Goal: Task Accomplishment & Management: Manage account settings

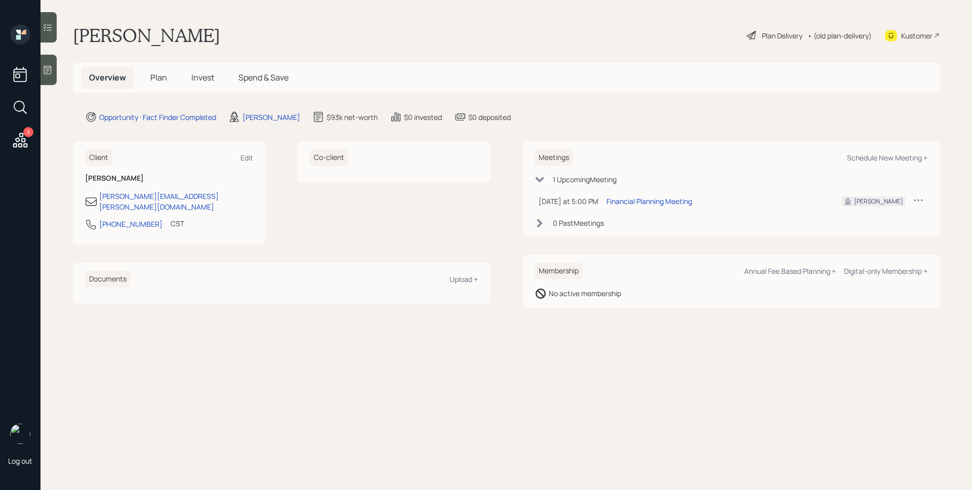
click at [159, 79] on span "Plan" at bounding box center [158, 77] width 17 height 11
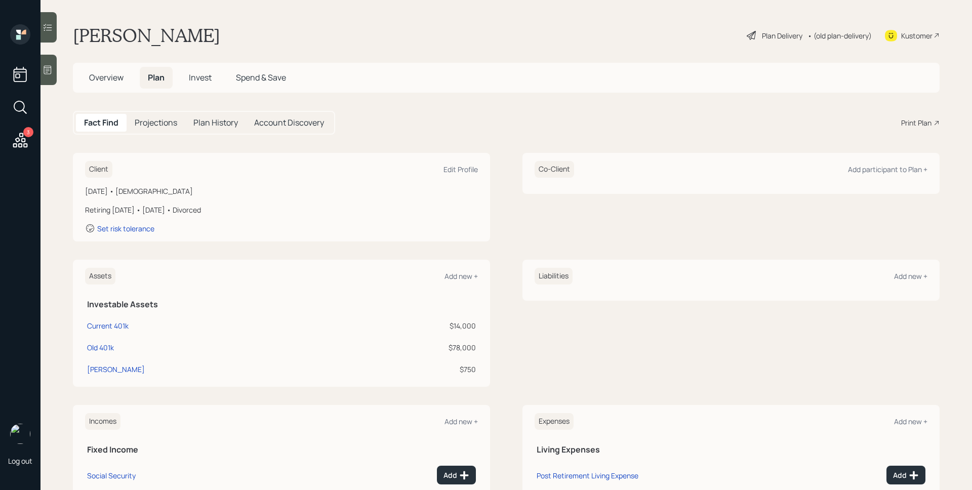
click at [20, 139] on icon at bounding box center [20, 140] width 18 height 18
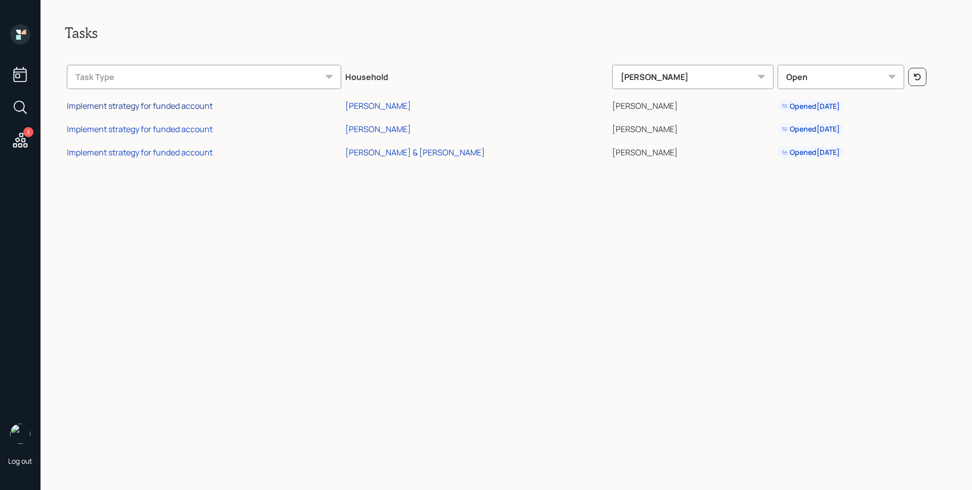
click at [201, 105] on div "Implement strategy for funded account" at bounding box center [140, 105] width 146 height 11
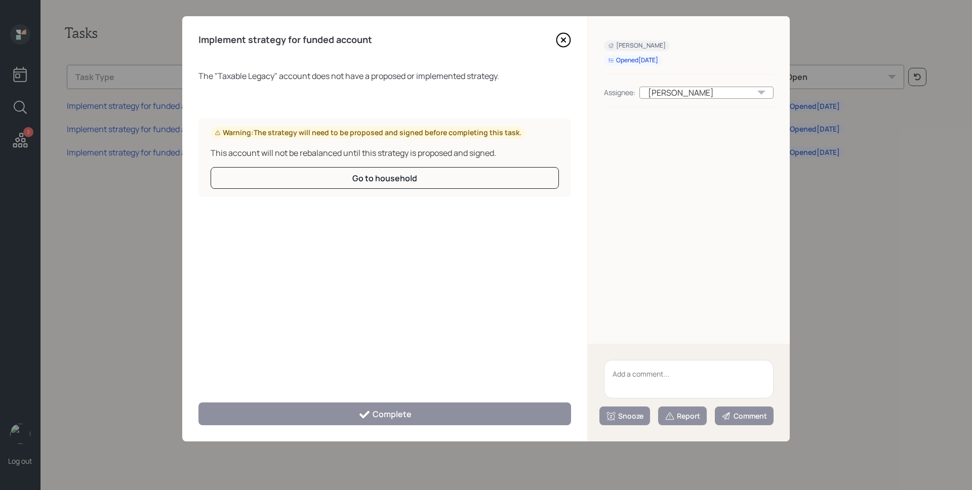
click at [703, 378] on textarea at bounding box center [689, 379] width 170 height 38
type textarea "Legacy account"
click at [688, 421] on div "Report" at bounding box center [681, 416] width 35 height 10
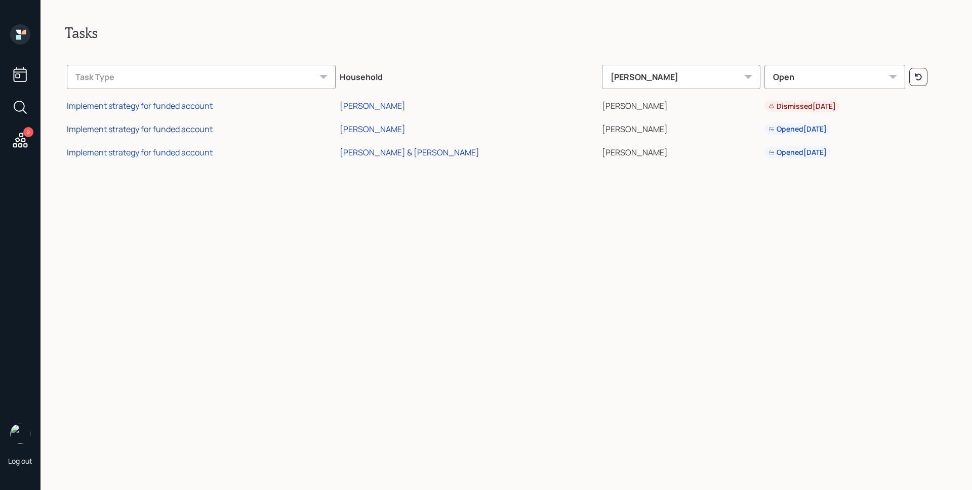
click at [204, 129] on div "Implement strategy for funded account" at bounding box center [140, 128] width 146 height 11
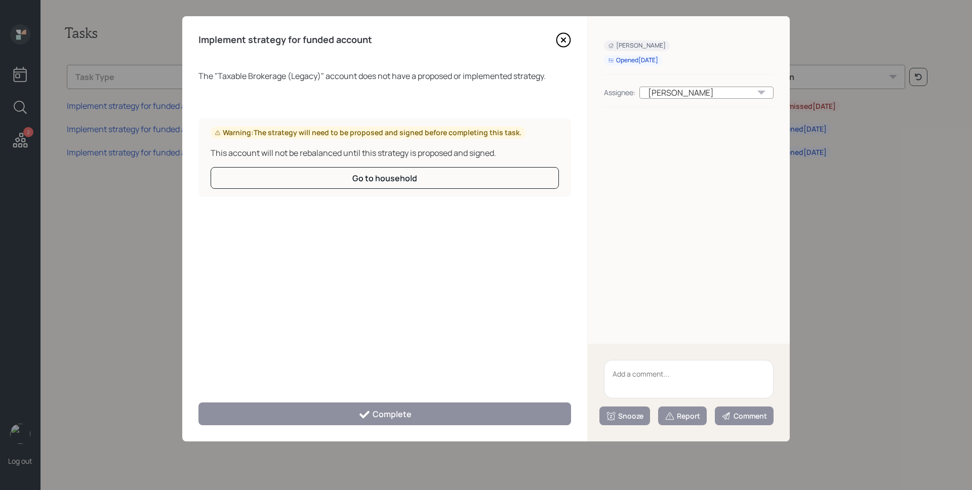
click at [677, 373] on textarea at bounding box center [689, 379] width 170 height 38
type textarea "legacy account"
click at [686, 421] on button "Report" at bounding box center [682, 415] width 49 height 19
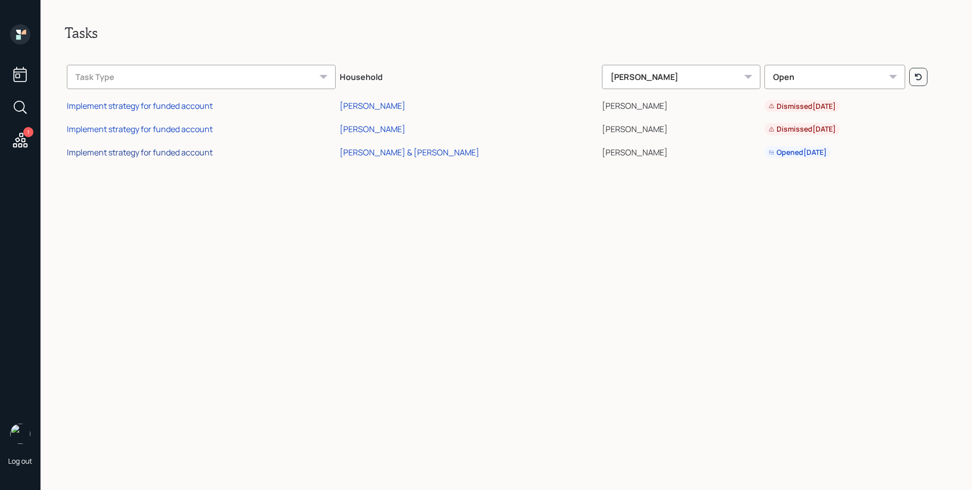
click at [172, 151] on div "Implement strategy for funded account" at bounding box center [140, 152] width 146 height 11
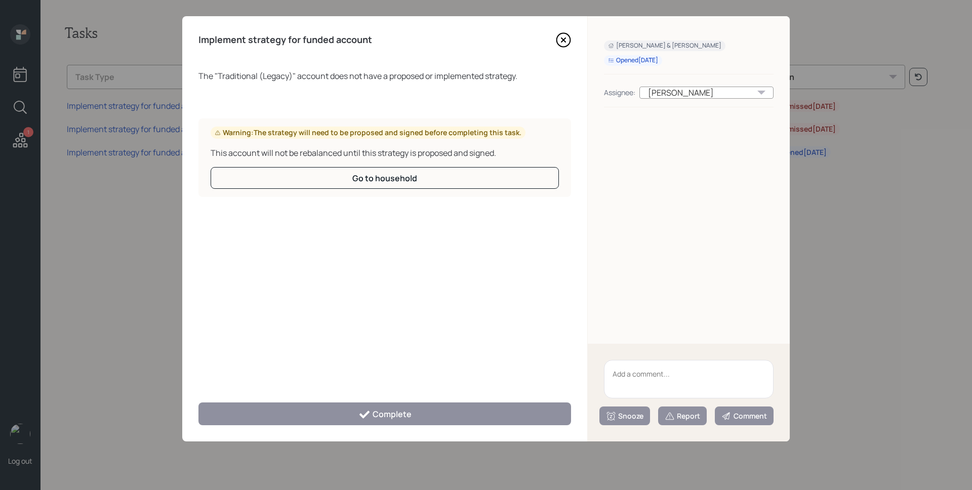
click at [680, 373] on textarea at bounding box center [689, 379] width 170 height 38
type textarea "legacy account"
click at [686, 415] on div "Report" at bounding box center [681, 416] width 35 height 10
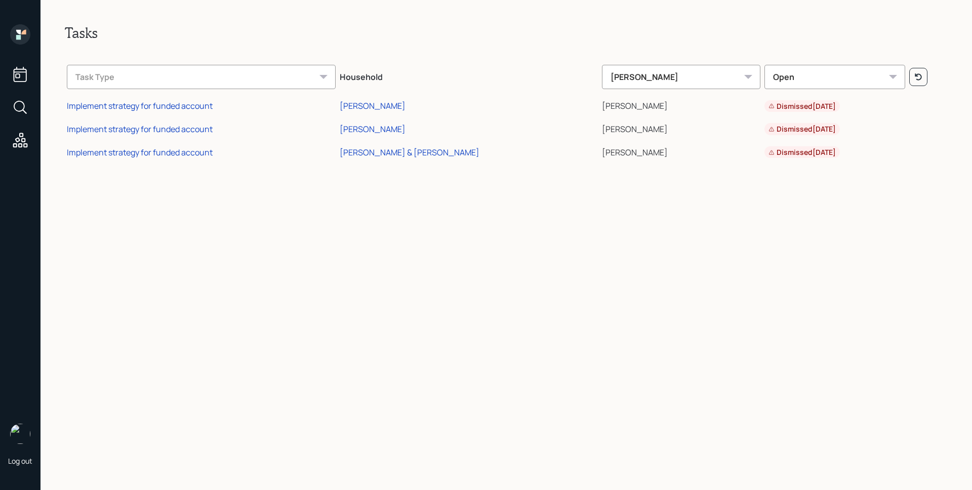
click at [28, 36] on icon at bounding box center [20, 34] width 20 height 20
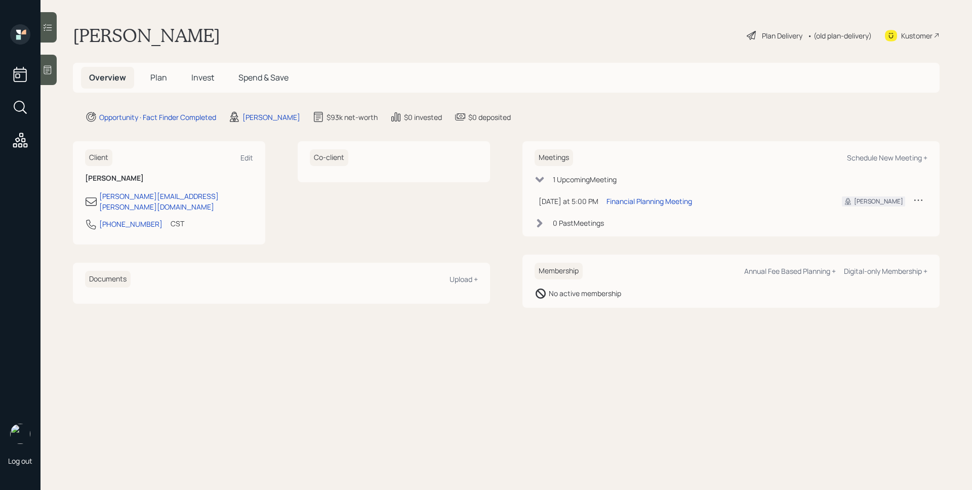
click at [155, 73] on span "Plan" at bounding box center [158, 77] width 17 height 11
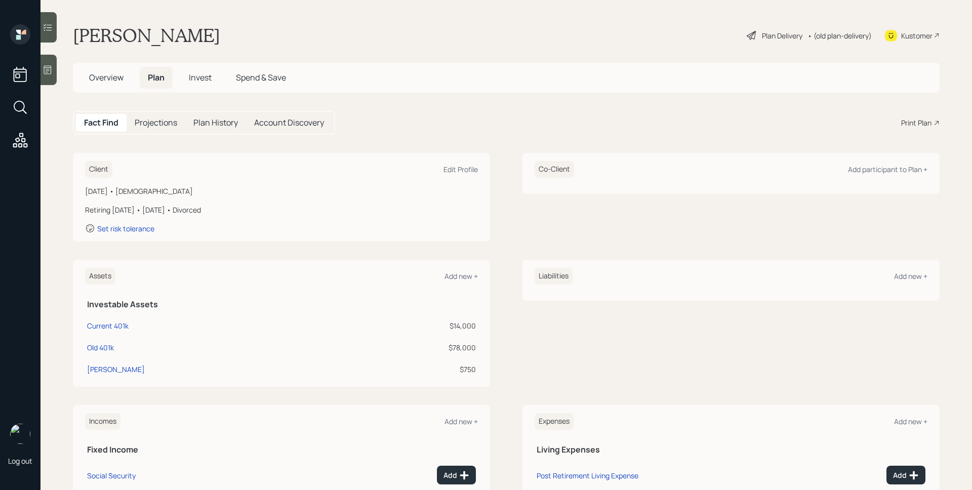
click at [54, 76] on div at bounding box center [48, 70] width 16 height 30
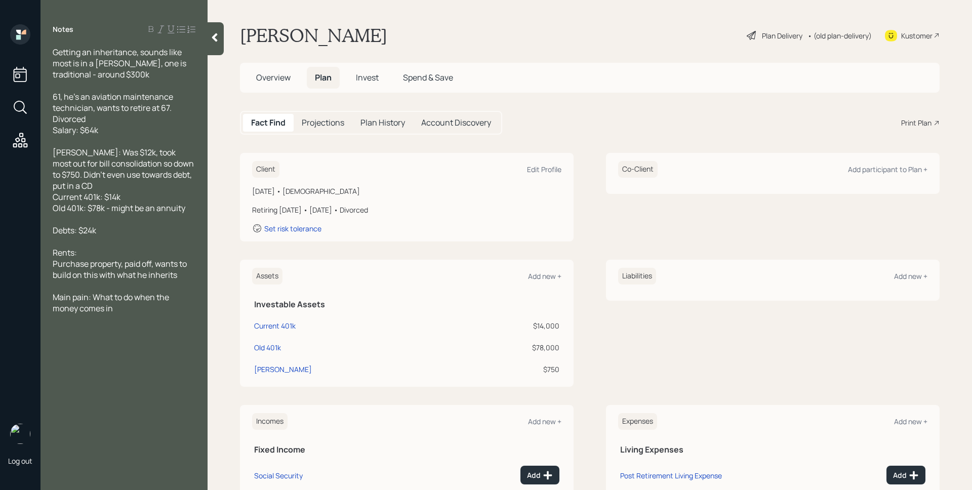
click at [274, 74] on span "Overview" at bounding box center [273, 77] width 34 height 11
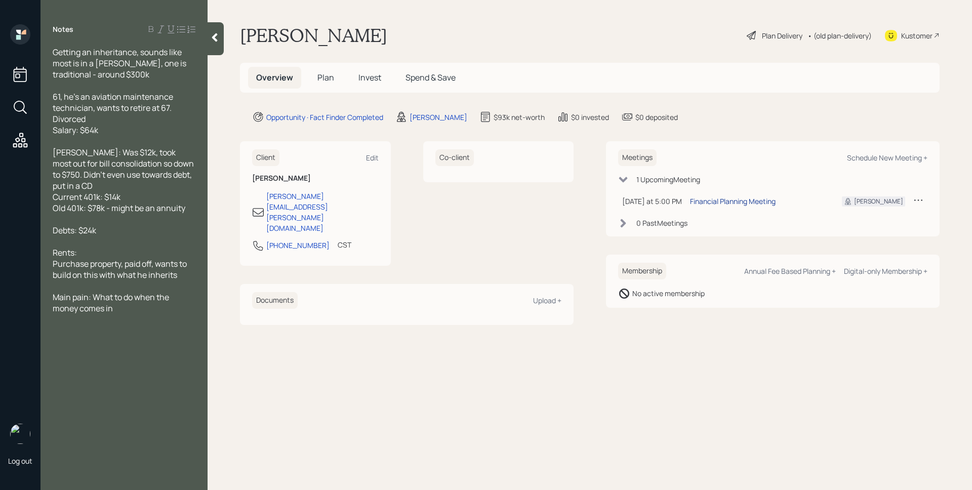
click at [720, 204] on div "Financial Planning Meeting" at bounding box center [733, 201] width 86 height 11
click at [661, 43] on div "[PERSON_NAME] Plan Delivery • (old plan-delivery) Kustomer" at bounding box center [589, 35] width 699 height 22
click at [430, 26] on div "[PERSON_NAME] Plan Delivery • (old plan-delivery) Kustomer" at bounding box center [589, 35] width 699 height 22
click at [331, 73] on span "Plan" at bounding box center [325, 77] width 17 height 11
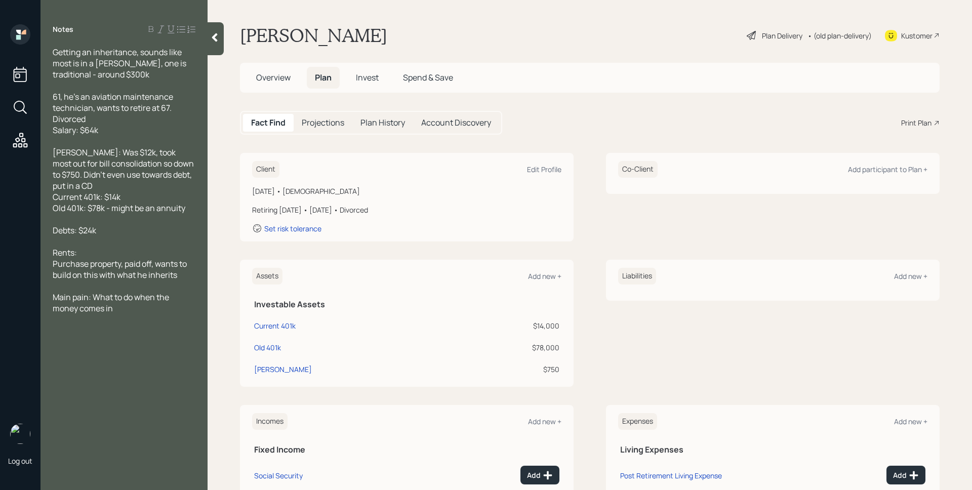
click at [518, 135] on div "Fact Find Projections Plan History Account Discovery Print Plan" at bounding box center [589, 123] width 699 height 24
click at [544, 165] on div "Edit Profile" at bounding box center [544, 169] width 34 height 10
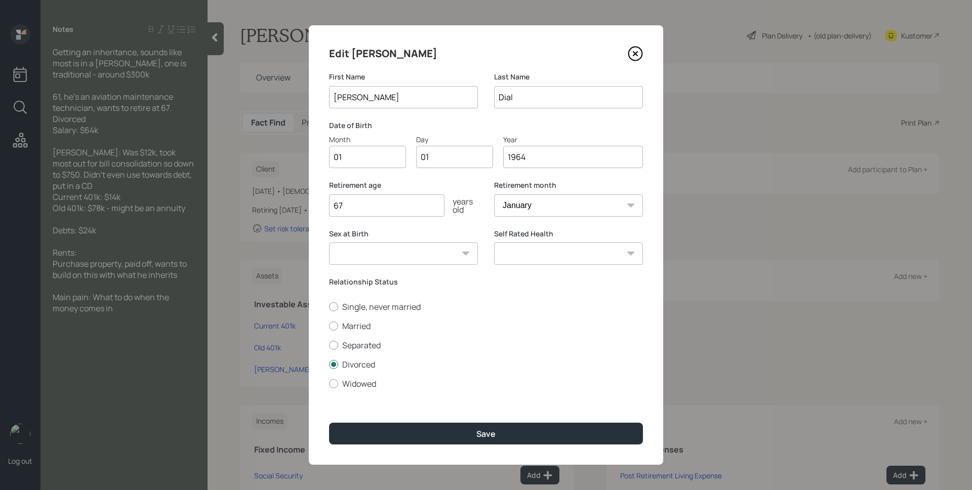
click at [384, 161] on input "01" at bounding box center [367, 157] width 77 height 22
type input "04"
type input "0"
type input "27"
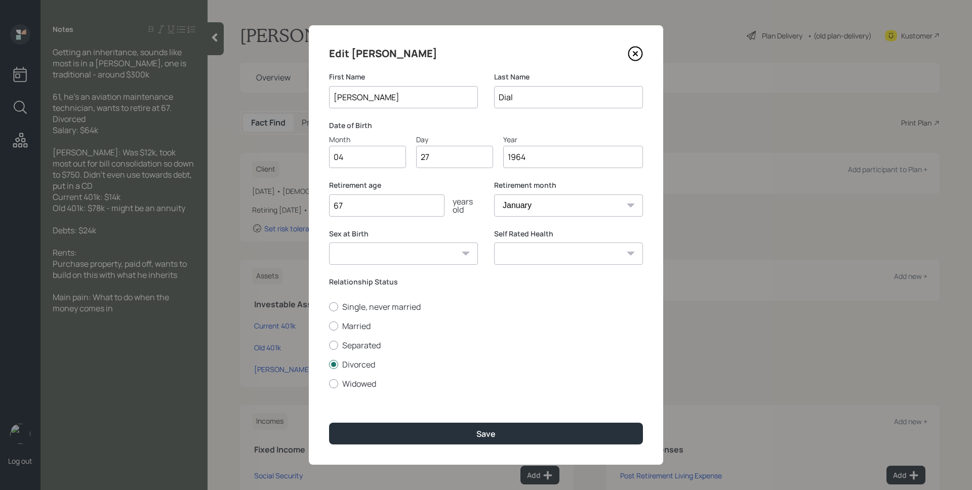
click at [536, 205] on select "January February March April May June July August September October November De…" at bounding box center [568, 205] width 149 height 22
select select "4"
click at [494, 194] on select "January February March April May June July August September October November De…" at bounding box center [568, 205] width 149 height 22
click at [475, 232] on label "Sex at Birth" at bounding box center [403, 234] width 149 height 10
click at [403, 213] on input "67" at bounding box center [386, 205] width 115 height 22
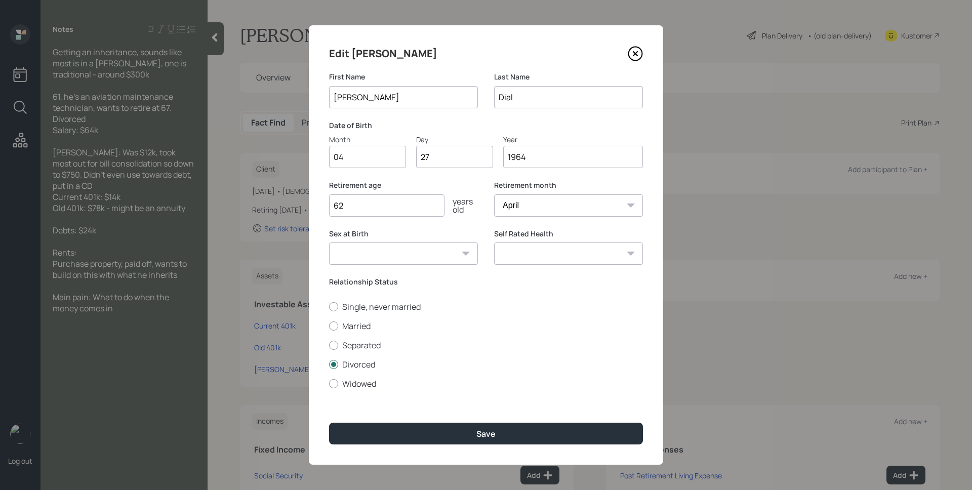
type input "62"
click at [512, 283] on label "Relationship Status" at bounding box center [486, 282] width 314 height 10
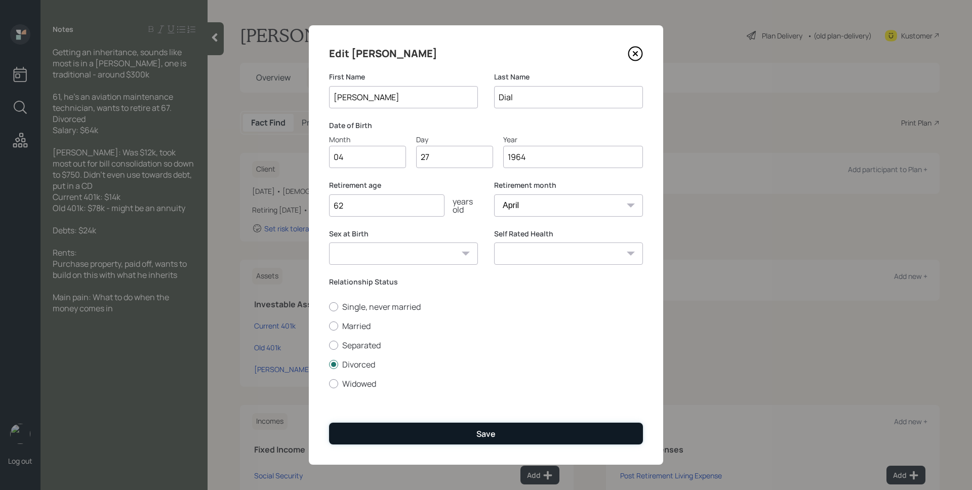
click at [521, 439] on button "Save" at bounding box center [486, 434] width 314 height 22
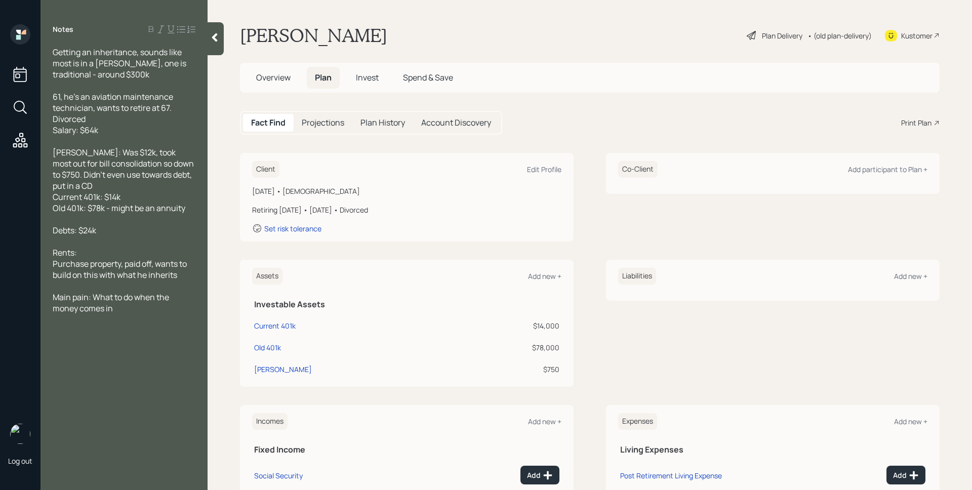
click at [753, 29] on div "Plan Delivery" at bounding box center [774, 35] width 58 height 12
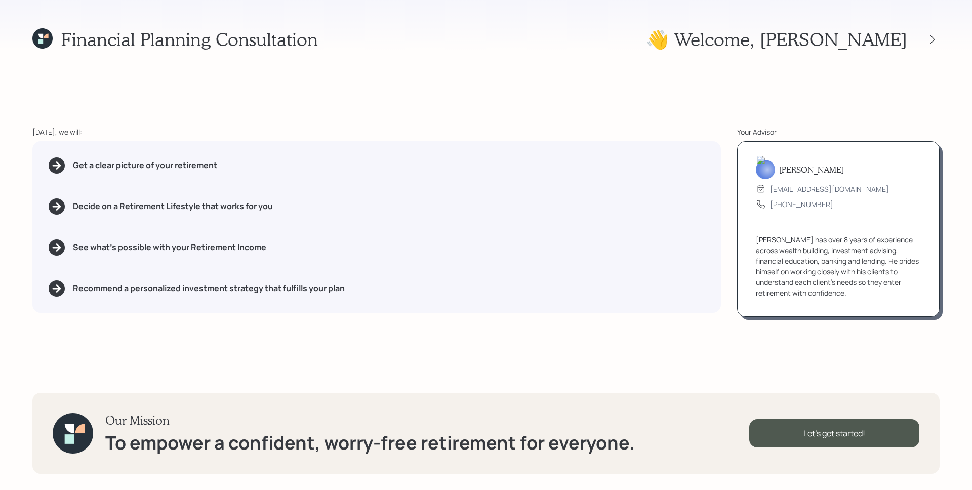
click at [693, 105] on div "Financial Planning Consultation 👋 Welcome , [PERSON_NAME] [DATE], we will: Get …" at bounding box center [486, 245] width 972 height 490
click at [381, 168] on div "Get a clear picture of your retirement" at bounding box center [377, 165] width 656 height 16
click at [455, 278] on div "Get a clear picture of your retirement Decide on a Retirement Lifestyle that wo…" at bounding box center [376, 227] width 688 height 172
click at [852, 432] on div "Let's get started!" at bounding box center [834, 433] width 170 height 28
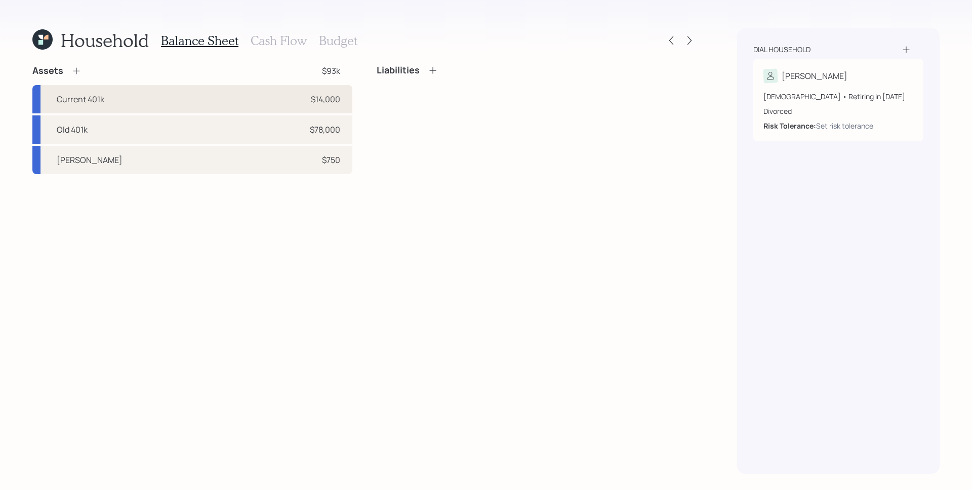
click at [327, 105] on div "$14,000" at bounding box center [325, 99] width 29 height 12
select select "company_sponsored"
select select "balanced"
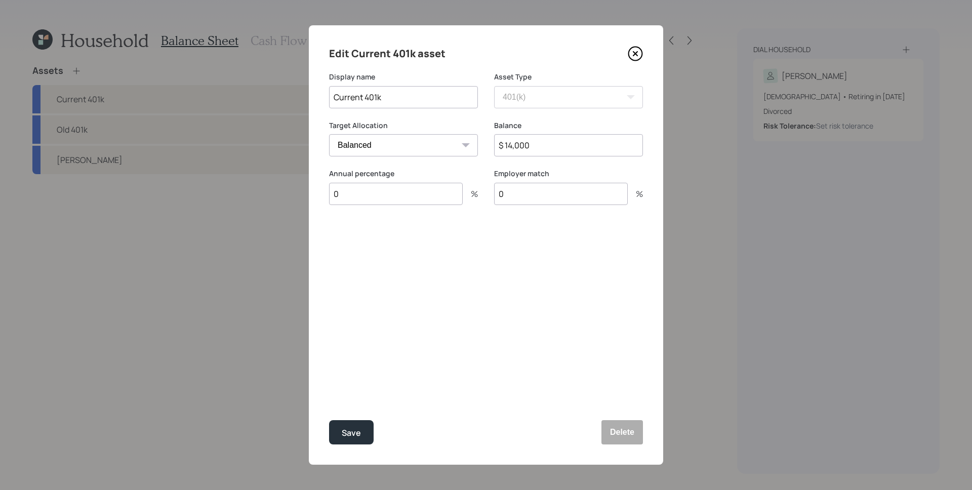
drag, startPoint x: 393, startPoint y: 190, endPoint x: 332, endPoint y: 194, distance: 60.8
click at [332, 194] on input "0" at bounding box center [396, 194] width 134 height 22
type input "15"
click at [532, 195] on input "0" at bounding box center [561, 194] width 134 height 22
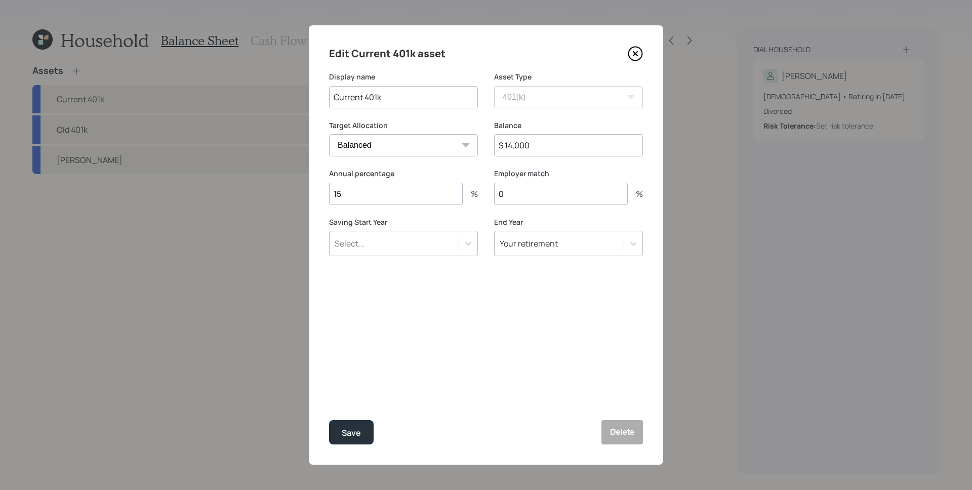
click at [532, 195] on input "0" at bounding box center [561, 194] width 134 height 22
click at [357, 428] on div "Save" at bounding box center [351, 433] width 19 height 14
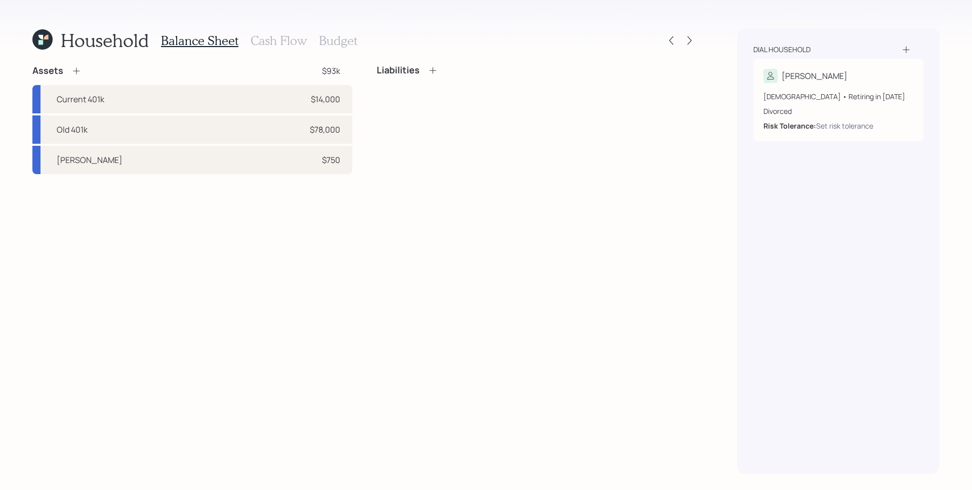
click at [187, 191] on div "Assets $93k Current 401k $14,000 Old 401k $78,000 [PERSON_NAME] $750 Liabilities" at bounding box center [364, 269] width 664 height 409
click at [79, 69] on icon at bounding box center [76, 71] width 10 height 10
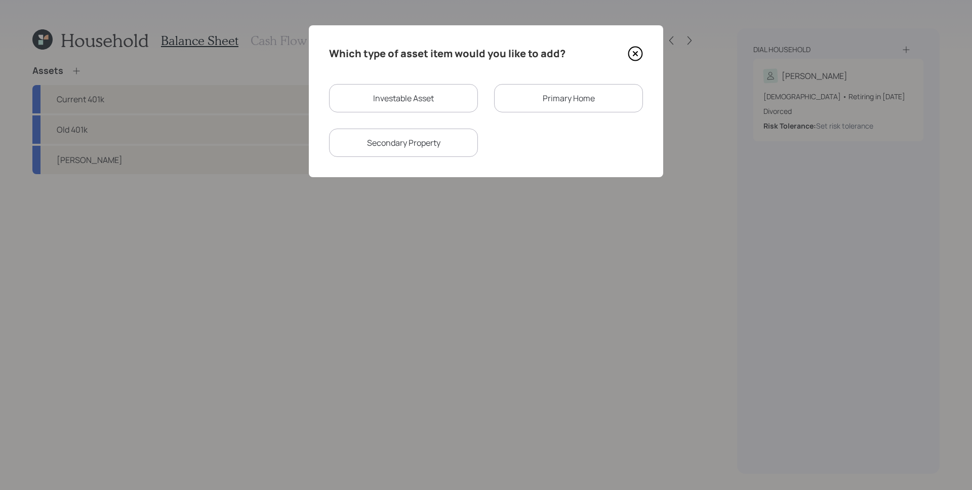
click at [357, 87] on div "Investable Asset" at bounding box center [403, 98] width 149 height 28
select select "taxable"
select select "balanced"
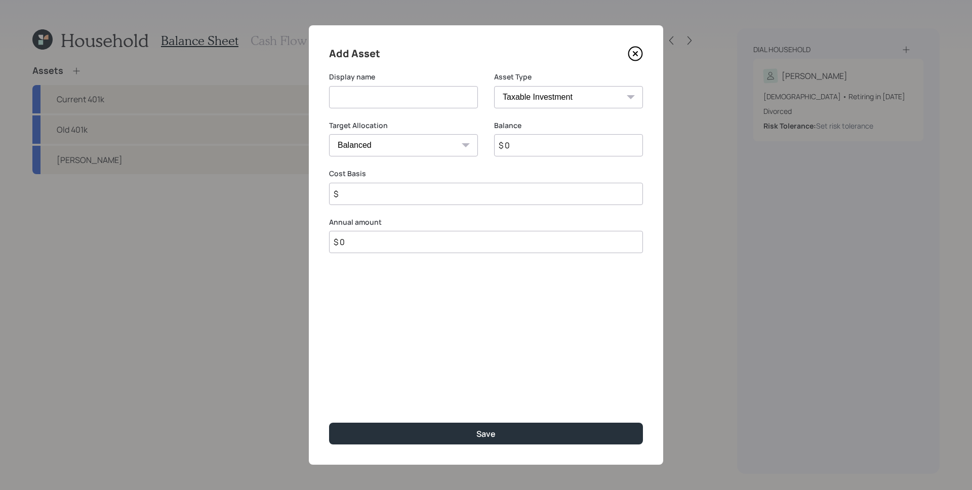
click at [385, 96] on input at bounding box center [403, 97] width 149 height 22
type input "1 Year Share Certificate"
click at [356, 149] on select "Cash Conservative Balanced Aggressive" at bounding box center [403, 145] width 149 height 22
select select "uninvested"
click at [329, 134] on select "Cash Conservative Balanced Aggressive" at bounding box center [403, 145] width 149 height 22
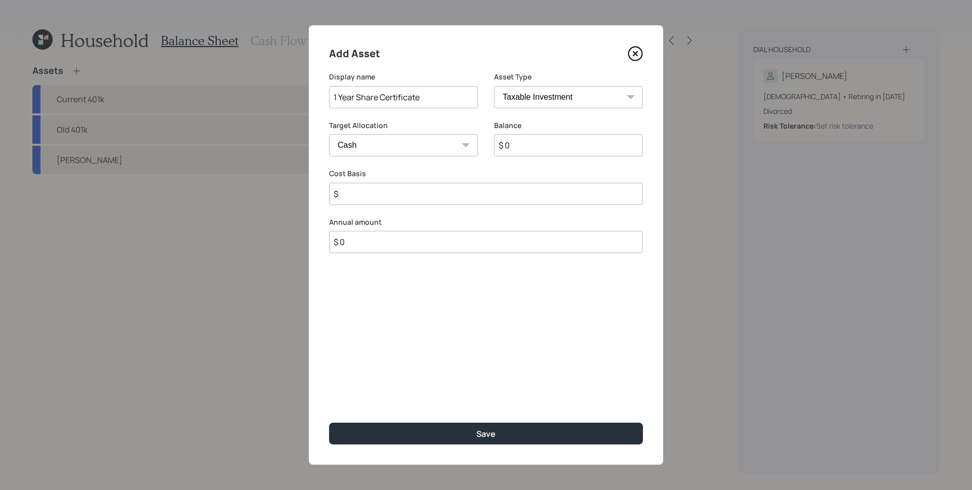
click at [529, 148] on input "$ 0" at bounding box center [568, 145] width 149 height 22
type input "$ 1"
type input "$ 11"
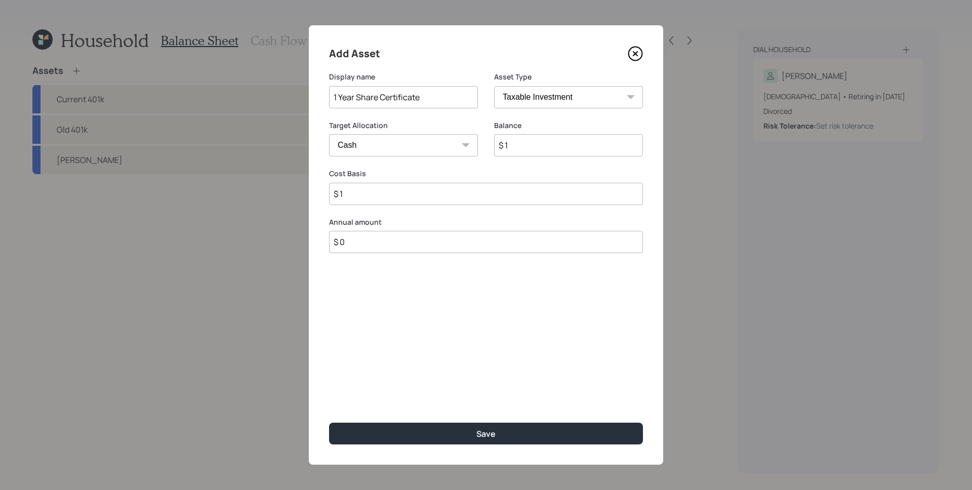
type input "$ 11"
type input "$ 110"
type input "$ 1,100"
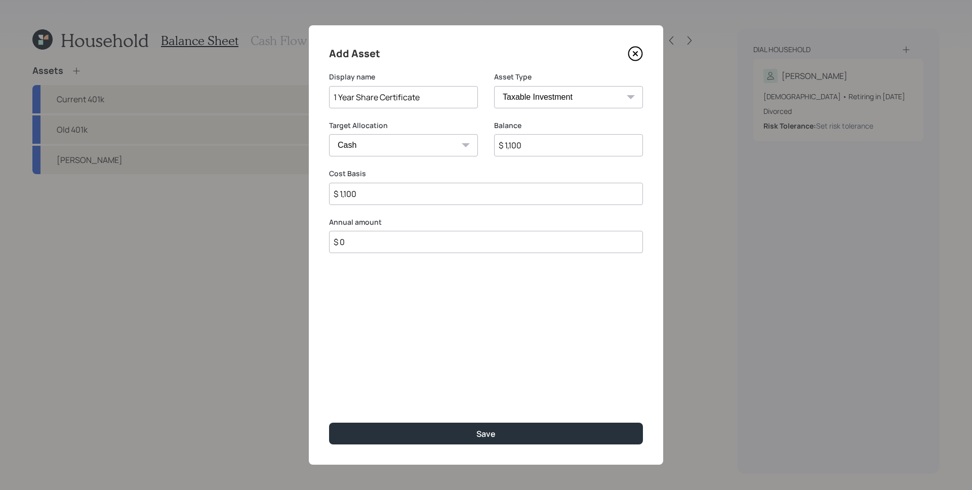
type input "$ 11,000"
click at [329, 423] on button "Save" at bounding box center [486, 434] width 314 height 22
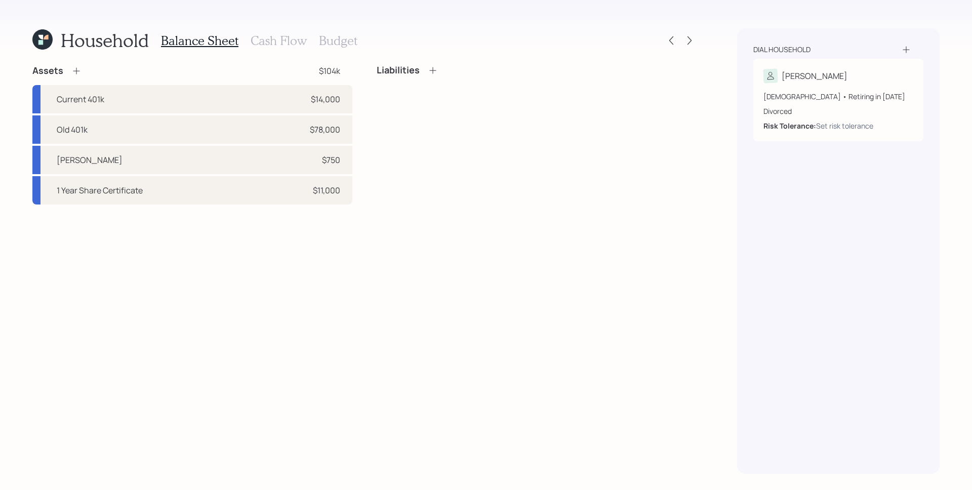
click at [75, 70] on icon at bounding box center [76, 71] width 10 height 10
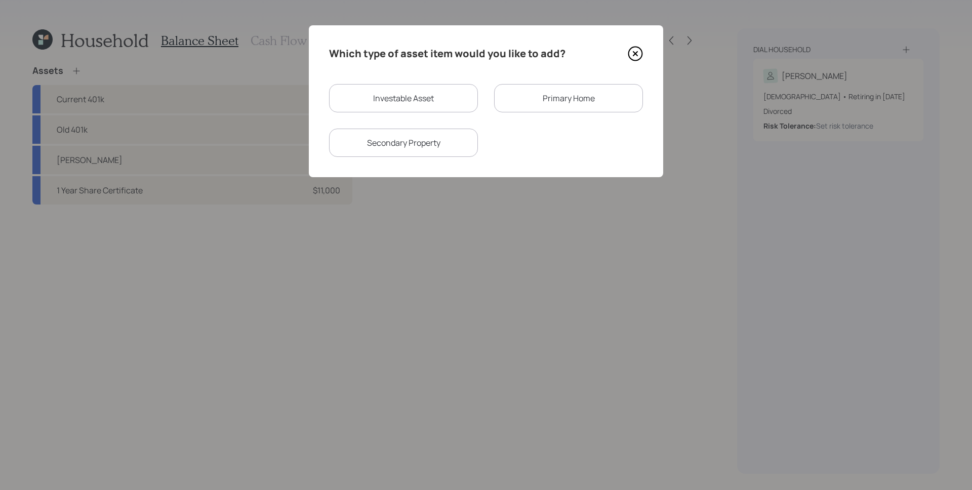
click at [375, 96] on div "Investable Asset" at bounding box center [403, 98] width 149 height 28
select select "taxable"
select select "balanced"
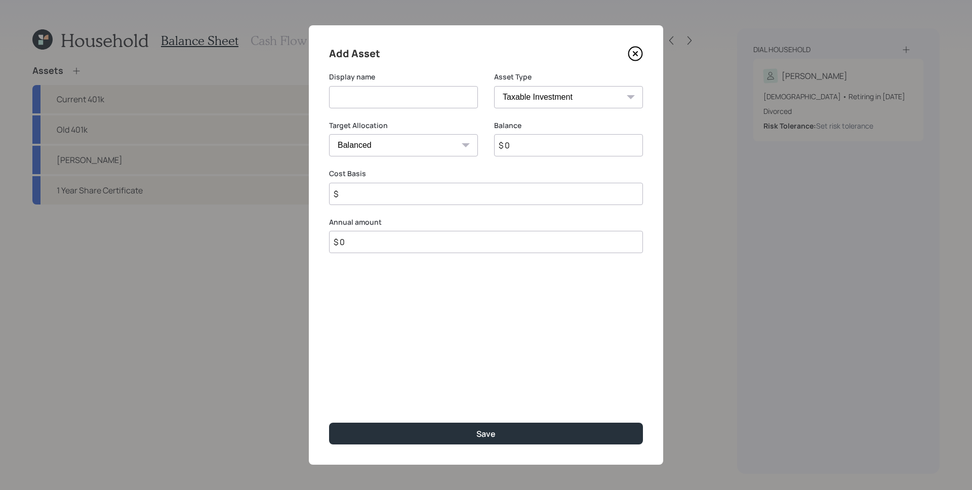
click at [387, 103] on input at bounding box center [403, 97] width 149 height 22
drag, startPoint x: 385, startPoint y: 97, endPoint x: 369, endPoint y: 97, distance: 15.2
click at [369, 97] on input "Inherited [PERSON_NAME]" at bounding box center [403, 97] width 149 height 22
type input "Inherited Traditional IRA"
click at [527, 104] on select "SEP [PERSON_NAME] IRA 401(k) [PERSON_NAME] 401(k) 403(b) [PERSON_NAME] 403(b) 4…" at bounding box center [568, 97] width 149 height 22
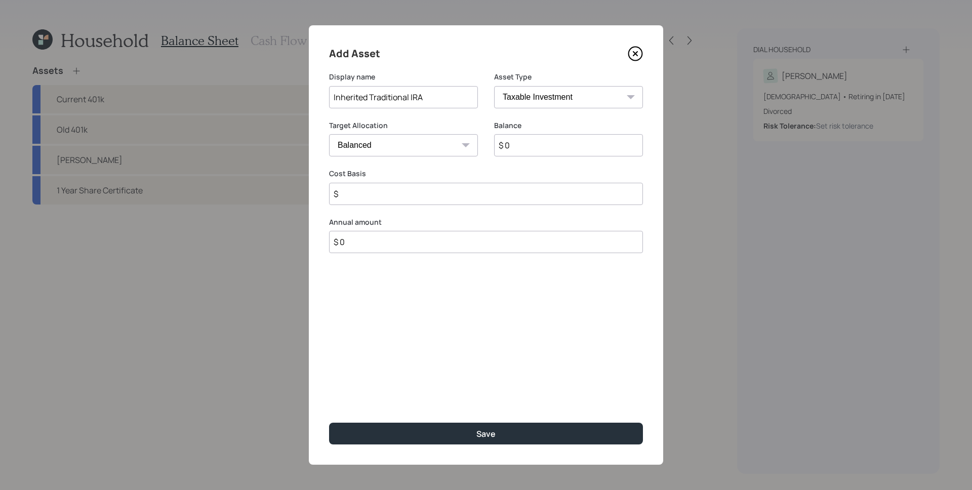
select select "ira"
click at [494, 86] on select "SEP [PERSON_NAME] IRA 401(k) [PERSON_NAME] 401(k) 403(b) [PERSON_NAME] 403(b) 4…" at bounding box center [568, 97] width 149 height 22
type input "$"
click at [537, 140] on input "$ 0" at bounding box center [568, 145] width 149 height 22
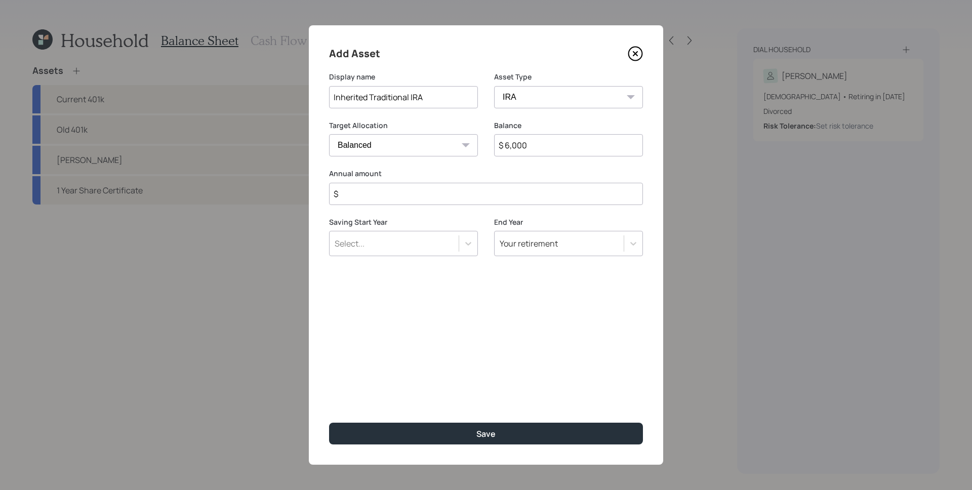
type input "$ 6,000"
type input "$ 0"
click at [329, 423] on button "Save" at bounding box center [486, 434] width 314 height 22
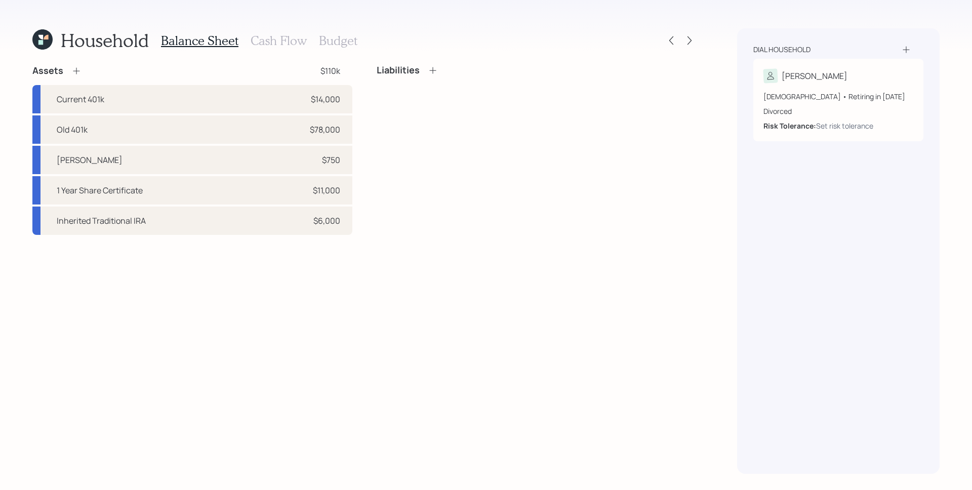
click at [74, 72] on icon at bounding box center [76, 71] width 10 height 10
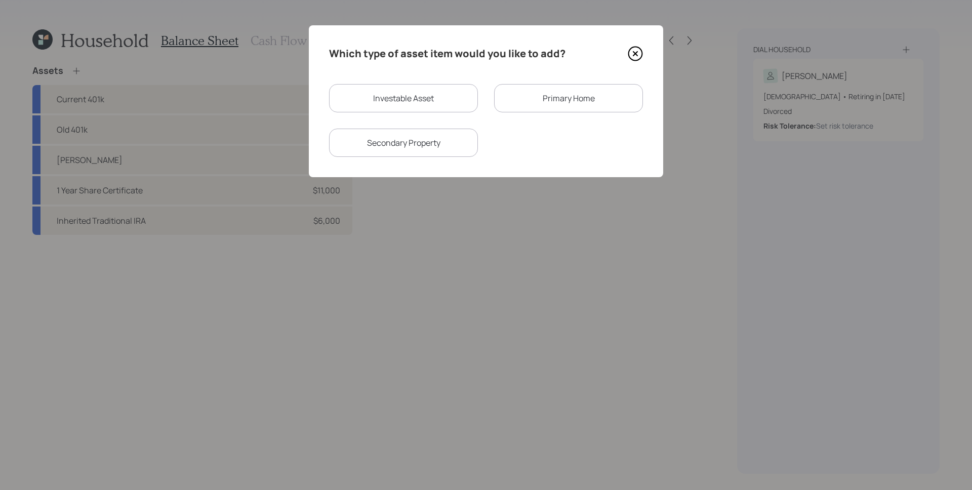
click at [375, 104] on div "Investable Asset" at bounding box center [403, 98] width 149 height 28
select select "taxable"
select select "balanced"
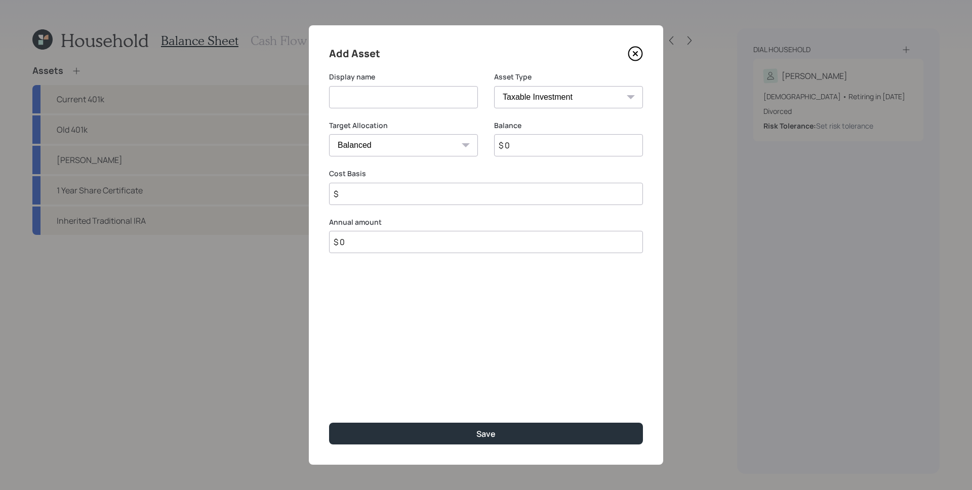
click at [375, 104] on input at bounding box center [403, 97] width 149 height 22
type input "Inherited [PERSON_NAME]"
click at [612, 95] on select "SEP [PERSON_NAME] IRA 401(k) [PERSON_NAME] 401(k) 403(b) [PERSON_NAME] 403(b) 4…" at bounding box center [568, 97] width 149 height 22
select select "roth_ira"
click at [494, 86] on select "SEP [PERSON_NAME] IRA 401(k) [PERSON_NAME] 401(k) 403(b) [PERSON_NAME] 403(b) 4…" at bounding box center [568, 97] width 149 height 22
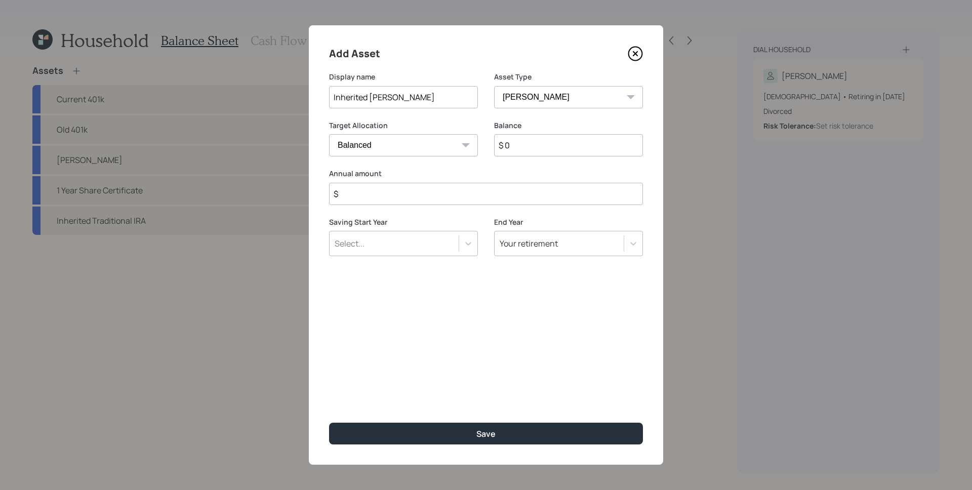
click at [421, 194] on input "$" at bounding box center [486, 194] width 314 height 22
type input "$ 0"
click at [516, 144] on input "$ 0" at bounding box center [568, 145] width 149 height 22
type input "$ 21,000"
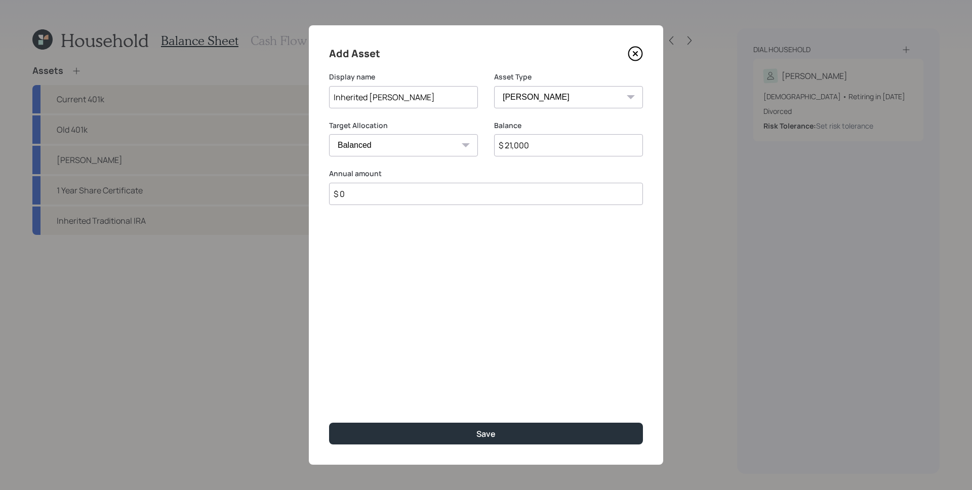
click at [329, 423] on button "Save" at bounding box center [486, 434] width 314 height 22
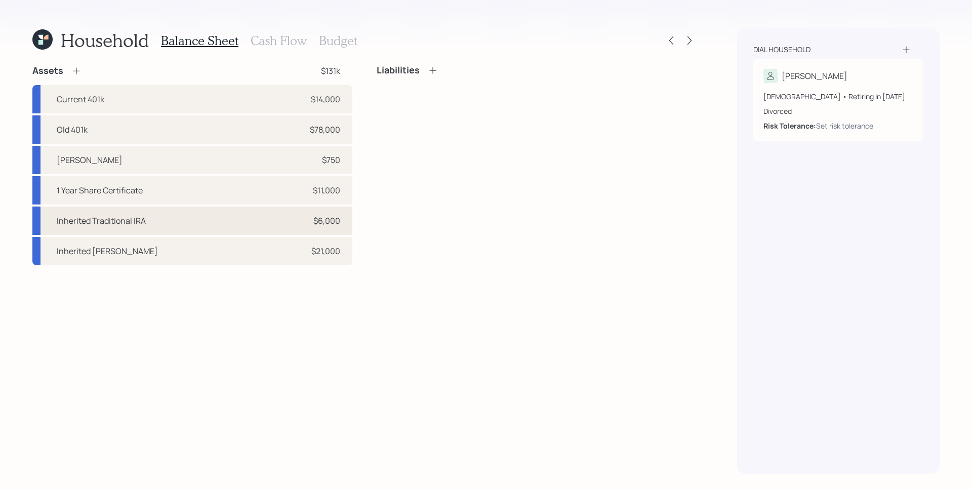
click at [158, 211] on div "Inherited Traditional IRA $6,000" at bounding box center [192, 220] width 320 height 28
select select "ira"
select select "balanced"
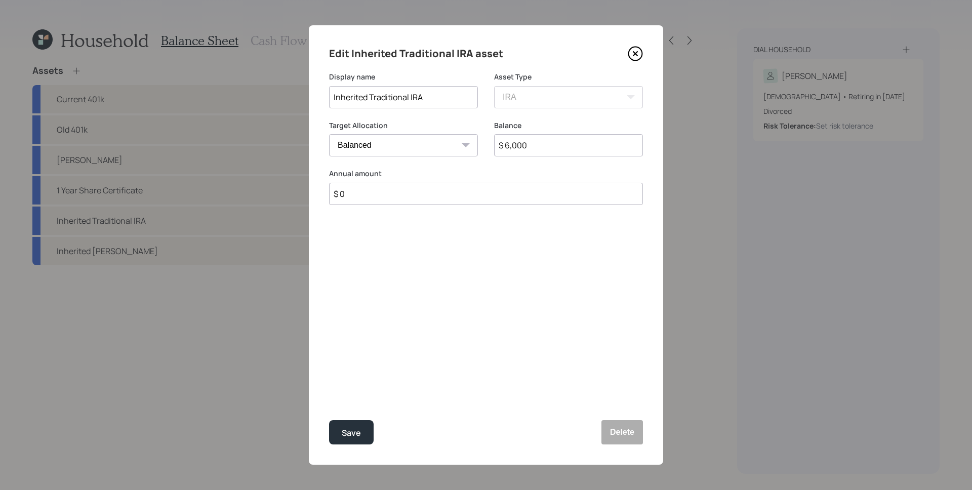
click at [539, 146] on input "$ 6,000" at bounding box center [568, 145] width 149 height 22
type input "$ 8,000"
click at [329, 420] on button "Save" at bounding box center [351, 432] width 45 height 24
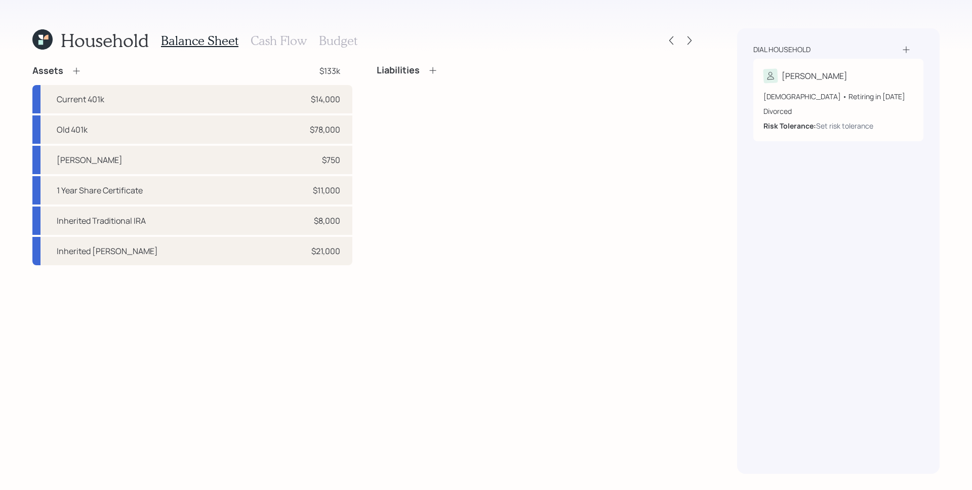
click at [739, 187] on div "Dial household [PERSON_NAME] [DEMOGRAPHIC_DATA] • Retiring in [DATE] Divorced R…" at bounding box center [838, 250] width 202 height 445
click at [680, 187] on div "Liabilities" at bounding box center [537, 165] width 320 height 200
click at [74, 75] on icon at bounding box center [76, 71] width 10 height 10
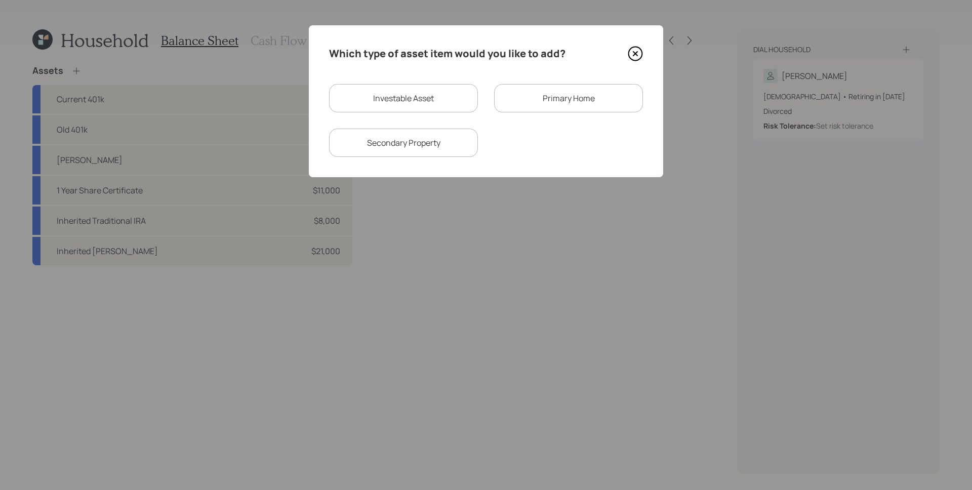
click at [445, 100] on div "Investable Asset" at bounding box center [403, 98] width 149 height 28
select select "taxable"
select select "balanced"
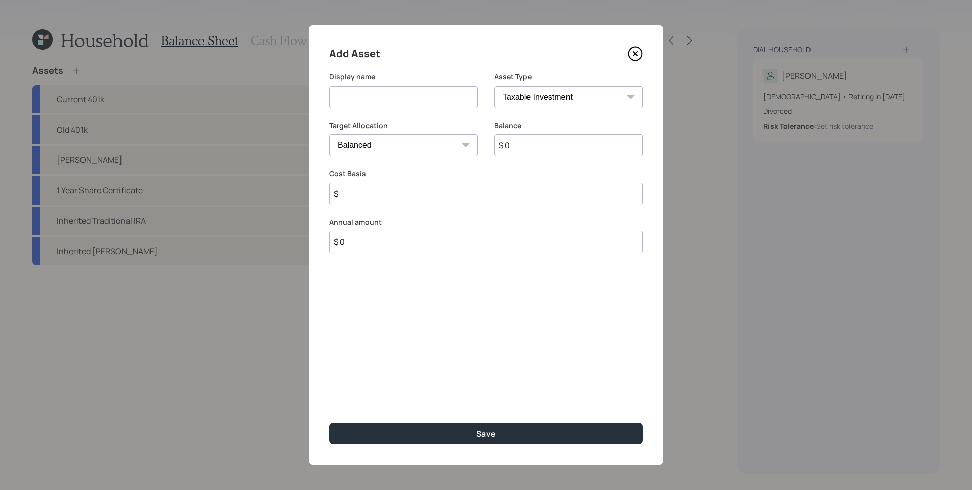
click at [454, 99] on input at bounding box center [403, 97] width 149 height 22
type input "Inherited [PERSON_NAME]"
click at [607, 96] on select "SEP [PERSON_NAME] IRA 401(k) [PERSON_NAME] 401(k) 403(b) [PERSON_NAME] 403(b) 4…" at bounding box center [568, 97] width 149 height 22
select select "roth_ira"
click at [494, 86] on select "SEP [PERSON_NAME] IRA 401(k) [PERSON_NAME] 401(k) 403(b) [PERSON_NAME] 403(b) 4…" at bounding box center [568, 97] width 149 height 22
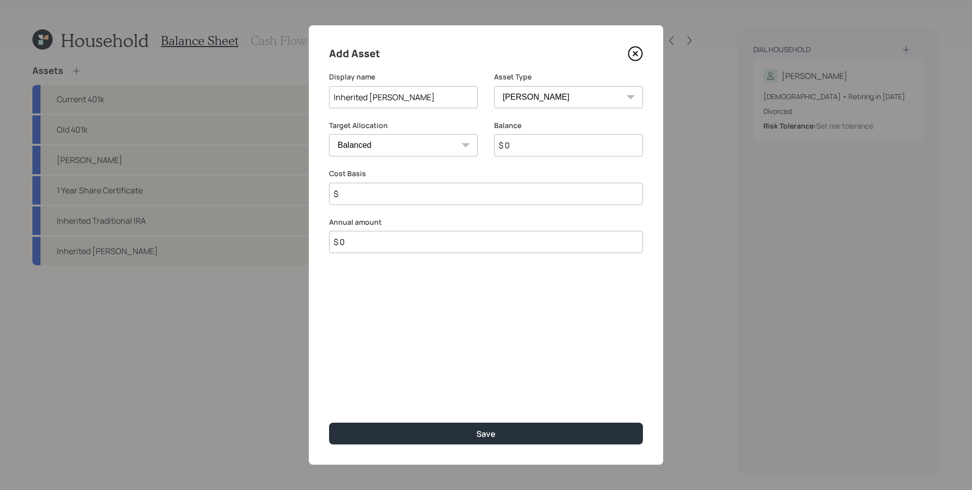
type input "$"
click at [532, 149] on input "$ 0" at bounding box center [568, 145] width 149 height 22
type input "$ 7,000"
type input "$ 0"
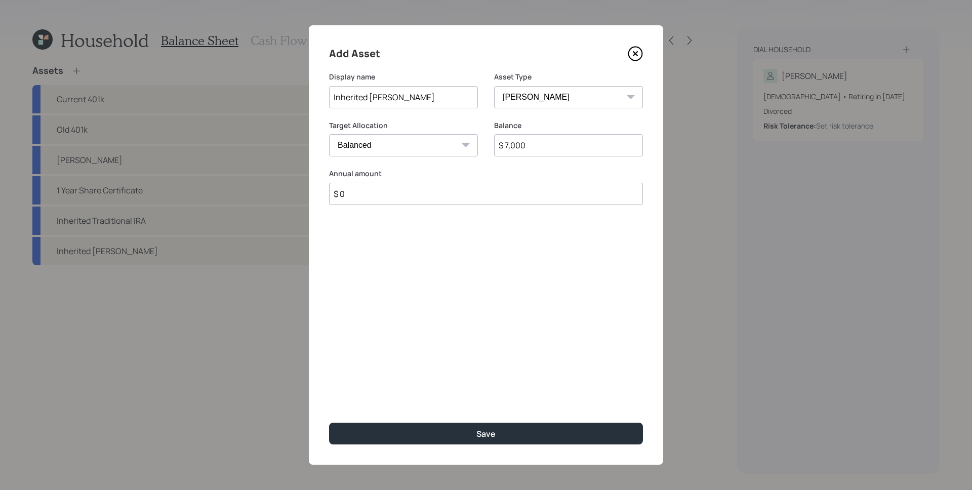
click at [329, 423] on button "Save" at bounding box center [486, 434] width 314 height 22
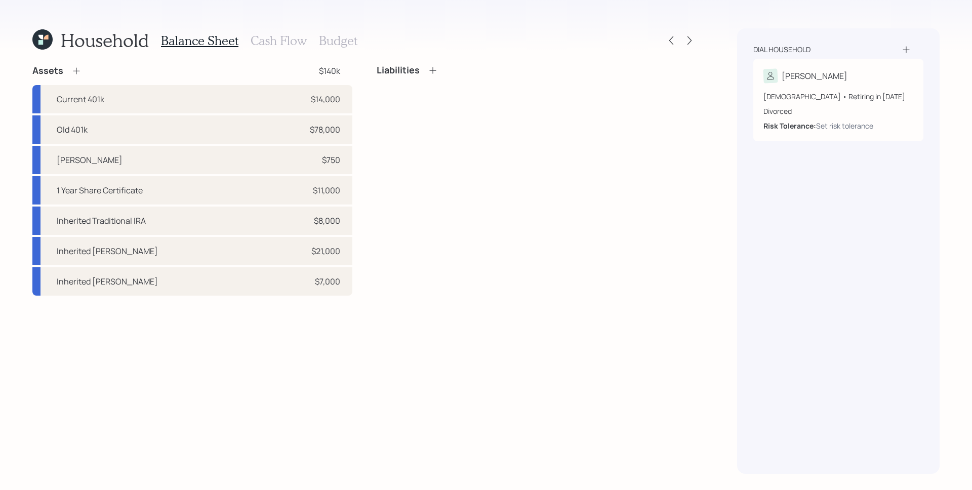
click at [77, 72] on icon at bounding box center [76, 71] width 10 height 10
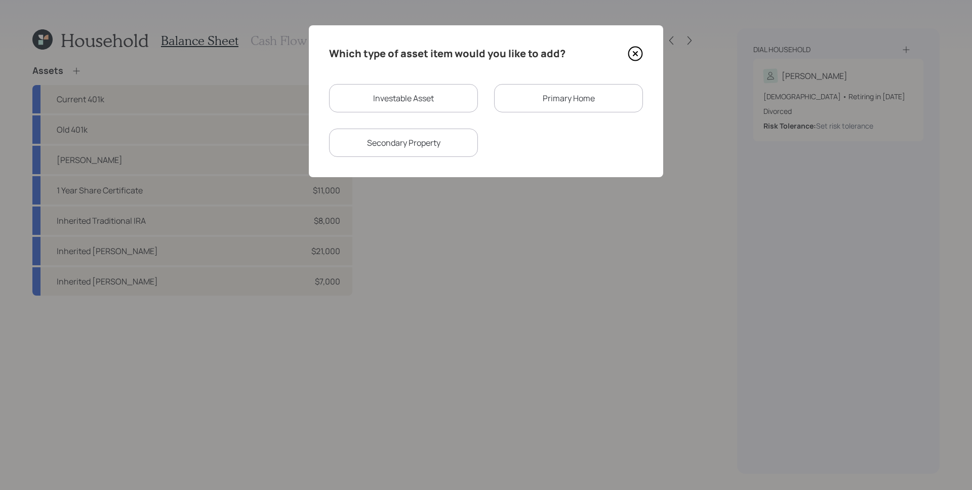
click at [423, 104] on div "Investable Asset" at bounding box center [403, 98] width 149 height 28
select select "taxable"
select select "balanced"
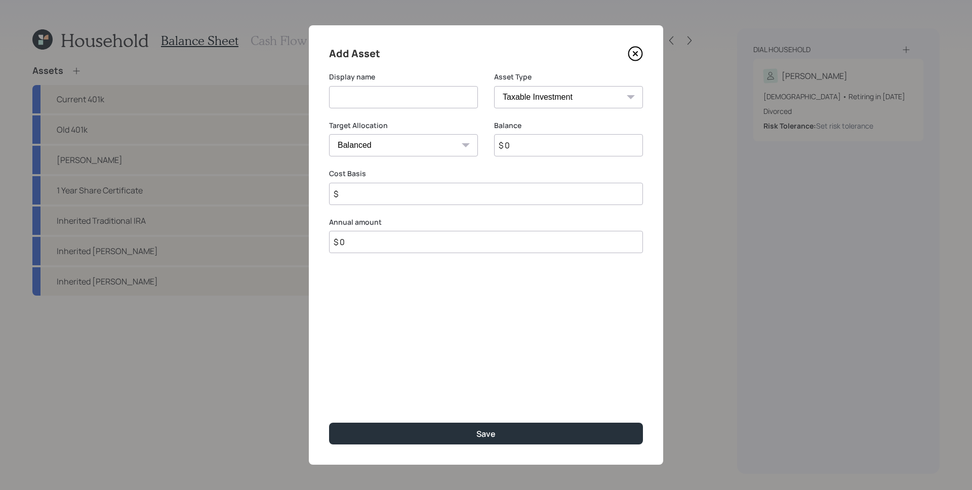
click at [450, 105] on input at bounding box center [403, 97] width 149 height 22
type input "R"
type input "Inherited [PERSON_NAME]"
click at [583, 96] on select "SEP [PERSON_NAME] IRA 401(k) [PERSON_NAME] 401(k) 403(b) [PERSON_NAME] 403(b) 4…" at bounding box center [568, 97] width 149 height 22
select select "roth_ira"
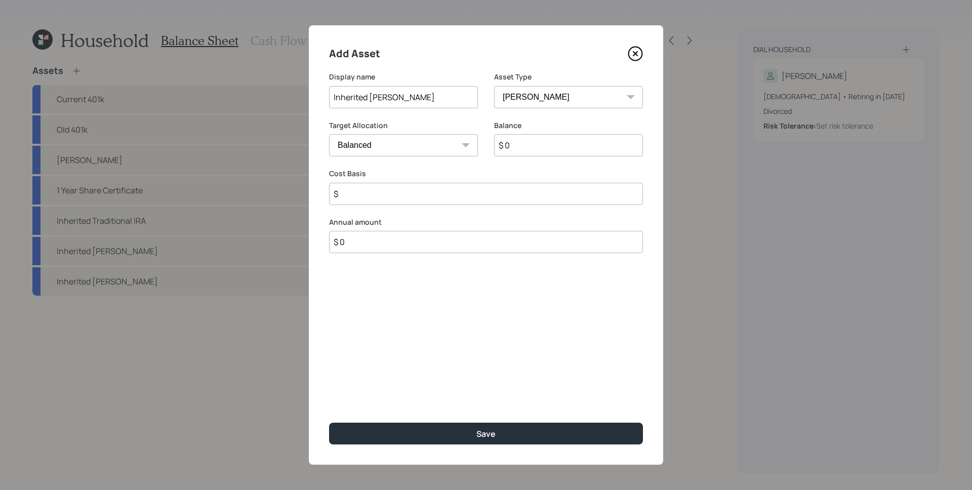
click at [494, 86] on select "SEP [PERSON_NAME] IRA 401(k) [PERSON_NAME] 401(k) 403(b) [PERSON_NAME] 403(b) 4…" at bounding box center [568, 97] width 149 height 22
type input "$"
click at [538, 147] on input "$ 0" at bounding box center [568, 145] width 149 height 22
type input "$ 21,000"
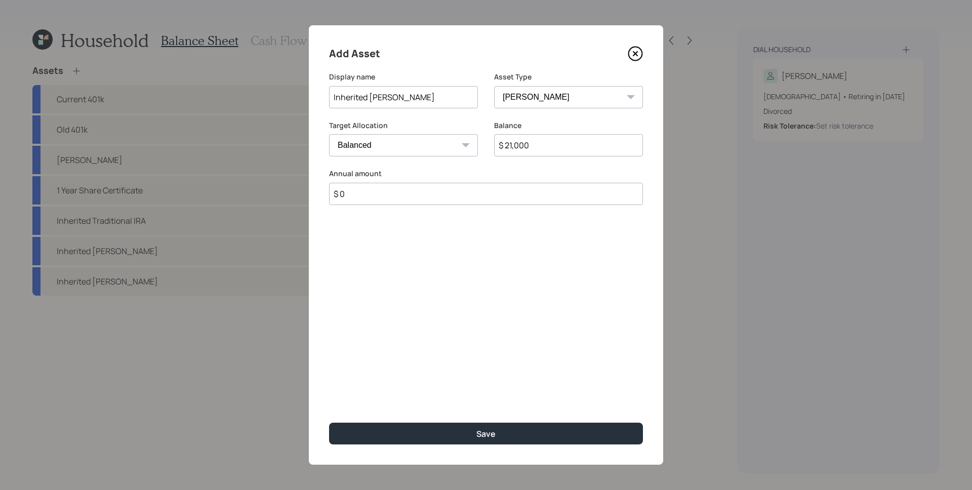
type input "$ 0"
click at [329, 423] on button "Save" at bounding box center [486, 434] width 314 height 22
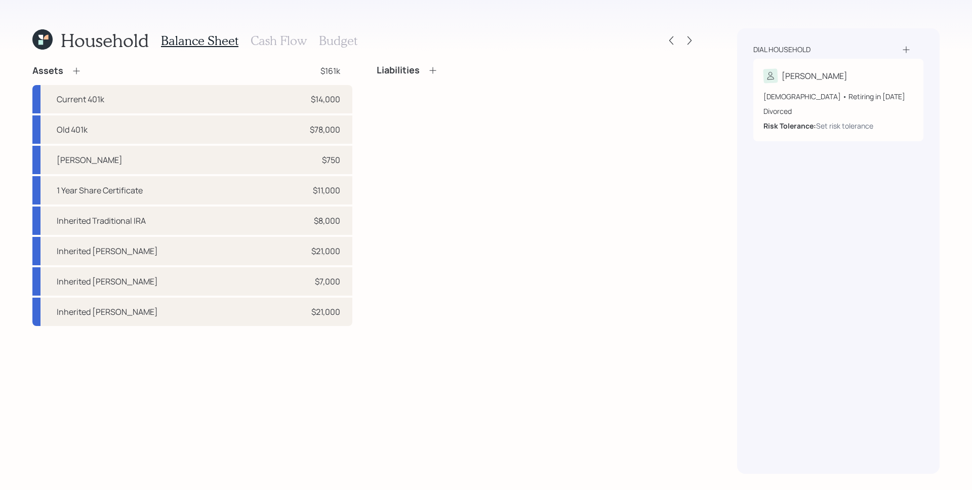
click at [410, 170] on div "Liabilities" at bounding box center [537, 195] width 320 height 261
click at [410, 177] on div "Liabilities" at bounding box center [537, 195] width 320 height 261
click at [473, 112] on div "Liabilities" at bounding box center [537, 195] width 320 height 261
click at [536, 121] on div "Liabilities" at bounding box center [537, 195] width 320 height 261
click at [431, 74] on icon at bounding box center [433, 70] width 10 height 10
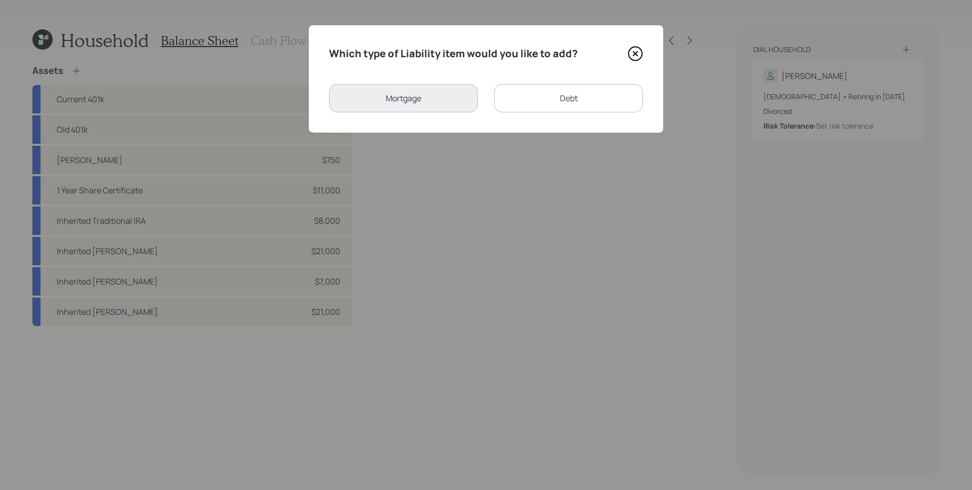
click at [561, 100] on div "Debt" at bounding box center [568, 98] width 149 height 28
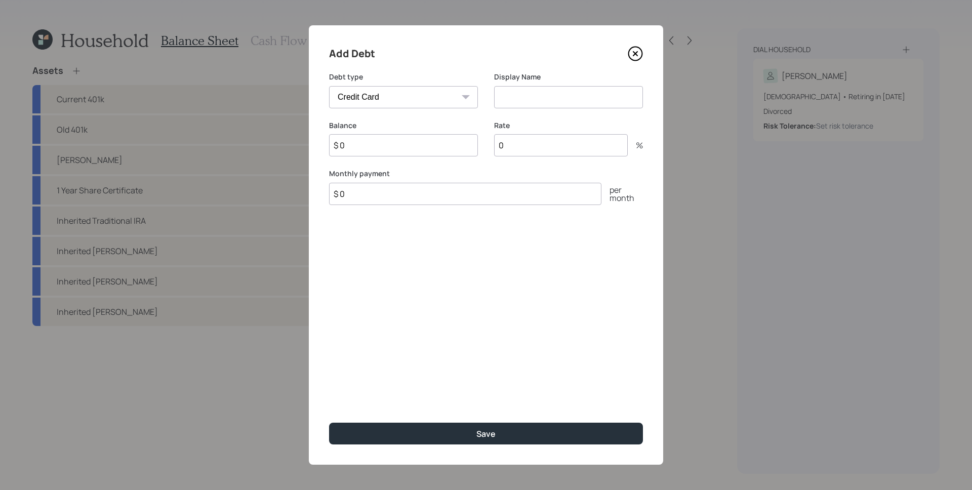
click at [438, 103] on select "Car Credit Card Medical Student Other" at bounding box center [403, 97] width 149 height 22
select select "other"
click at [329, 86] on select "Car Credit Card Medical Student Other" at bounding box center [403, 97] width 149 height 22
click at [535, 97] on input at bounding box center [568, 97] width 149 height 22
type input "Signature Loan"
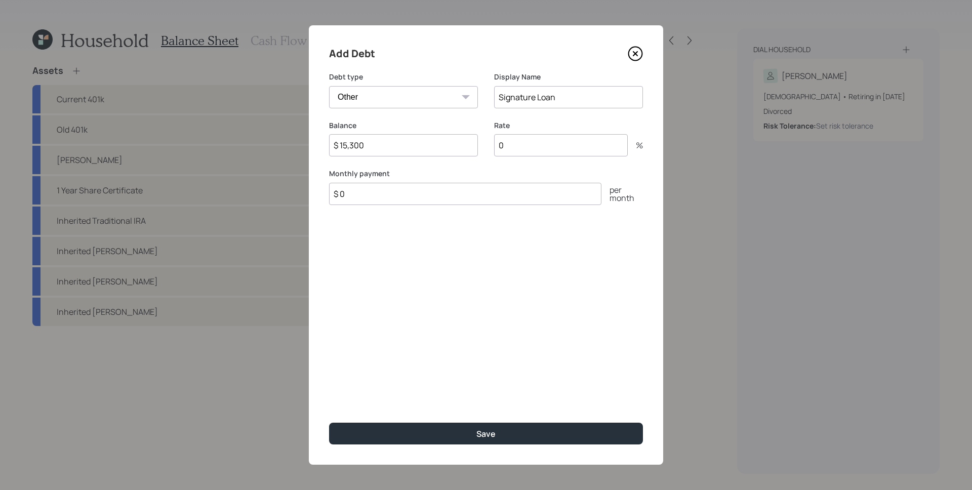
type input "$ 15,300"
click at [329, 423] on button "Save" at bounding box center [486, 434] width 314 height 22
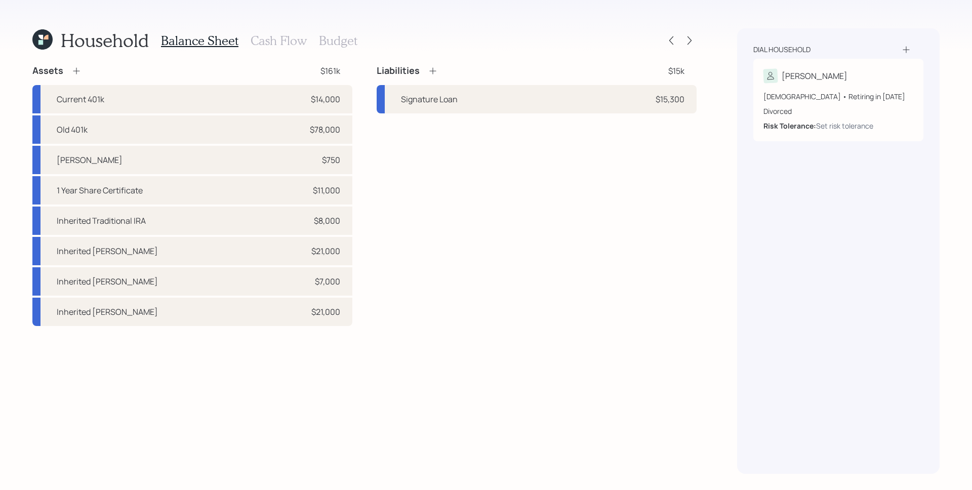
click at [429, 71] on icon at bounding box center [433, 71] width 10 height 10
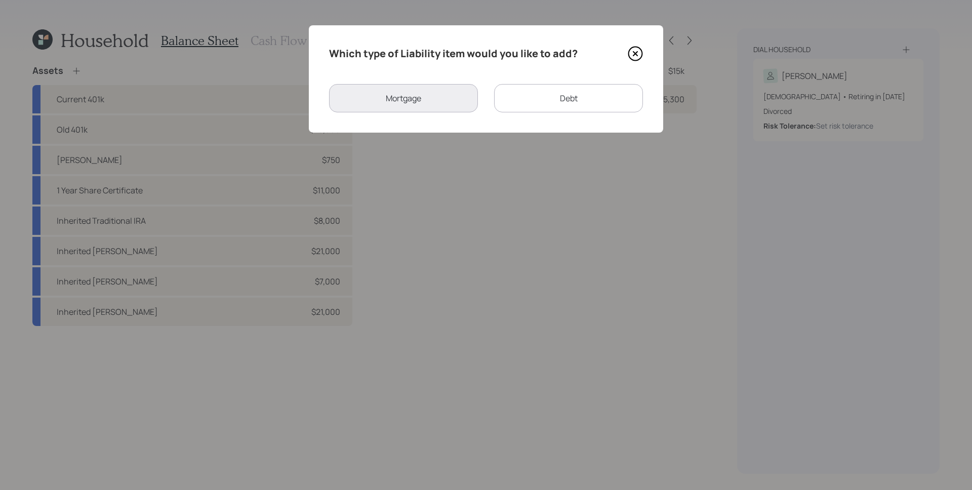
click at [549, 95] on div "Debt" at bounding box center [568, 98] width 149 height 28
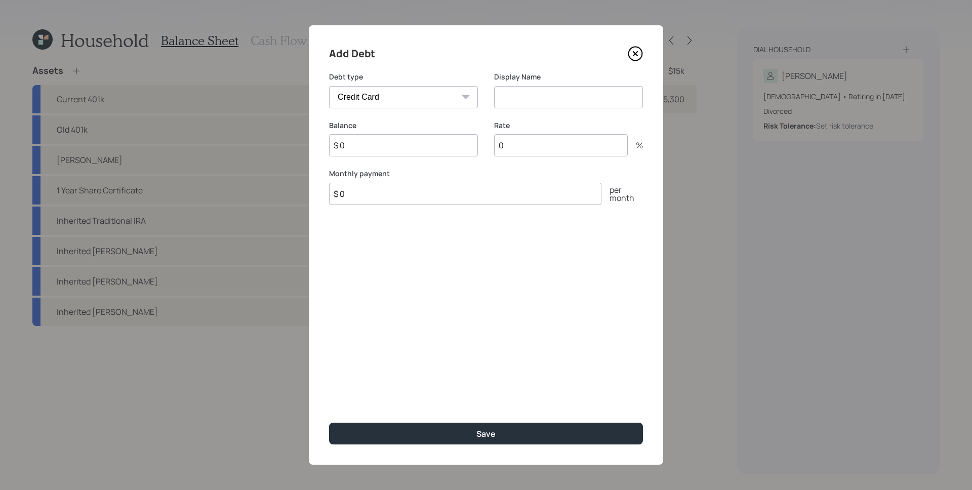
click at [448, 93] on select "Car Credit Card Medical Student Other" at bounding box center [403, 97] width 149 height 22
select select "other"
click at [329, 86] on select "Car Credit Card Medical Student Other" at bounding box center [403, 97] width 149 height 22
click at [542, 101] on input at bounding box center [568, 97] width 149 height 22
click at [580, 97] on input "Certificate Secured Lon" at bounding box center [568, 97] width 149 height 22
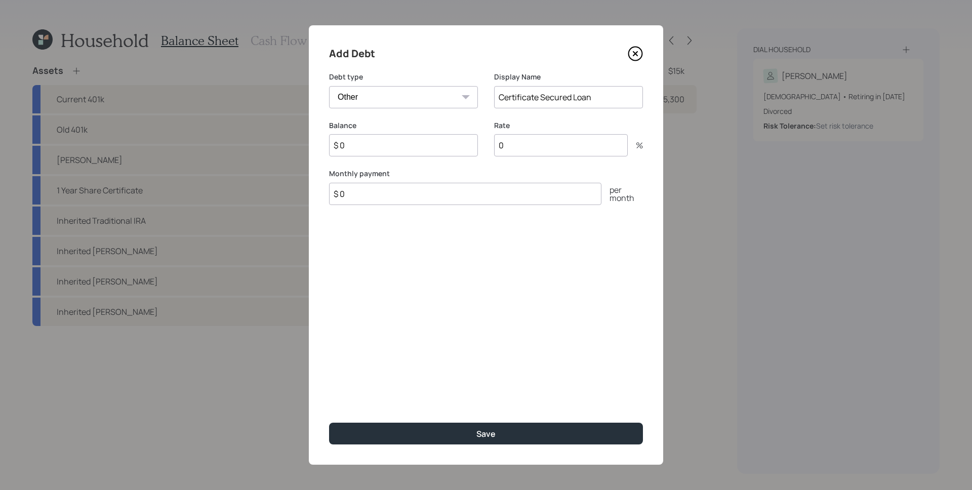
type input "Certificate Secured Loan"
click at [400, 139] on input "$ 0" at bounding box center [403, 145] width 149 height 22
click at [385, 150] on input "$ 0" at bounding box center [403, 145] width 149 height 22
type input "$ 11,000"
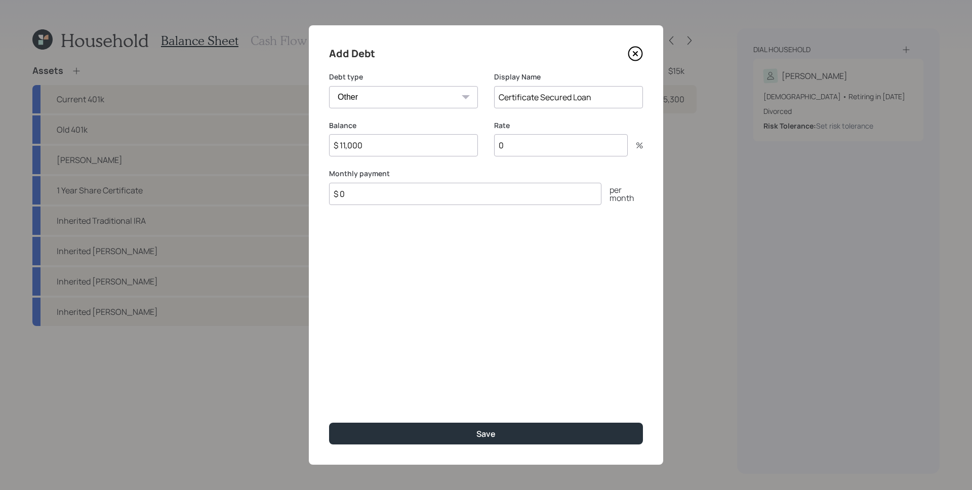
click at [329, 423] on button "Save" at bounding box center [486, 434] width 314 height 22
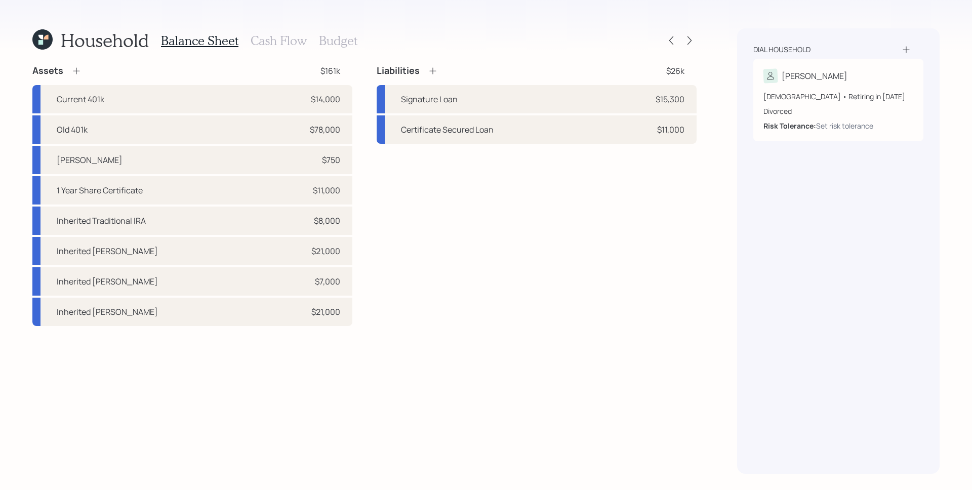
click at [558, 319] on div "Liabilities $26k Signature Loan $15,300 Certificate Secured Loan $11,000" at bounding box center [537, 195] width 320 height 261
click at [286, 194] on div "1 Year Share Certificate $11,000" at bounding box center [192, 190] width 320 height 28
select select "taxable"
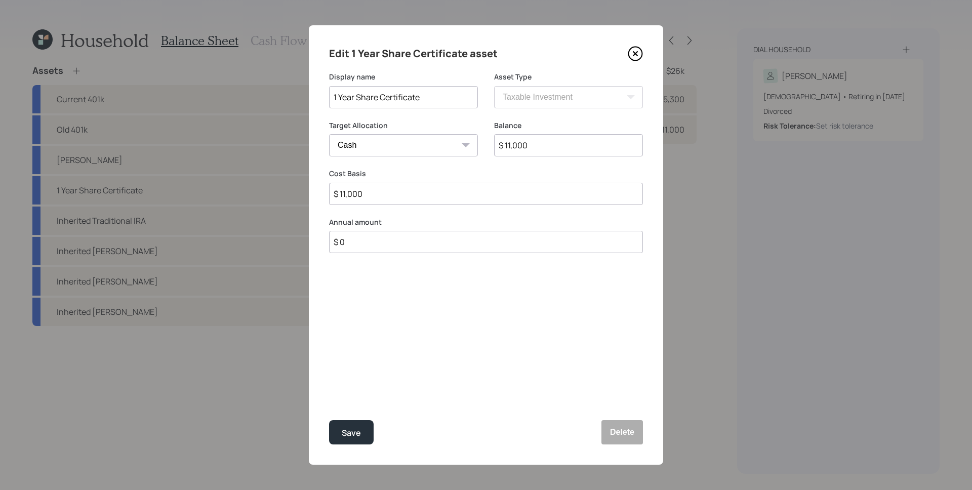
click at [535, 145] on input "$ 11,000" at bounding box center [568, 145] width 149 height 22
type input "$ 1"
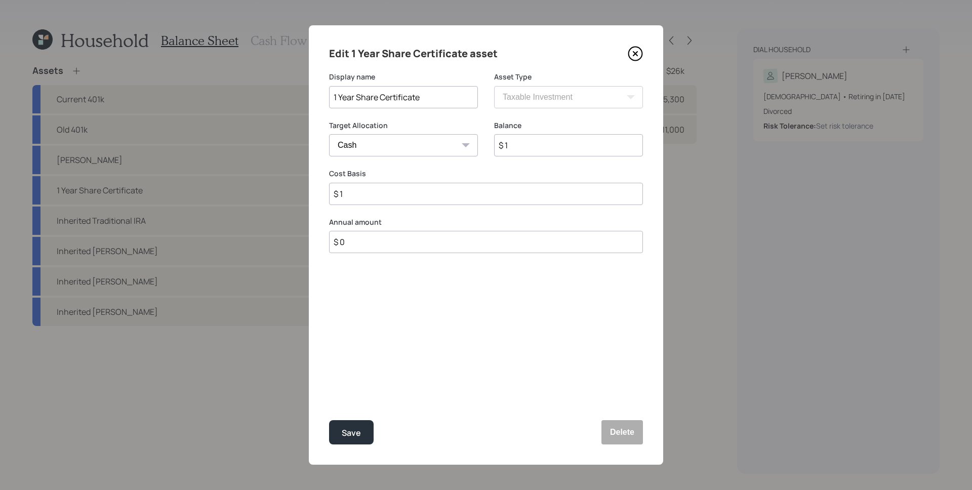
type input "$ 12"
type input "$ 120"
type input "$ 1,200"
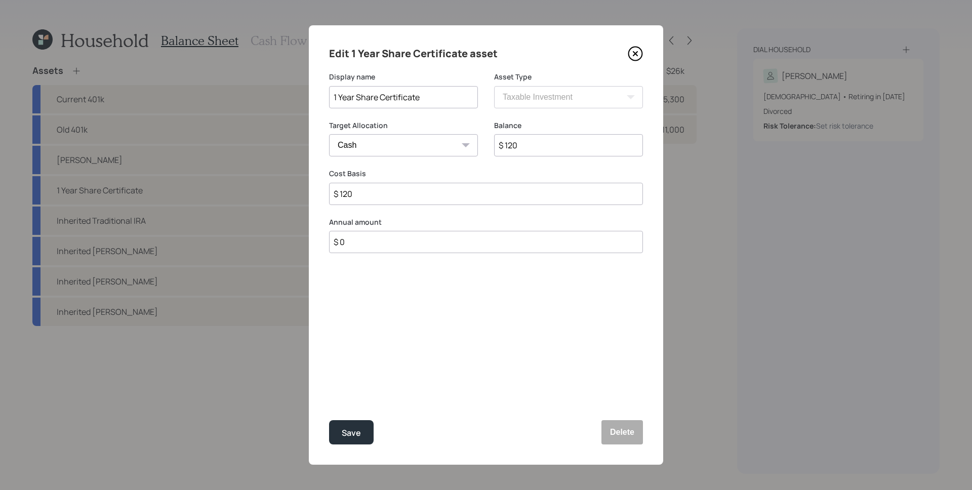
type input "$ 1,200"
type input "$ 12,000"
click at [329, 420] on button "Save" at bounding box center [351, 432] width 45 height 24
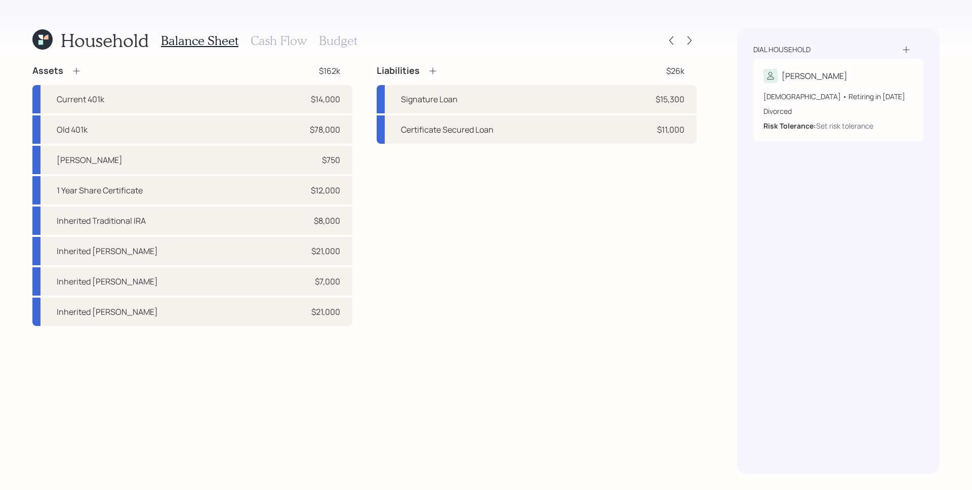
click at [435, 74] on icon at bounding box center [433, 71] width 10 height 10
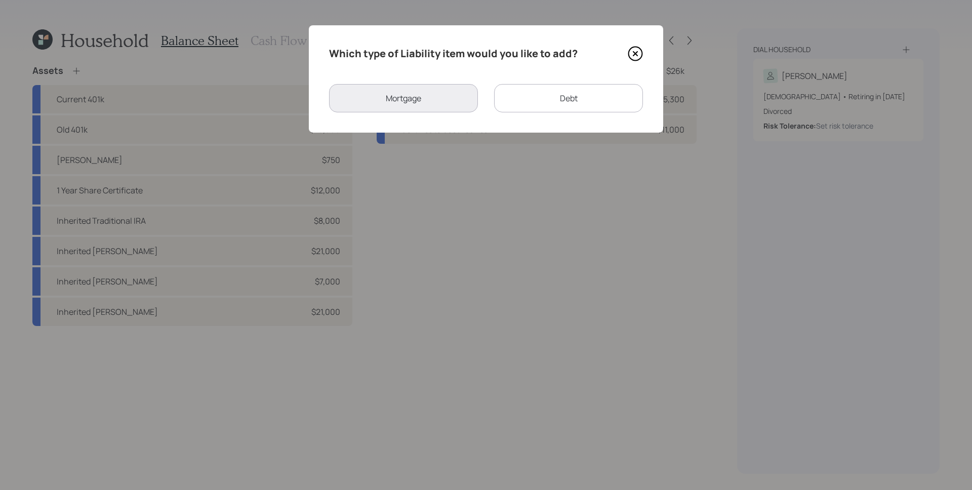
click at [550, 103] on div "Debt" at bounding box center [568, 98] width 149 height 28
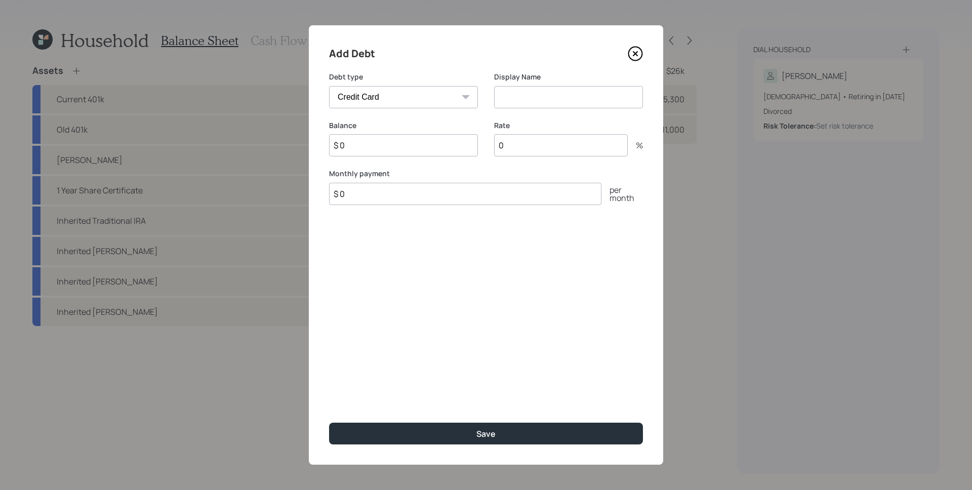
click at [428, 98] on select "Car Credit Card Medical Student Other" at bounding box center [403, 97] width 149 height 22
select select "other"
click at [329, 86] on select "Car Credit Card Medical Student Other" at bounding box center [403, 97] width 149 height 22
click at [536, 98] on input at bounding box center [568, 97] width 149 height 22
type input "Storage Shed"
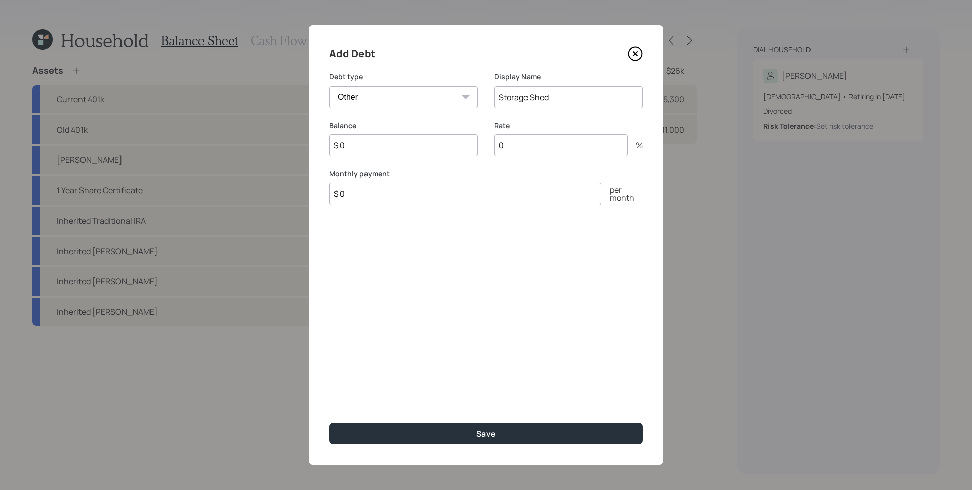
click at [435, 151] on input "$ 0" at bounding box center [403, 145] width 149 height 22
type input "$ 18,600"
click at [393, 193] on input "$ 0" at bounding box center [465, 194] width 272 height 22
type input "$ 654"
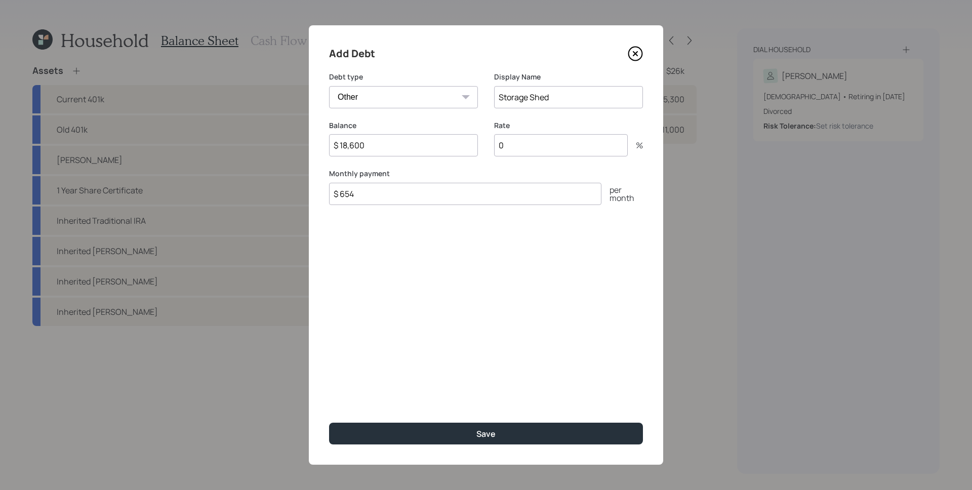
click at [531, 140] on input "0" at bounding box center [561, 145] width 134 height 22
click at [535, 148] on input "0" at bounding box center [561, 145] width 134 height 22
click at [534, 147] on input "0" at bounding box center [561, 145] width 134 height 22
type input "7"
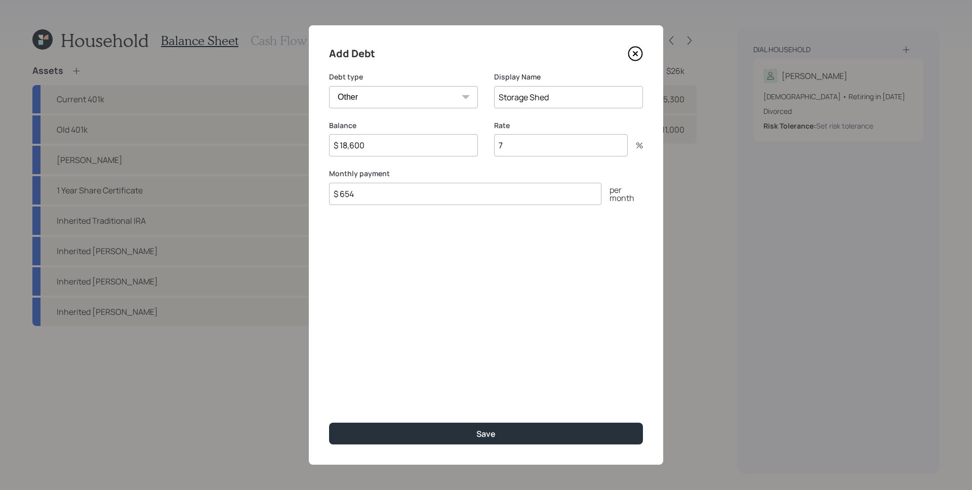
click at [411, 153] on input "$ 18,600" at bounding box center [403, 145] width 149 height 22
click at [410, 151] on input "$ 18,600" at bounding box center [403, 145] width 149 height 22
click at [418, 145] on input "$ 18,600" at bounding box center [403, 145] width 149 height 22
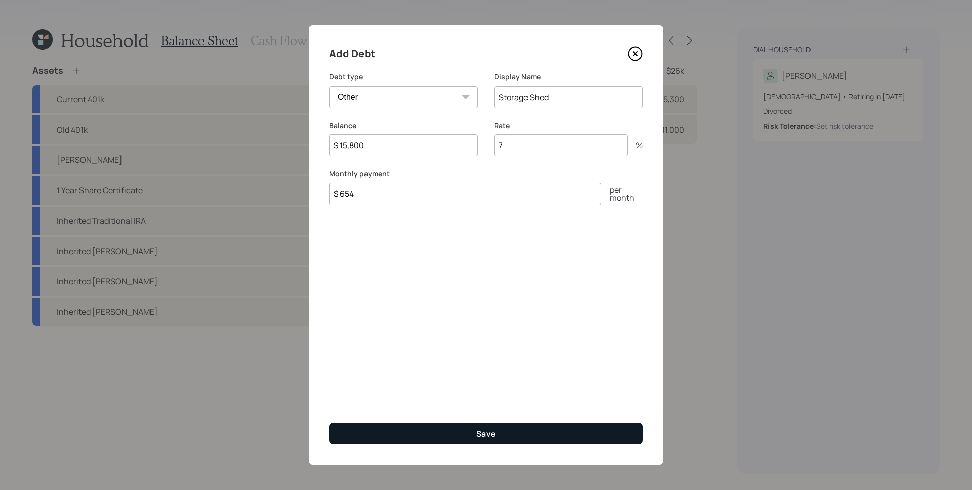
type input "$ 15,800"
click at [536, 436] on button "Save" at bounding box center [486, 434] width 314 height 22
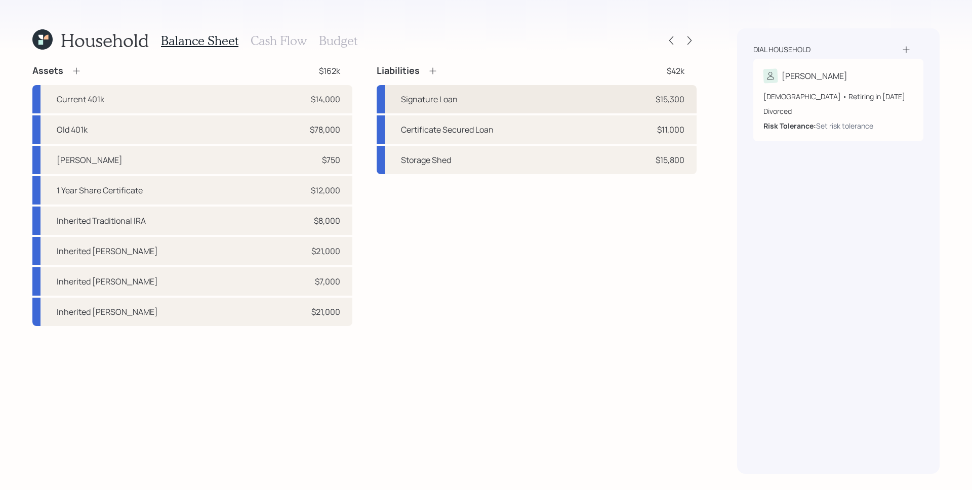
click at [508, 105] on div "Signature Loan $15,300" at bounding box center [537, 99] width 320 height 28
select select "other"
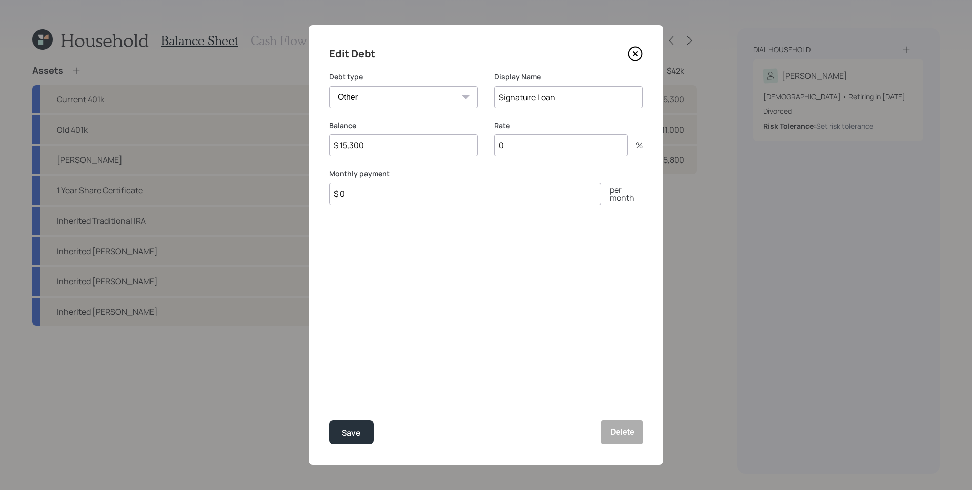
click at [521, 138] on input "0" at bounding box center [561, 145] width 134 height 22
click at [521, 142] on input "0" at bounding box center [561, 145] width 134 height 22
click at [520, 148] on input "0" at bounding box center [561, 145] width 134 height 22
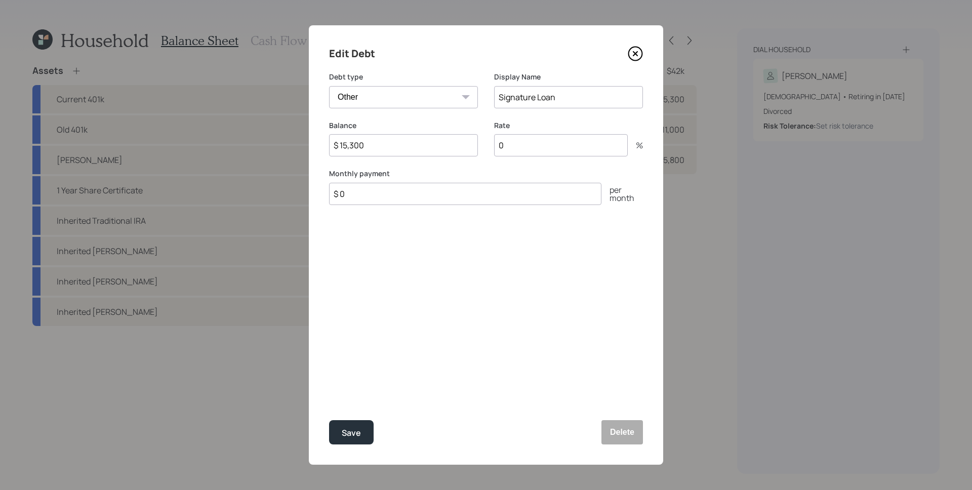
click at [520, 147] on input "0" at bounding box center [561, 145] width 134 height 22
click at [362, 436] on button "Save" at bounding box center [351, 432] width 45 height 24
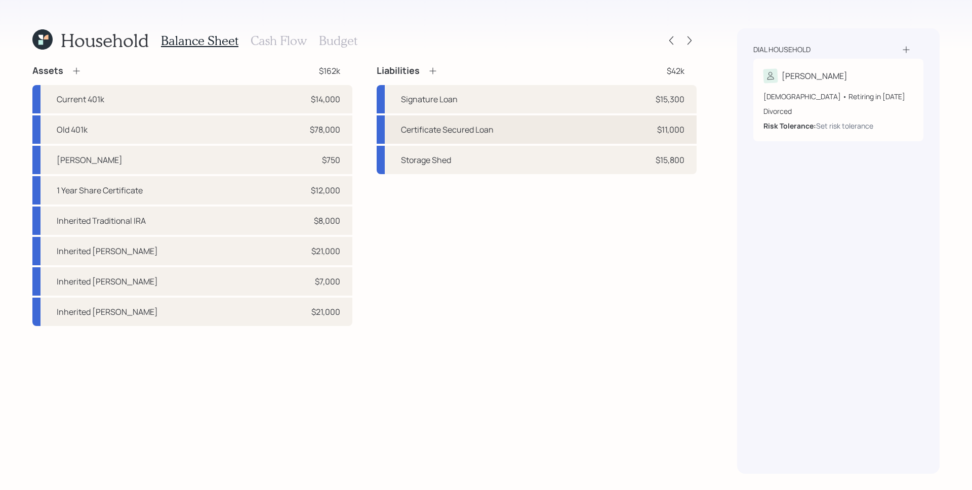
click at [648, 132] on div "Certificate Secured Loan $11,000" at bounding box center [537, 129] width 320 height 28
select select "other"
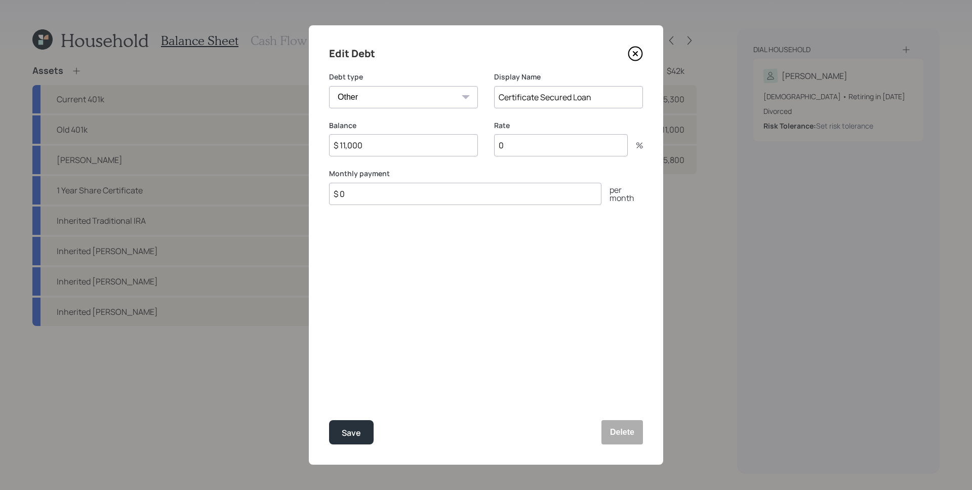
click at [399, 145] on input "$ 11,000" at bounding box center [403, 145] width 149 height 22
type input "$ 12,000"
type input "2.6"
type input "$ 300"
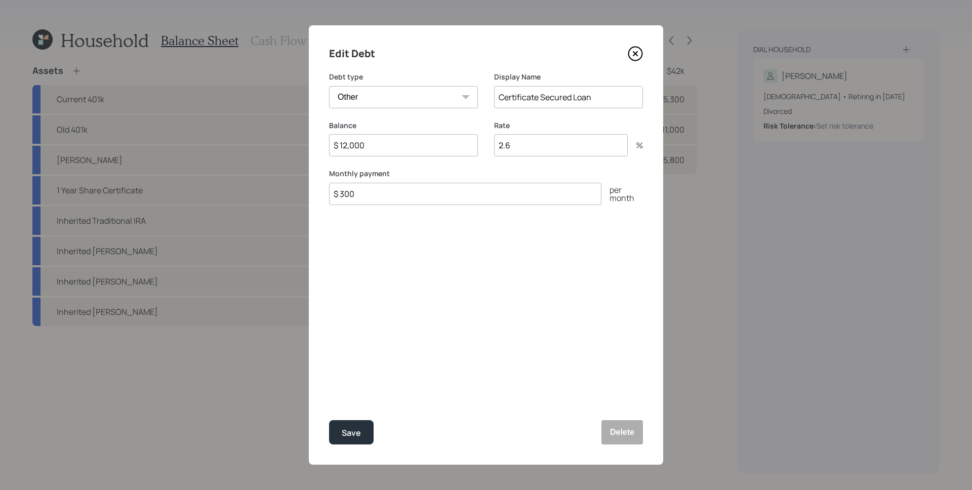
click at [329, 420] on button "Save" at bounding box center [351, 432] width 45 height 24
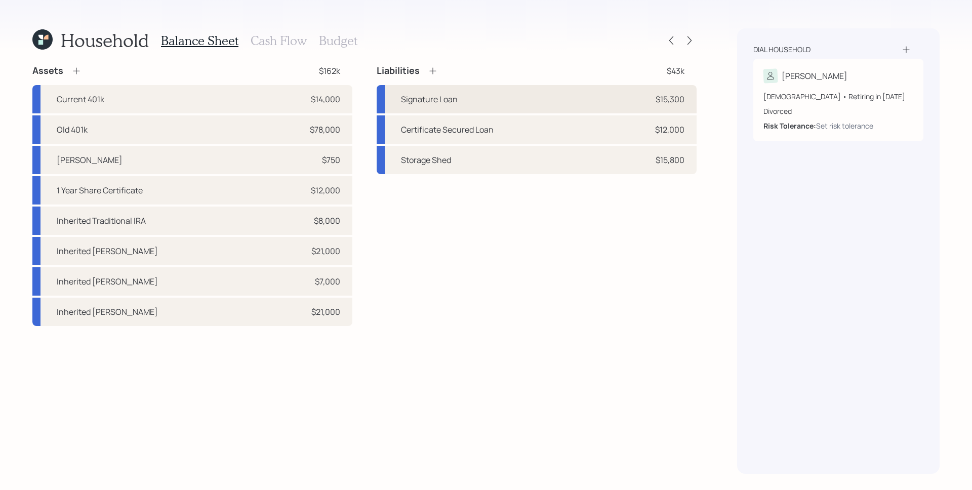
click at [520, 88] on div "Signature Loan $15,300" at bounding box center [537, 99] width 320 height 28
select select "other"
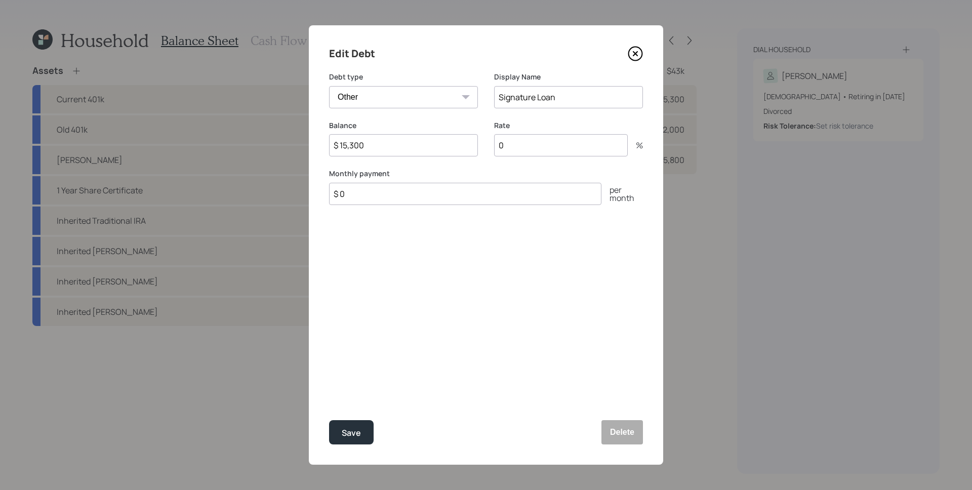
click at [554, 141] on input "0" at bounding box center [561, 145] width 134 height 22
click at [642, 51] on icon at bounding box center [635, 53] width 15 height 15
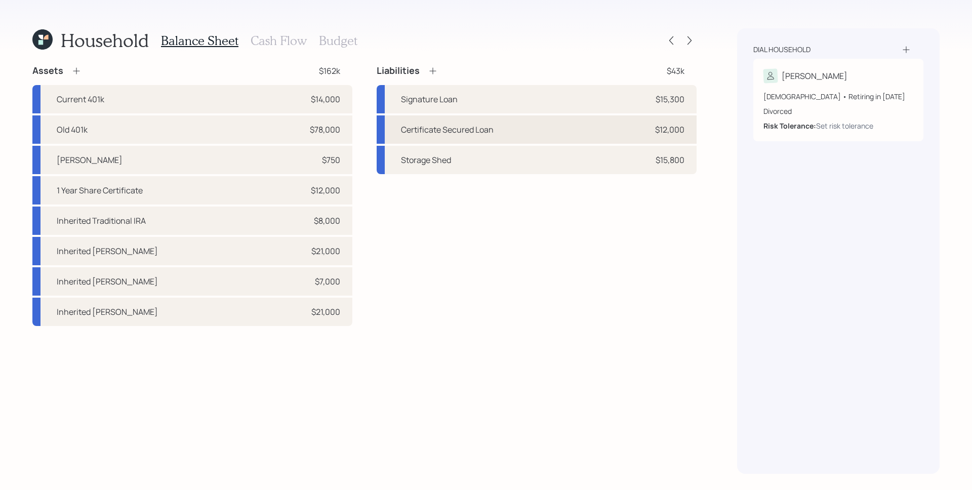
click at [651, 128] on div "Certificate Secured Loan $12,000" at bounding box center [537, 129] width 320 height 28
select select "other"
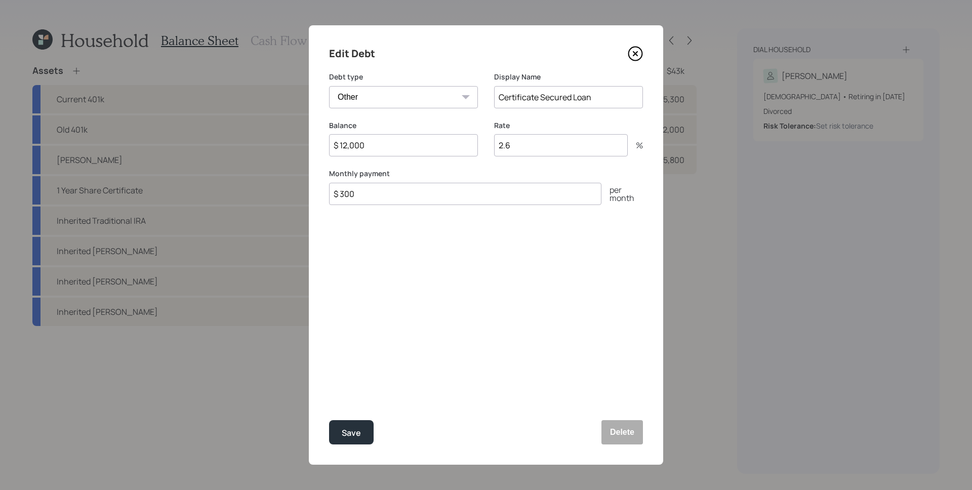
click at [638, 51] on icon at bounding box center [635, 53] width 15 height 15
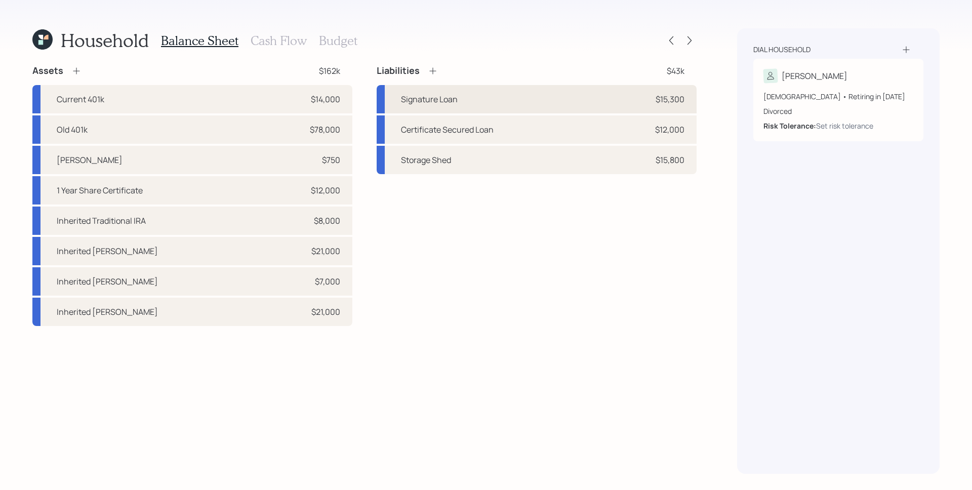
click at [661, 101] on div "$15,300" at bounding box center [669, 99] width 29 height 12
select select "other"
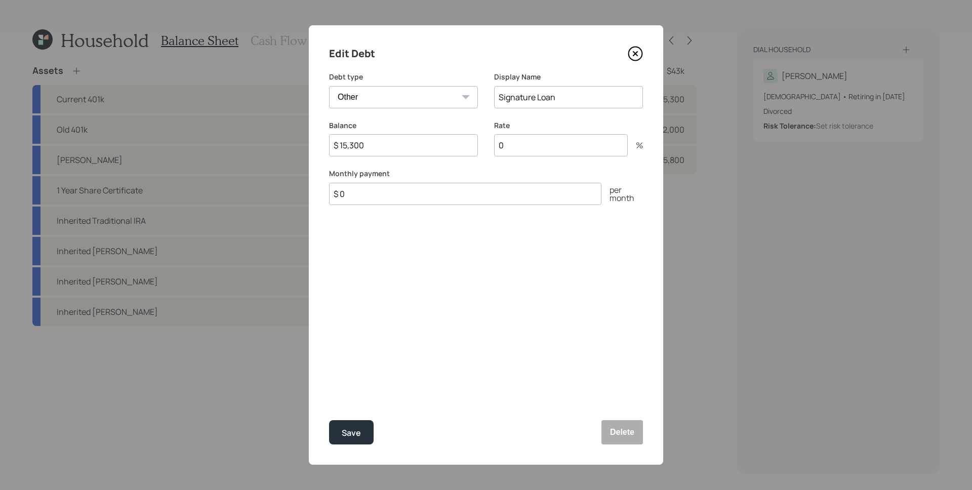
click at [560, 142] on input "0" at bounding box center [561, 145] width 134 height 22
type input "2.6"
type input "$ 300"
click at [329, 420] on button "Save" at bounding box center [351, 432] width 45 height 24
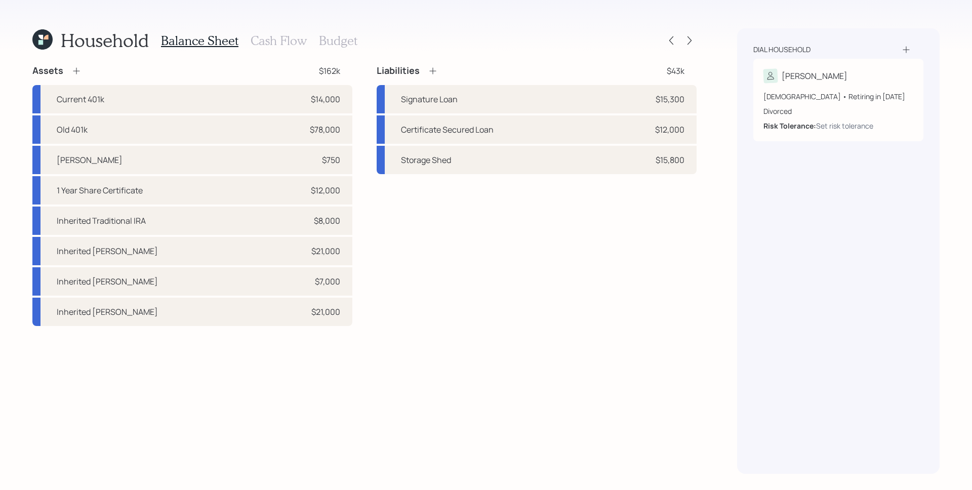
click at [435, 72] on icon at bounding box center [433, 71] width 10 height 10
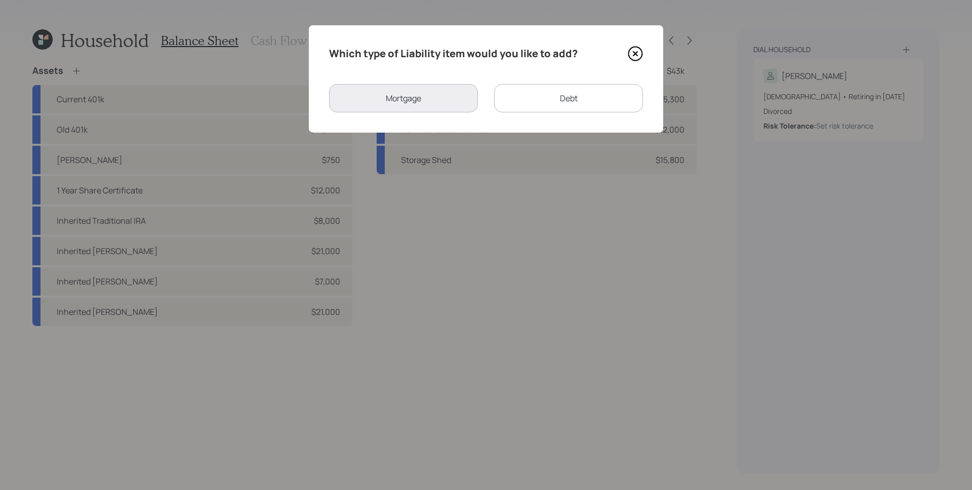
click at [550, 104] on div "Debt" at bounding box center [568, 98] width 149 height 28
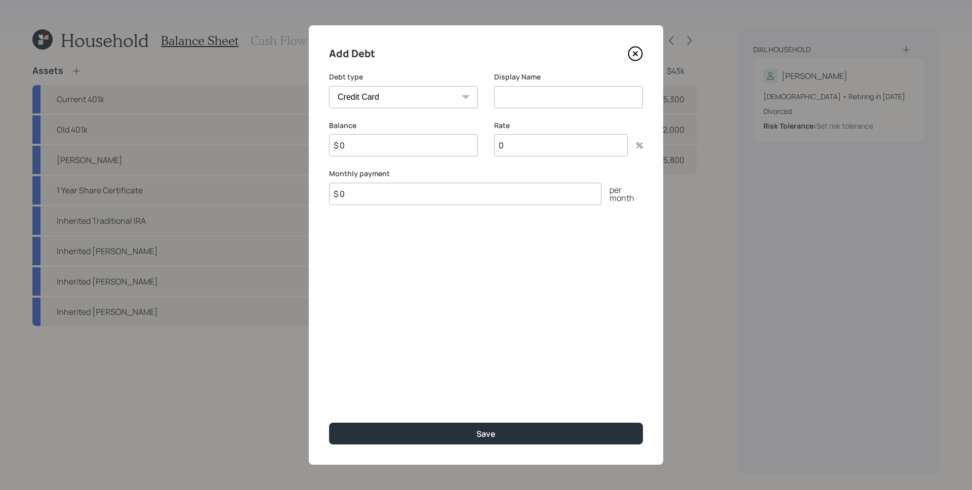
click at [424, 98] on select "Car Credit Card Medical Student Other" at bounding box center [403, 97] width 149 height 22
select select "other"
click at [329, 86] on select "Car Credit Card Medical Student Other" at bounding box center [403, 97] width 149 height 22
click at [538, 97] on input at bounding box center [568, 97] width 149 height 22
type input "Airplane Partnership"
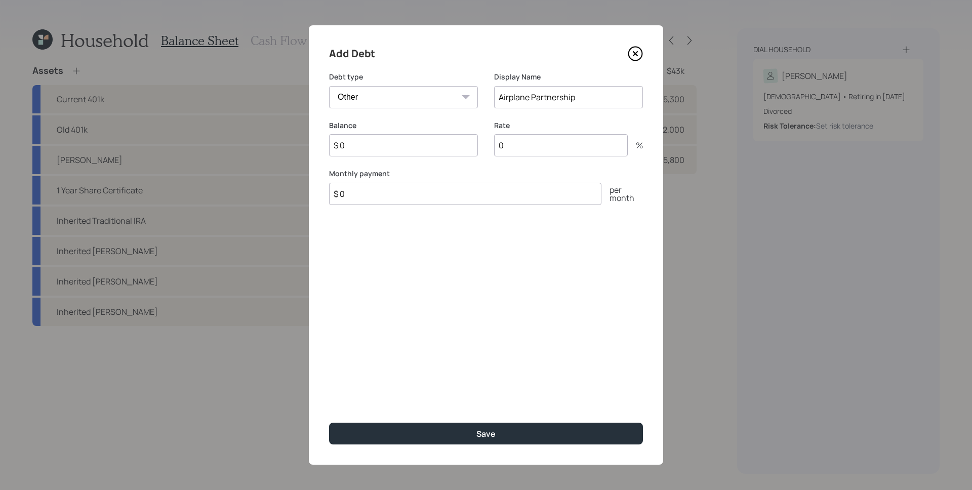
click at [420, 148] on input "$ 0" at bounding box center [403, 145] width 149 height 22
type input "$ 14,000"
click at [411, 195] on input "$ 0" at bounding box center [465, 194] width 272 height 22
type input "$ 778"
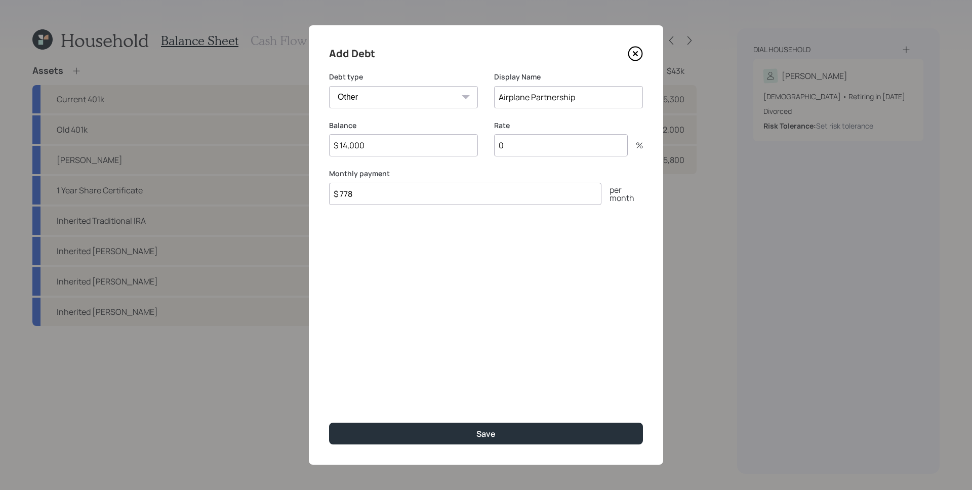
click at [464, 268] on div "Add Debt Debt type Car Credit Card Medical Student Other Display Name Airplane …" at bounding box center [486, 244] width 354 height 439
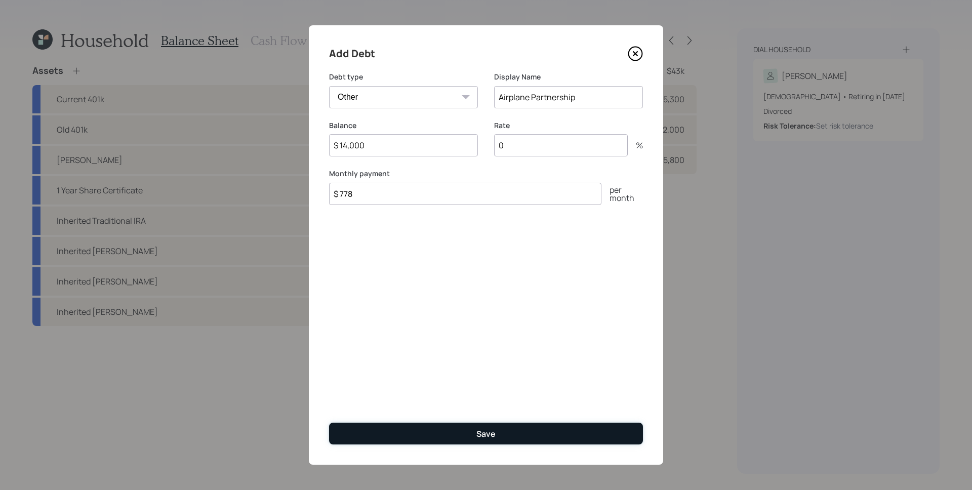
click at [509, 439] on button "Save" at bounding box center [486, 434] width 314 height 22
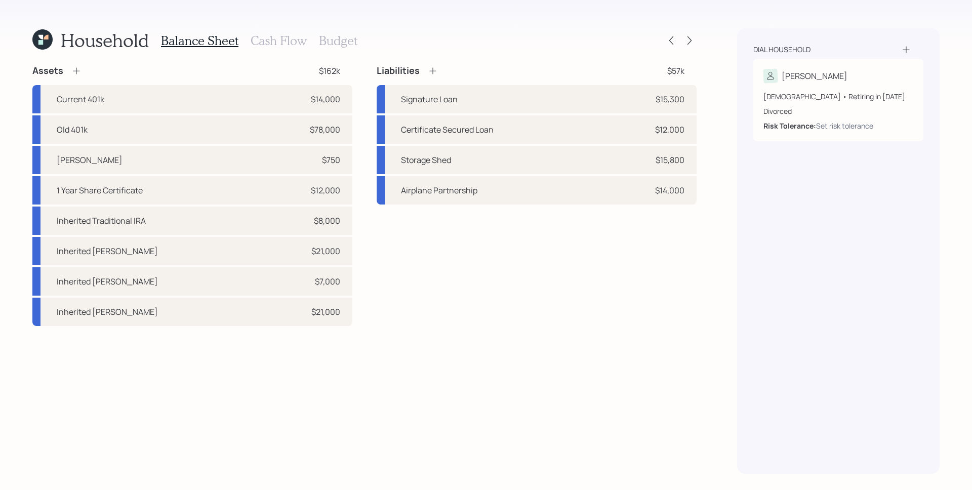
click at [596, 272] on div "Liabilities $57k Signature Loan $15,300 Certificate Secured Loan $12,000 Storag…" at bounding box center [537, 195] width 320 height 261
click at [281, 38] on h3 "Cash Flow" at bounding box center [279, 40] width 56 height 15
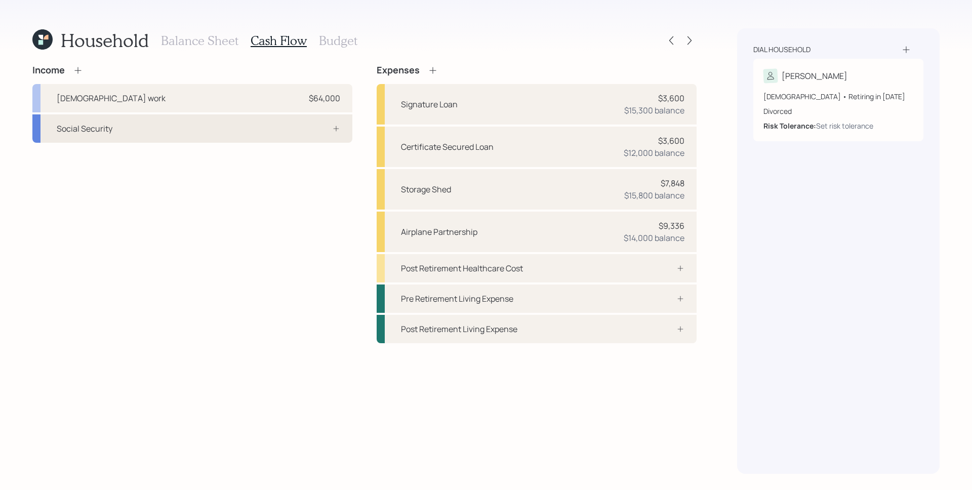
click at [338, 135] on div "Social Security" at bounding box center [192, 128] width 320 height 28
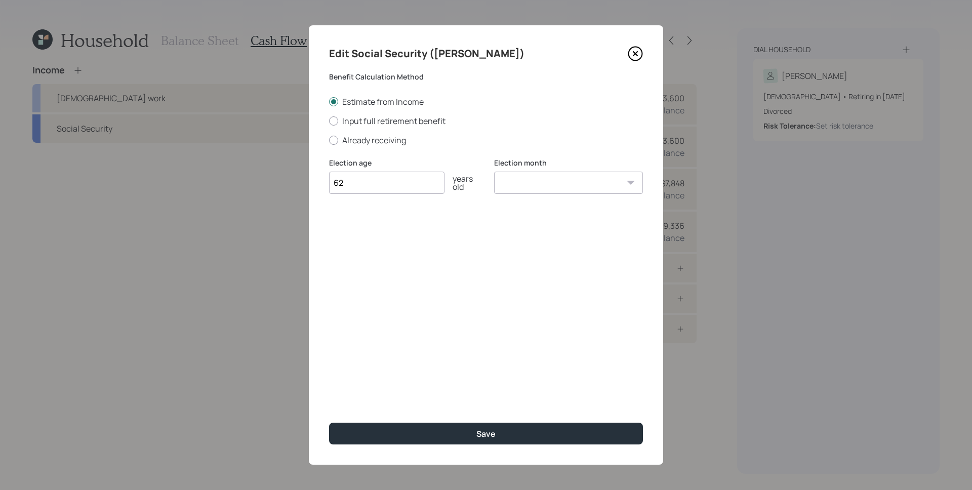
type input "62"
click at [556, 188] on select "January February March April May June July August September October November De…" at bounding box center [568, 183] width 149 height 22
select select "4"
click at [494, 172] on select "January February March April May June July August September October November De…" at bounding box center [568, 183] width 149 height 22
click at [448, 247] on div "Edit Social Security ([PERSON_NAME]) Benefit Calculation Method Estimate from I…" at bounding box center [486, 244] width 354 height 439
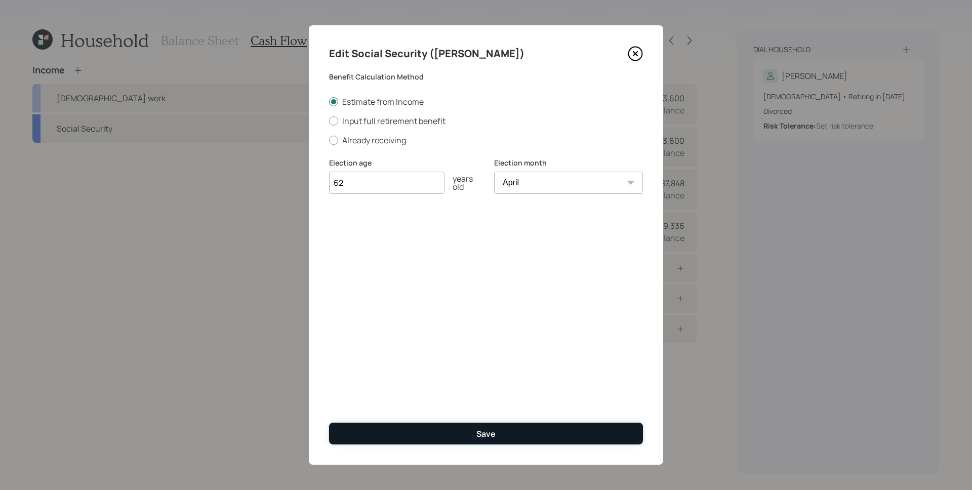
click at [493, 434] on div "Save" at bounding box center [485, 433] width 19 height 11
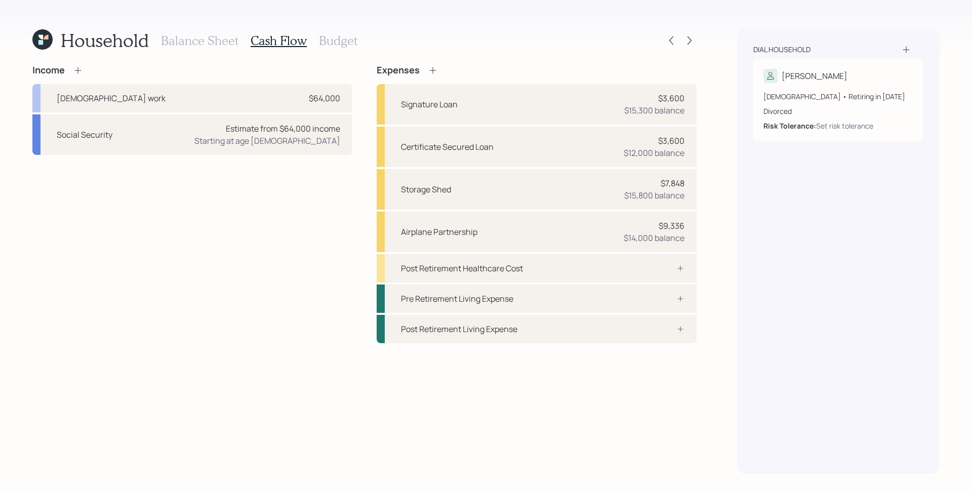
click at [317, 192] on div "Income [DEMOGRAPHIC_DATA] work $64,000 Social Security Estimate from $64,000 in…" at bounding box center [192, 204] width 320 height 278
click at [599, 271] on div "Post Retirement Healthcare Cost" at bounding box center [537, 268] width 320 height 28
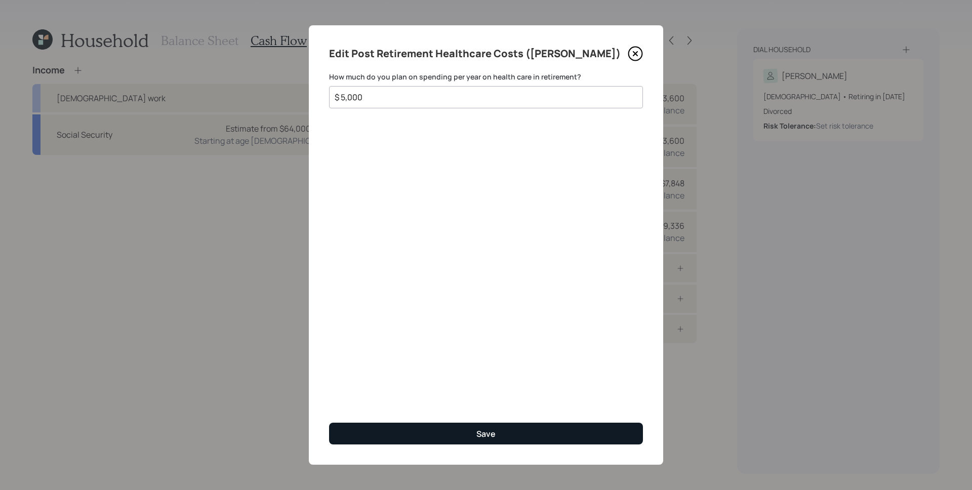
type input "$ 5,000"
click at [512, 427] on button "Save" at bounding box center [486, 434] width 314 height 22
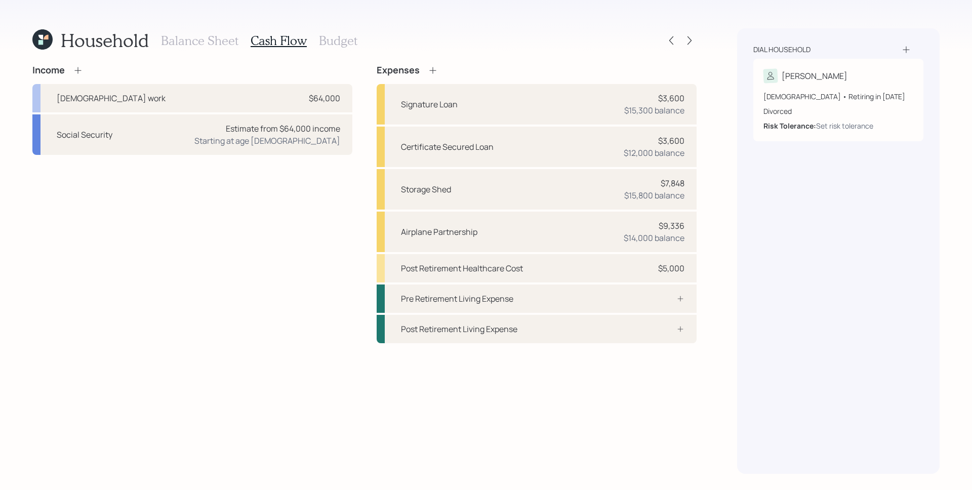
click at [346, 38] on h3 "Budget" at bounding box center [338, 40] width 38 height 15
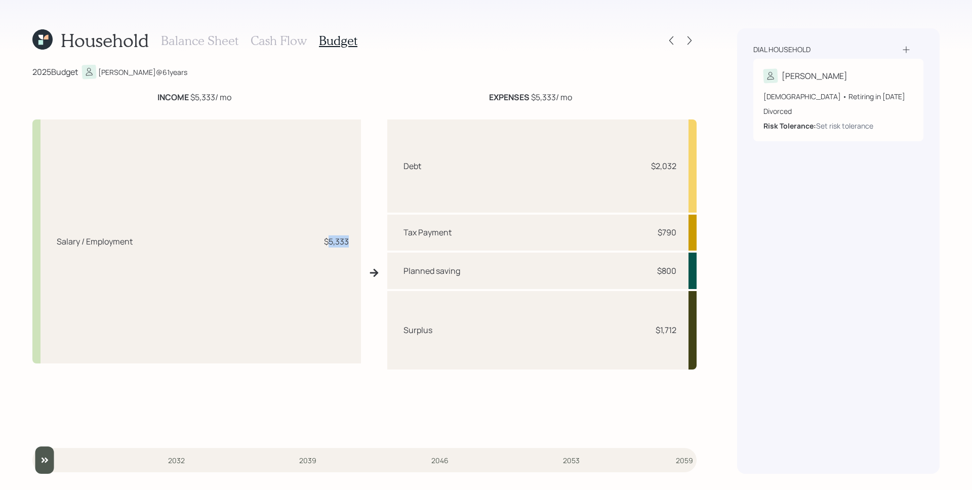
drag, startPoint x: 328, startPoint y: 242, endPoint x: 351, endPoint y: 248, distance: 23.6
click at [351, 248] on div "Salary / Employment $5,333" at bounding box center [196, 241] width 328 height 244
drag, startPoint x: 659, startPoint y: 163, endPoint x: 677, endPoint y: 162, distance: 17.7
click at [677, 162] on div "Debt $2,032" at bounding box center [541, 165] width 309 height 93
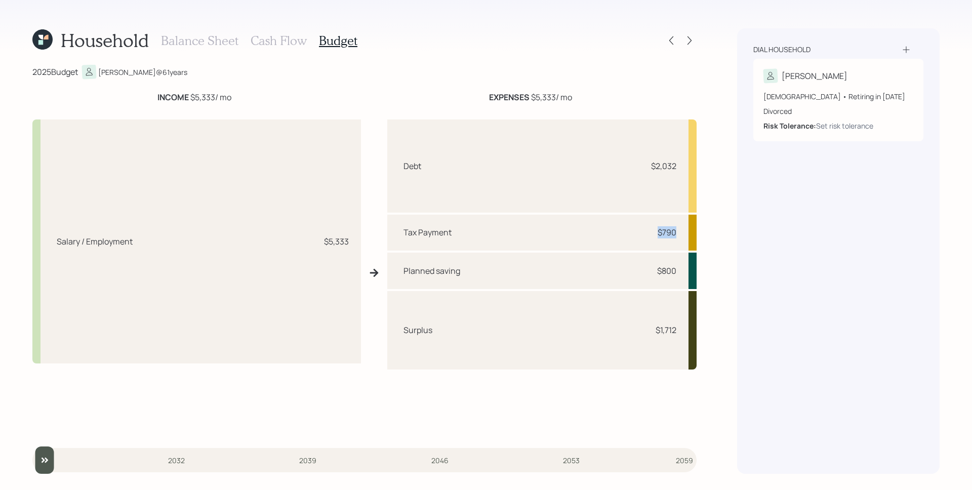
drag, startPoint x: 680, startPoint y: 232, endPoint x: 651, endPoint y: 233, distance: 28.9
click at [651, 233] on div "Tax Payment $790" at bounding box center [541, 233] width 309 height 36
click at [646, 231] on div "$790" at bounding box center [661, 232] width 30 height 12
drag, startPoint x: 672, startPoint y: 272, endPoint x: 660, endPoint y: 272, distance: 12.2
click at [660, 272] on div "Planned saving $800" at bounding box center [541, 271] width 309 height 36
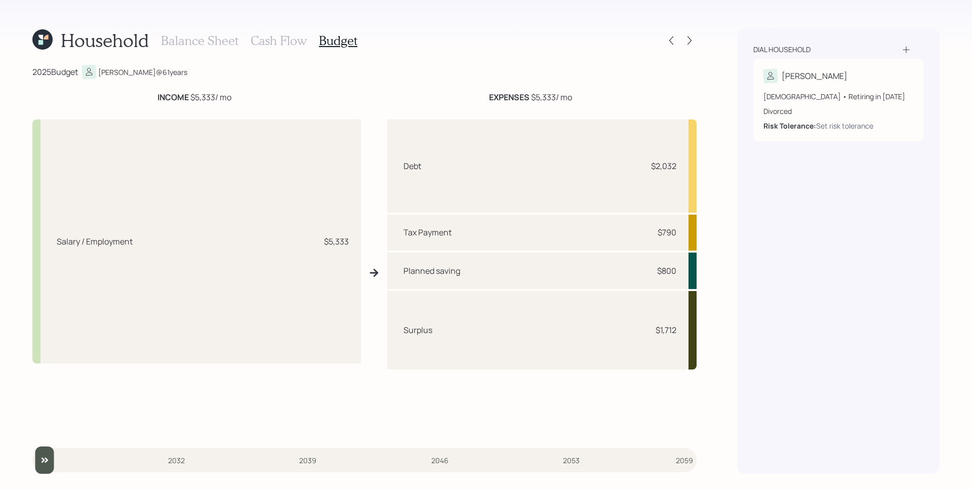
click at [651, 258] on div "Planned saving $800" at bounding box center [541, 271] width 309 height 36
drag, startPoint x: 445, startPoint y: 334, endPoint x: 401, endPoint y: 328, distance: 43.8
click at [401, 328] on div "Surplus $1,712" at bounding box center [541, 330] width 309 height 78
click at [532, 337] on div "Surplus $1,712" at bounding box center [541, 330] width 309 height 78
click at [667, 283] on div "Planned saving $800" at bounding box center [541, 271] width 309 height 36
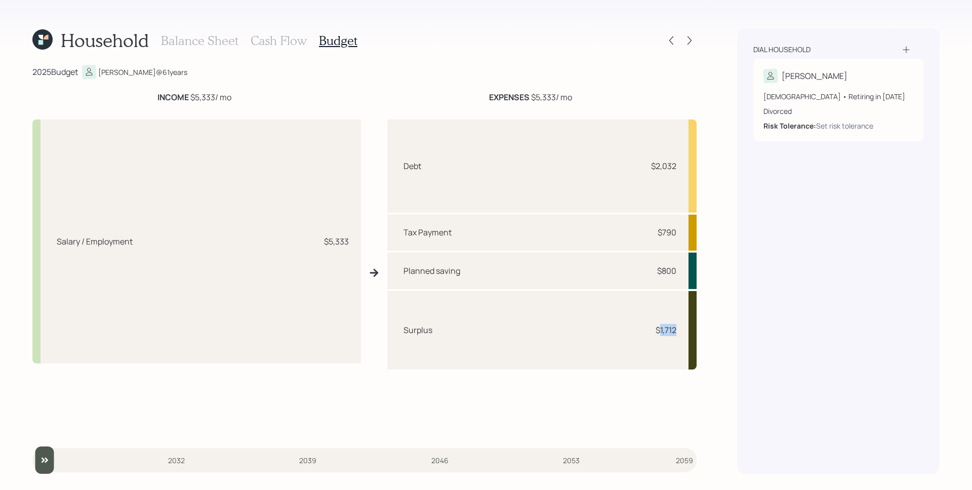
drag, startPoint x: 660, startPoint y: 332, endPoint x: 686, endPoint y: 332, distance: 25.8
click at [686, 332] on div "Surplus $1,712" at bounding box center [541, 330] width 309 height 78
click at [730, 311] on div "Household Balance Sheet Cash Flow Budget 2025 Budget [PERSON_NAME] @ 61 years I…" at bounding box center [486, 245] width 972 height 490
click at [274, 41] on h3 "Cash Flow" at bounding box center [279, 40] width 56 height 15
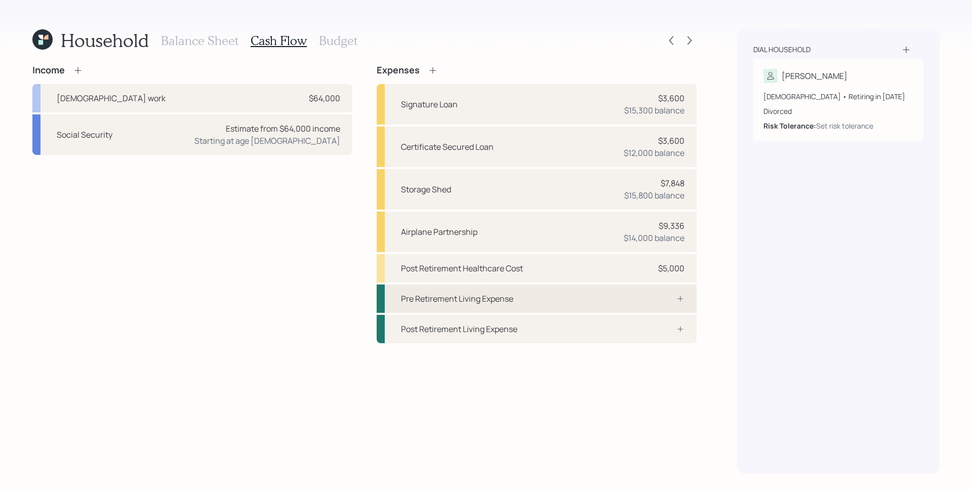
click at [654, 292] on div "Pre Retirement Living Expense" at bounding box center [537, 298] width 320 height 28
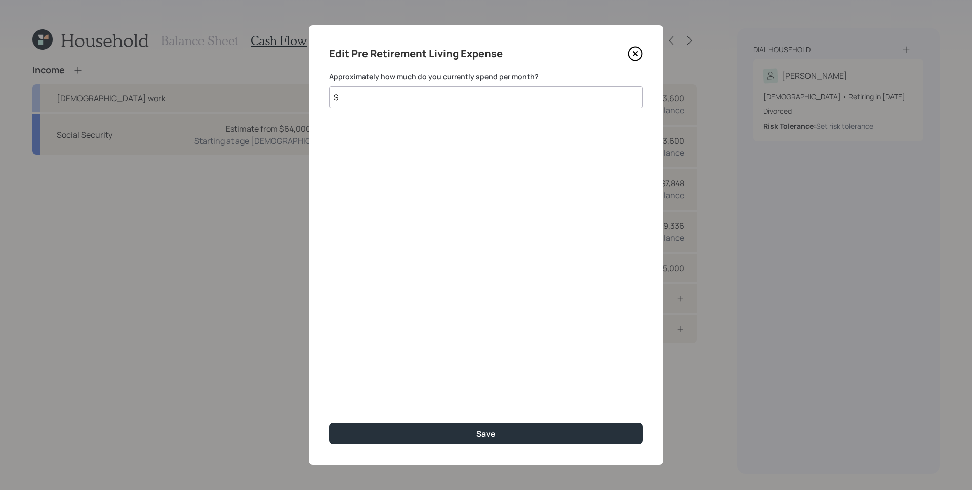
click at [474, 103] on input "$" at bounding box center [486, 97] width 314 height 22
type input "$ 1,400"
click at [329, 423] on button "Save" at bounding box center [486, 434] width 314 height 22
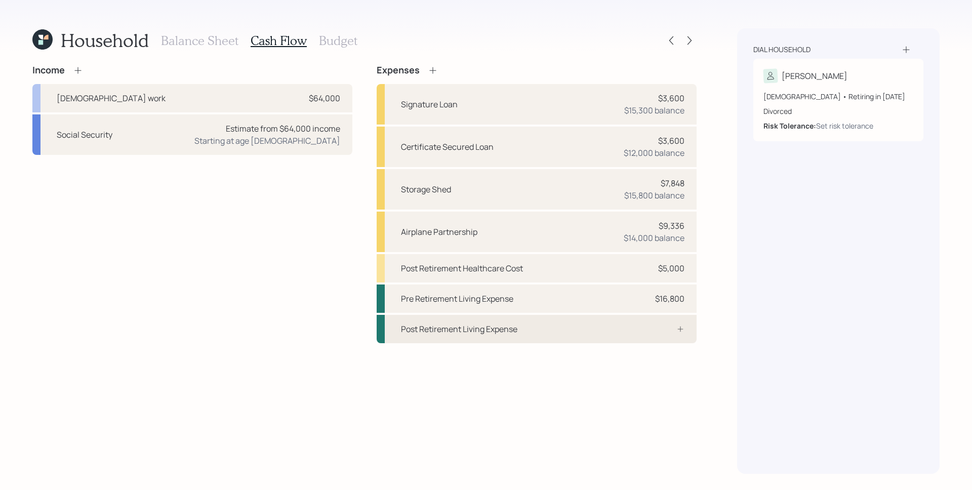
click at [648, 338] on div "Post Retirement Living Expense" at bounding box center [537, 329] width 320 height 28
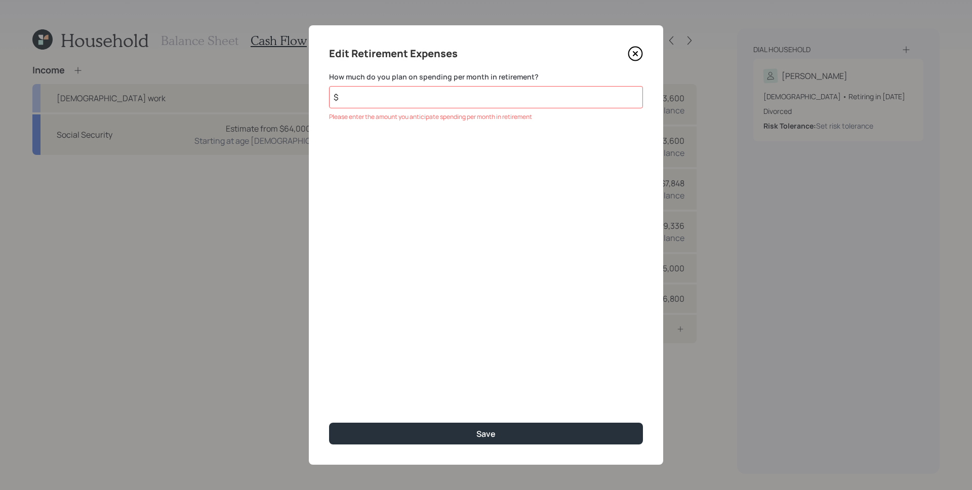
click at [400, 109] on div "Edit Retirement Expenses How much do you plan on spending per month in retireme…" at bounding box center [486, 244] width 354 height 439
click at [400, 99] on input "$" at bounding box center [486, 97] width 314 height 22
type input "$ 1,400"
click at [423, 254] on div "Edit Retirement Expenses How much do you plan on spending per month in retireme…" at bounding box center [486, 244] width 354 height 439
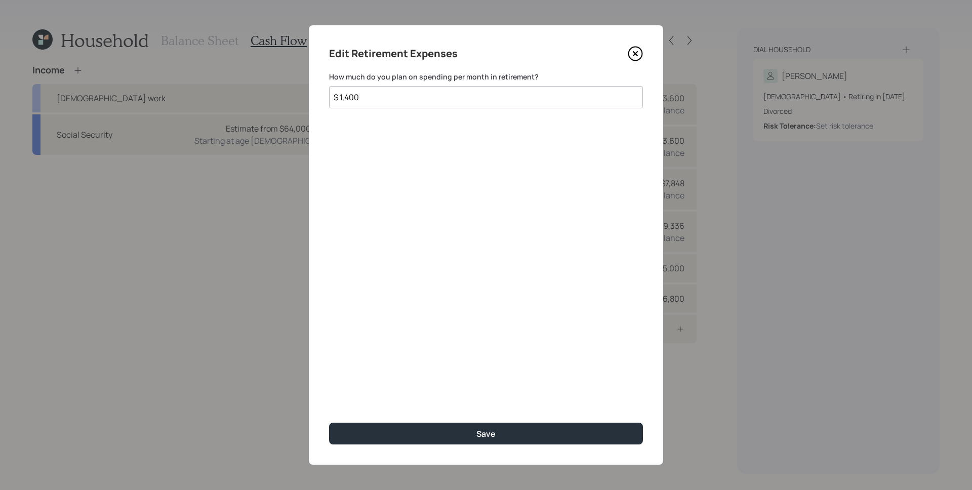
click at [486, 447] on div "Edit Retirement Expenses How much do you plan on spending per month in retireme…" at bounding box center [486, 244] width 354 height 439
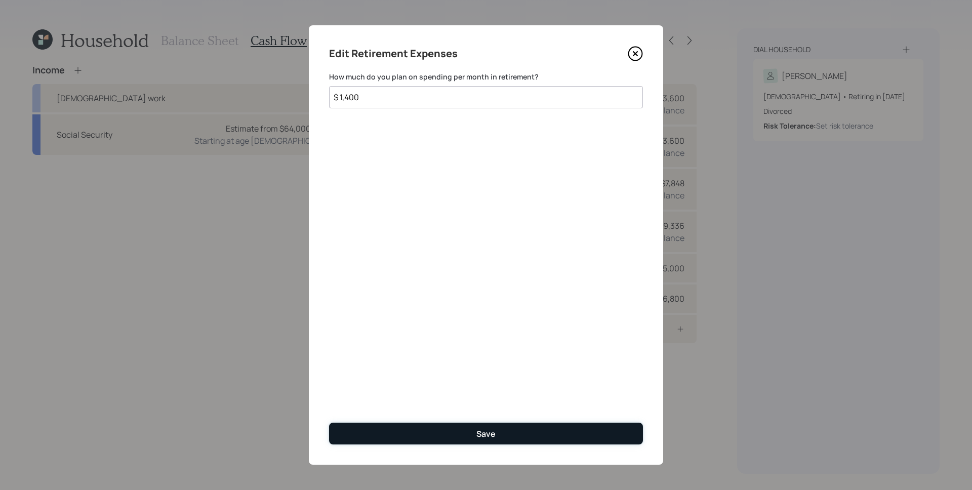
click at [494, 438] on div "Save" at bounding box center [485, 433] width 19 height 11
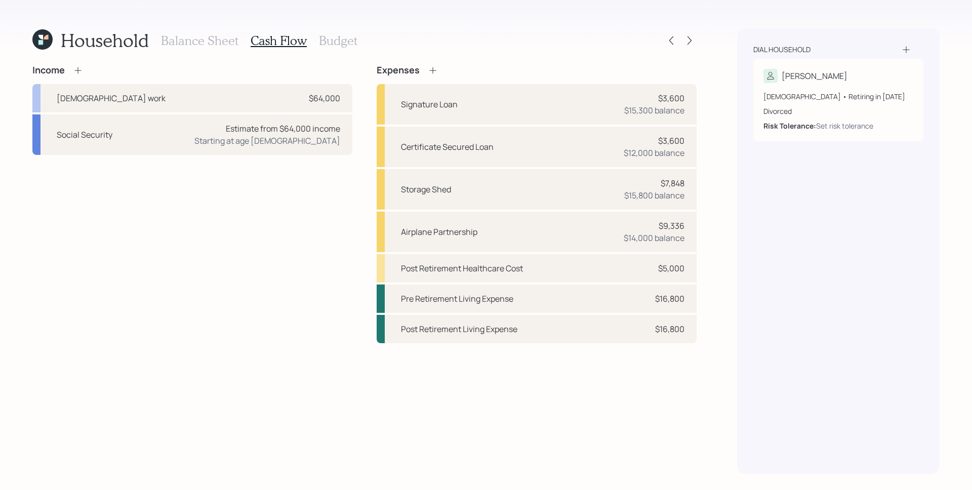
click at [202, 41] on h3 "Balance Sheet" at bounding box center [199, 40] width 77 height 15
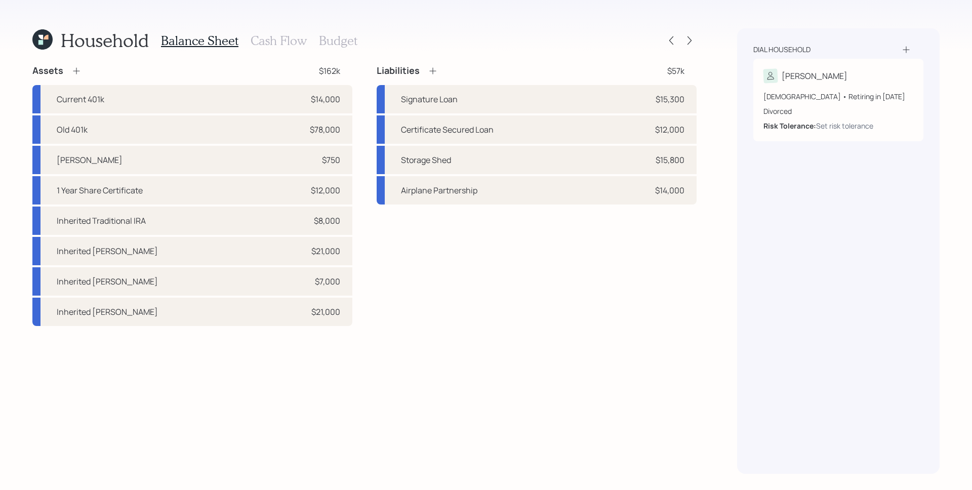
click at [610, 51] on div "Household Balance Sheet Cash Flow Budget" at bounding box center [364, 40] width 664 height 24
click at [690, 39] on icon at bounding box center [689, 40] width 4 height 9
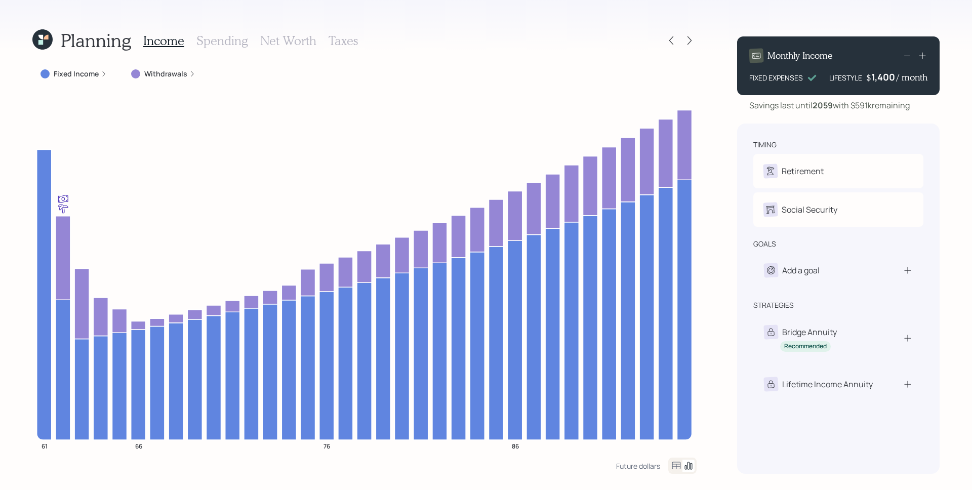
click at [86, 76] on label "Fixed Income" at bounding box center [76, 74] width 45 height 10
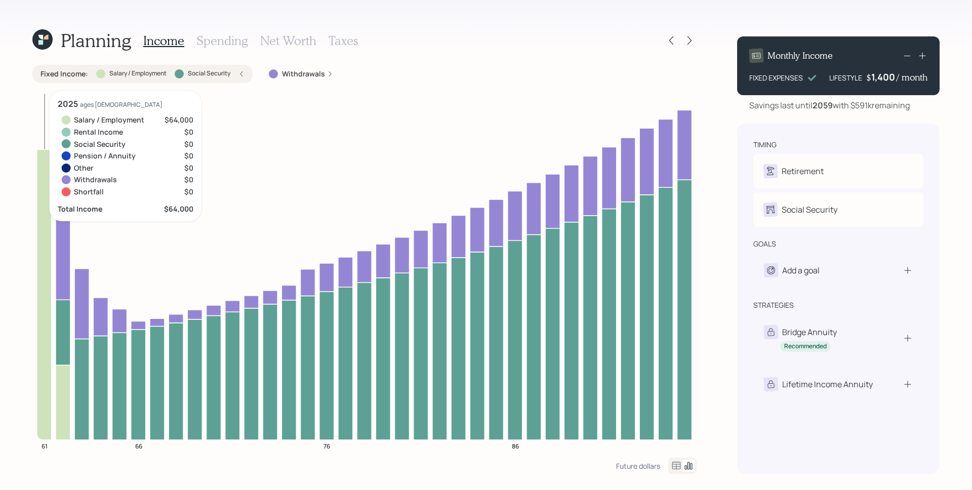
click at [38, 286] on icon at bounding box center [44, 294] width 15 height 290
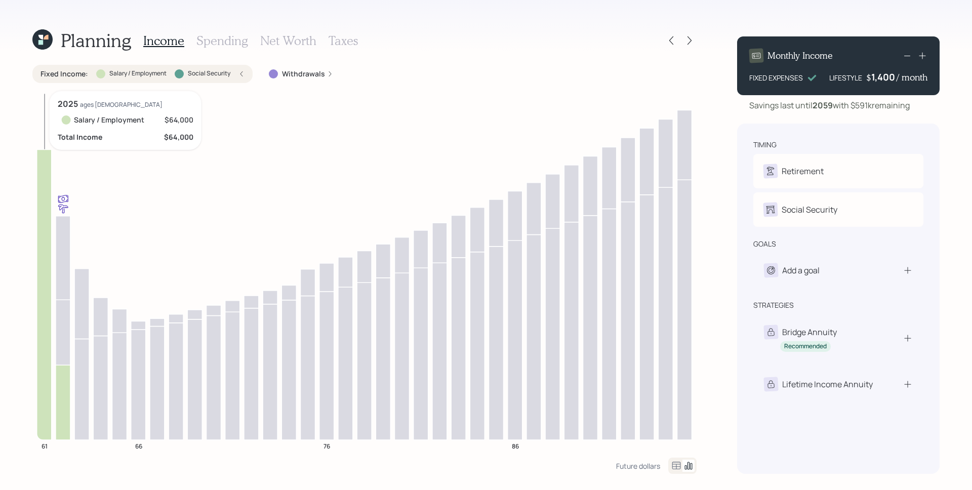
click at [38, 223] on icon at bounding box center [44, 294] width 15 height 290
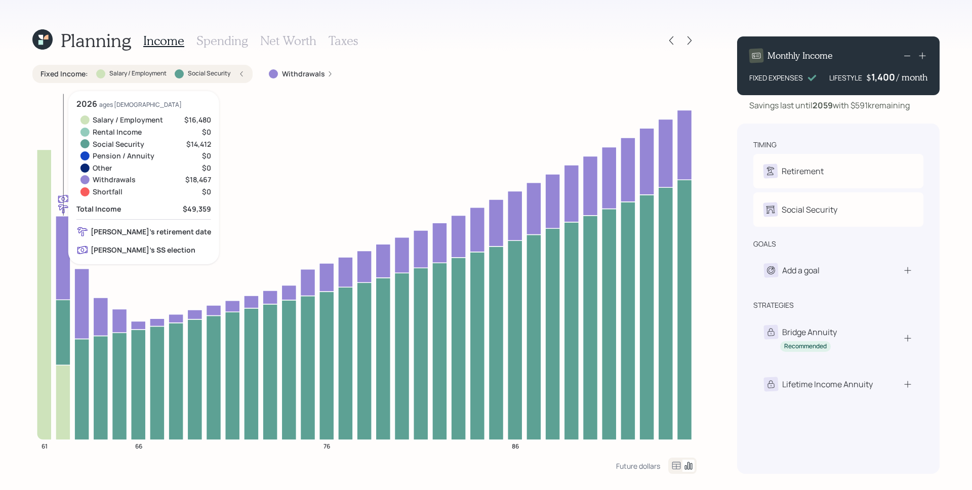
click at [66, 316] on icon at bounding box center [63, 332] width 15 height 65
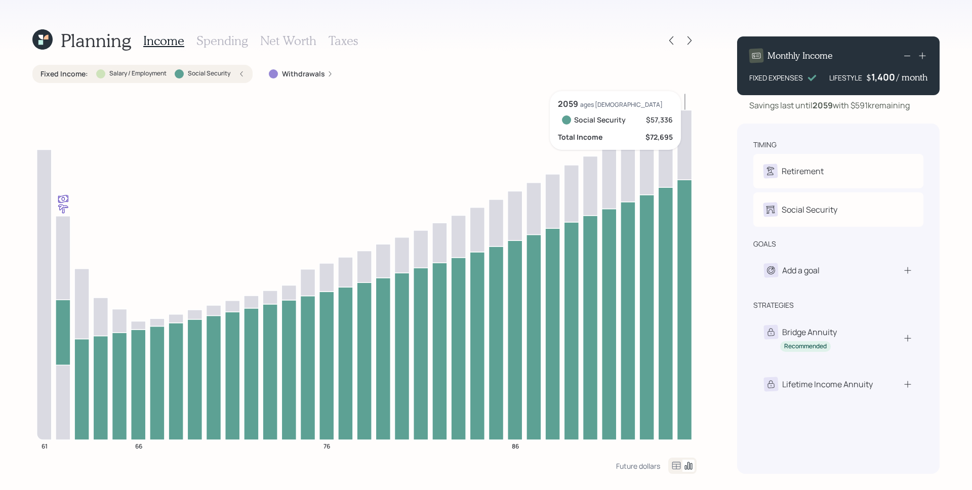
click at [679, 243] on icon at bounding box center [684, 310] width 15 height 260
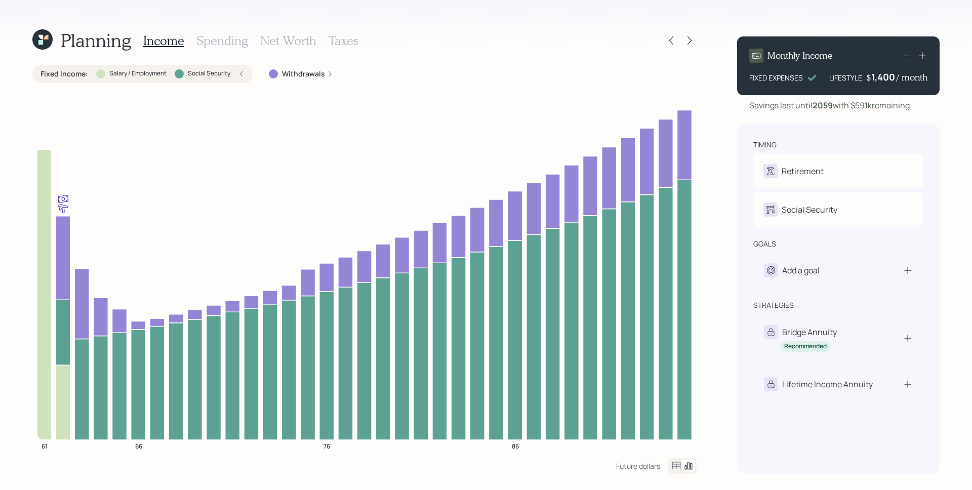
click at [236, 74] on div "Fixed Income : Salary / Employment Social Security" at bounding box center [142, 74] width 204 height 10
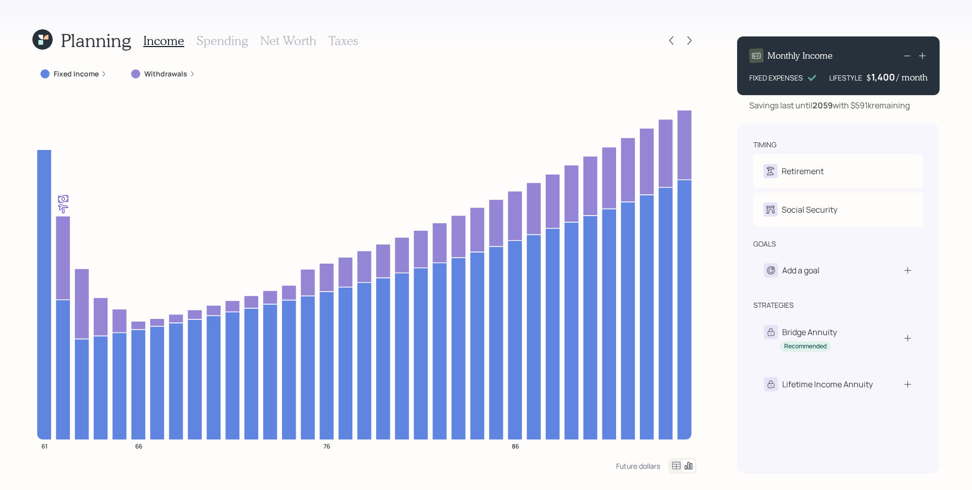
click at [174, 74] on label "Withdrawals" at bounding box center [165, 74] width 43 height 10
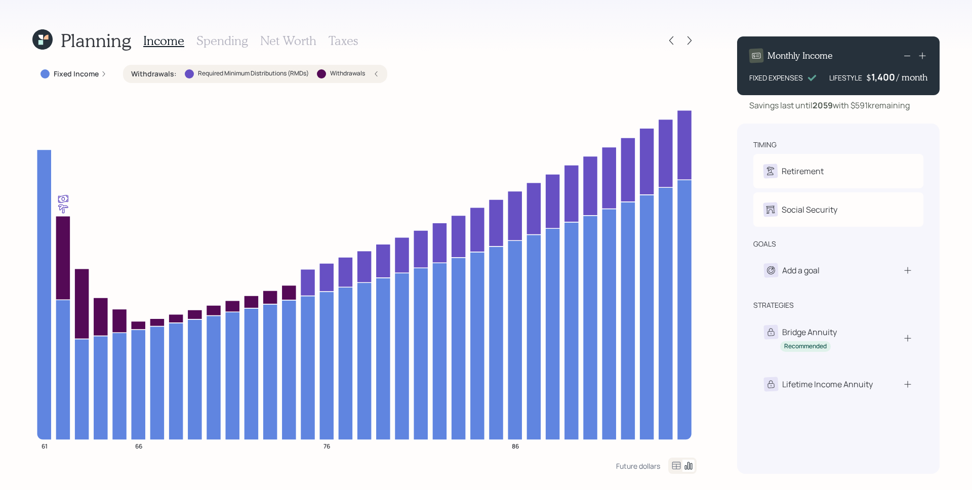
click at [377, 70] on div "Withdrawals : Required Minimum Distributions (RMDs) Withdrawals" at bounding box center [255, 74] width 248 height 10
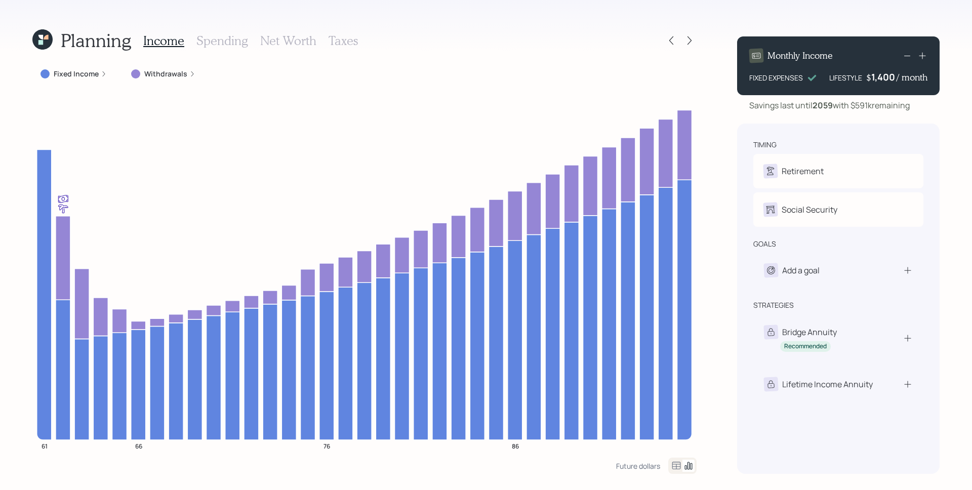
click at [165, 72] on label "Withdrawals" at bounding box center [165, 74] width 43 height 10
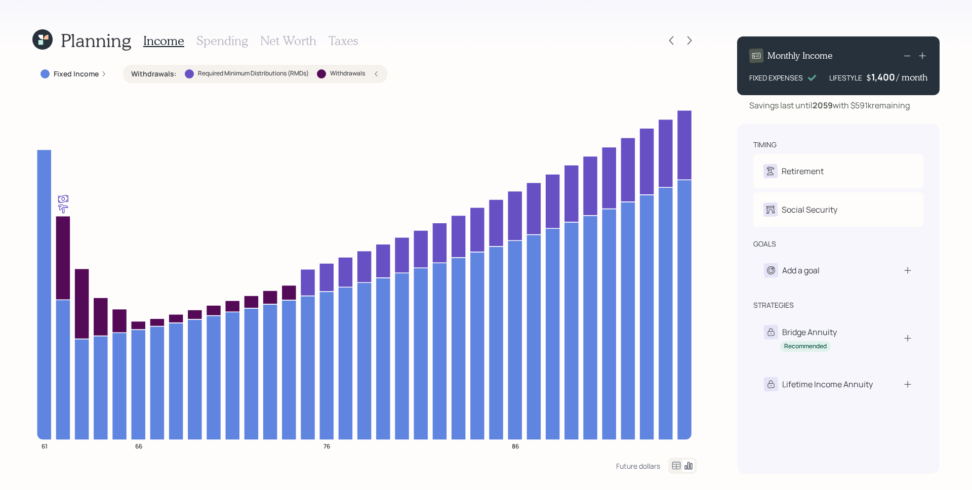
click at [380, 73] on div "Withdrawals : Required Minimum Distributions (RMDs) Withdrawals" at bounding box center [255, 74] width 264 height 18
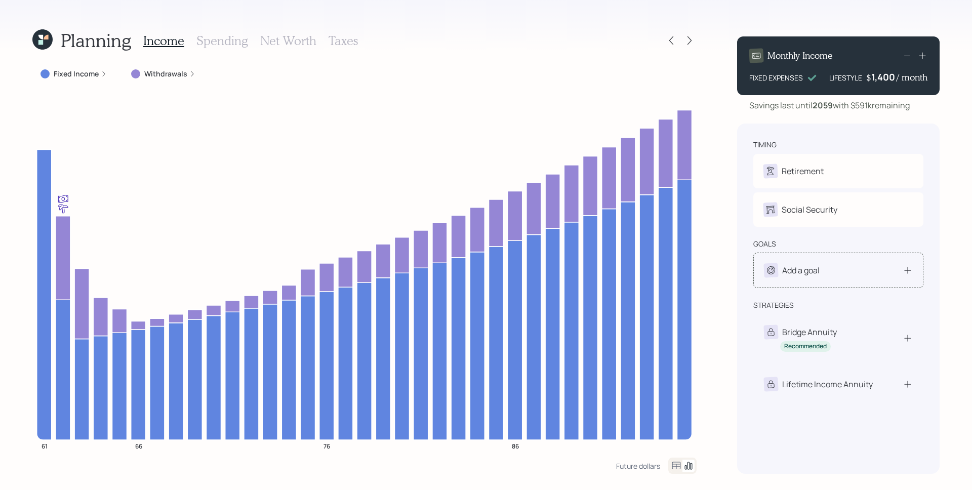
click at [841, 274] on div "Add a goal" at bounding box center [838, 270] width 149 height 14
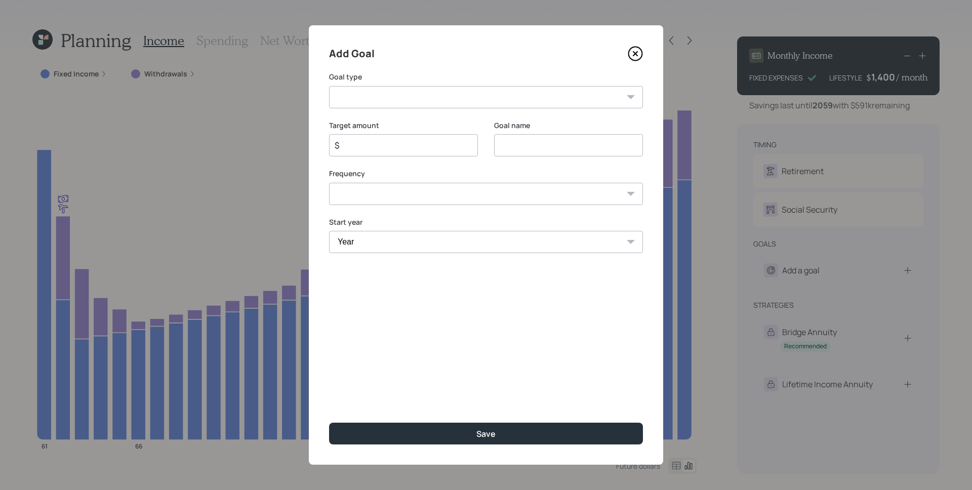
click at [363, 87] on select "Create an emergency fund Donate to charity Purchase a home Make a purchase Supp…" at bounding box center [486, 97] width 314 height 22
select select "house"
click at [329, 86] on select "Create an emergency fund Donate to charity Purchase a home Make a purchase Supp…" at bounding box center [486, 97] width 314 height 22
click at [418, 149] on input "$" at bounding box center [400, 145] width 132 height 12
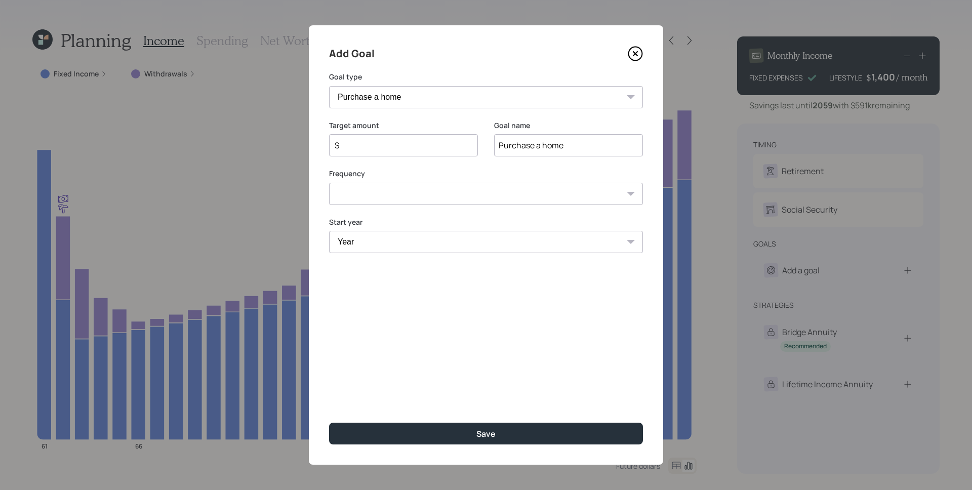
click at [417, 148] on input "$" at bounding box center [400, 145] width 132 height 12
drag, startPoint x: 529, startPoint y: 144, endPoint x: 488, endPoint y: 142, distance: 40.5
click at [488, 142] on div "Target amount $ Target amount is required Goal name Purchase a home" at bounding box center [486, 151] width 314 height 62
type input "Build a home"
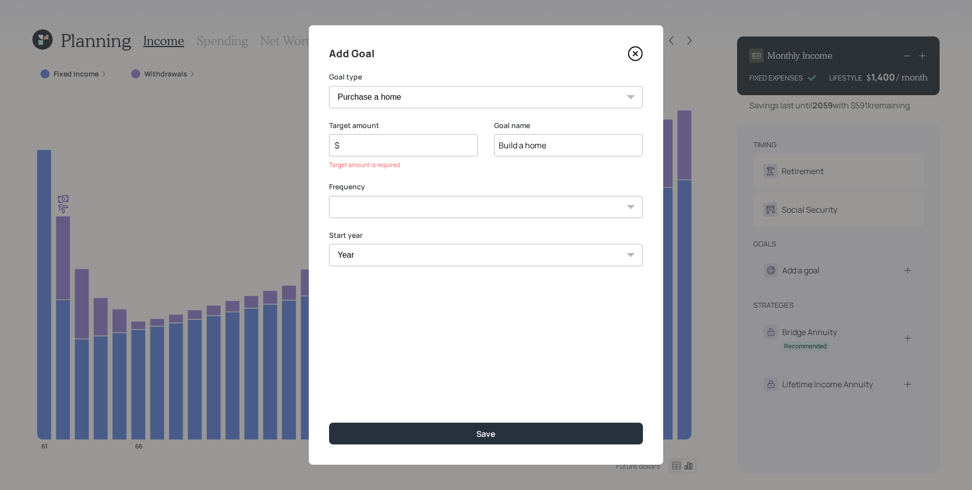
click at [377, 147] on input "$" at bounding box center [400, 145] width 132 height 12
click at [636, 52] on icon at bounding box center [635, 53] width 15 height 15
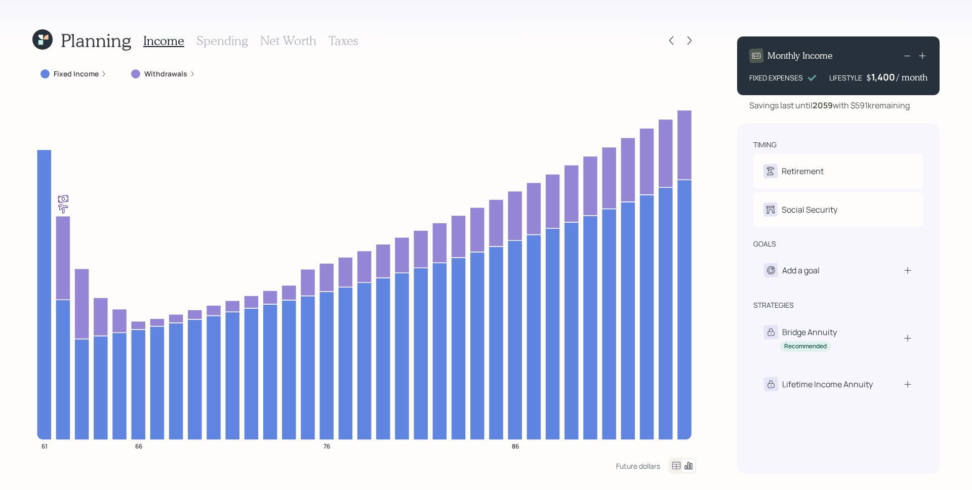
click at [922, 57] on icon at bounding box center [922, 56] width 10 height 10
click at [922, 57] on icon at bounding box center [922, 56] width 7 height 7
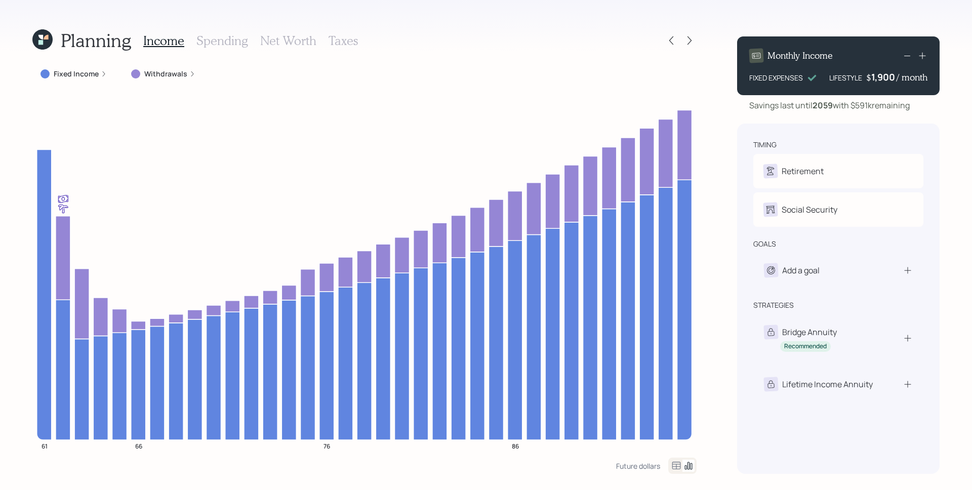
click at [921, 58] on icon at bounding box center [922, 56] width 10 height 10
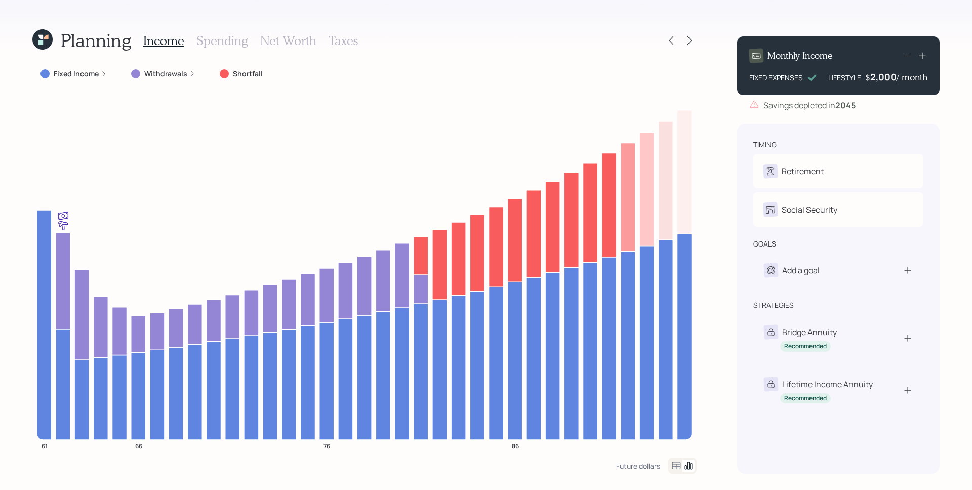
click at [890, 77] on div "2,000" at bounding box center [883, 77] width 26 height 12
click at [890, 77] on div "2000" at bounding box center [883, 77] width 25 height 12
click at [885, 106] on div "Savings depleted in [DATE]" at bounding box center [838, 105] width 202 height 12
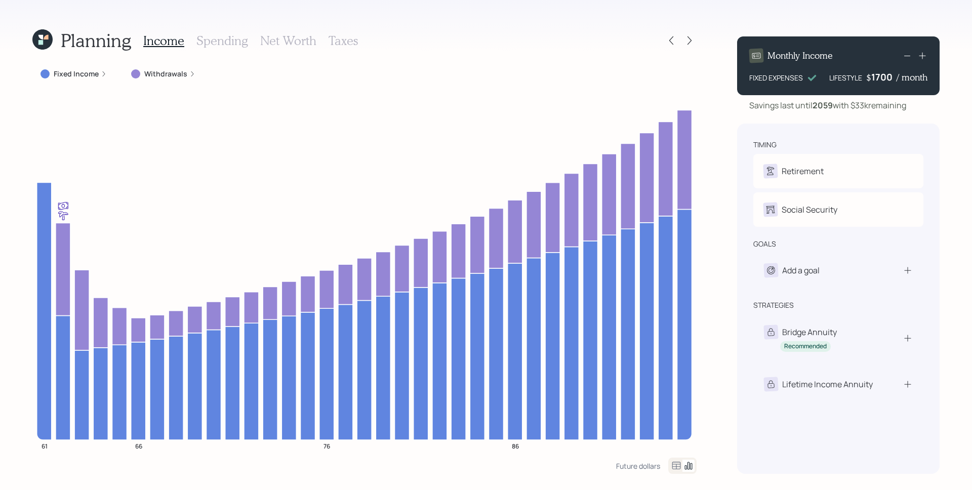
click at [877, 78] on div "1700" at bounding box center [883, 77] width 25 height 12
click at [864, 112] on div "Monthly Income FIXED EXPENSES LIFESTYLE $ 1400 / month Savings last until [DATE…" at bounding box center [838, 250] width 202 height 445
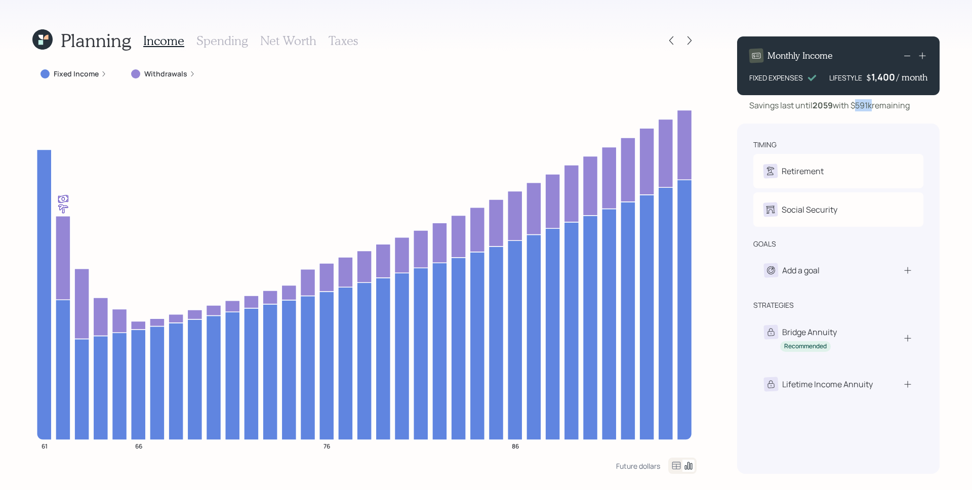
drag, startPoint x: 858, startPoint y: 105, endPoint x: 877, endPoint y: 106, distance: 18.2
click at [875, 105] on div "Savings last until [DATE] with $591k remaining" at bounding box center [829, 105] width 160 height 12
click at [704, 92] on div "Planning Income Spending Net Worth Taxes Fixed Income Withdrawals 61 66 76 86 F…" at bounding box center [486, 245] width 972 height 490
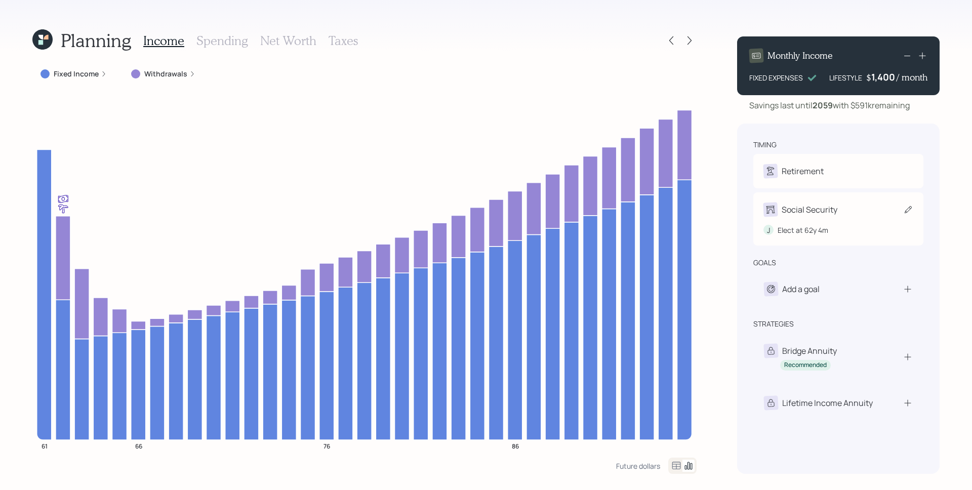
click at [792, 218] on div "J Elect at 62y 4m" at bounding box center [838, 226] width 150 height 19
select select "4"
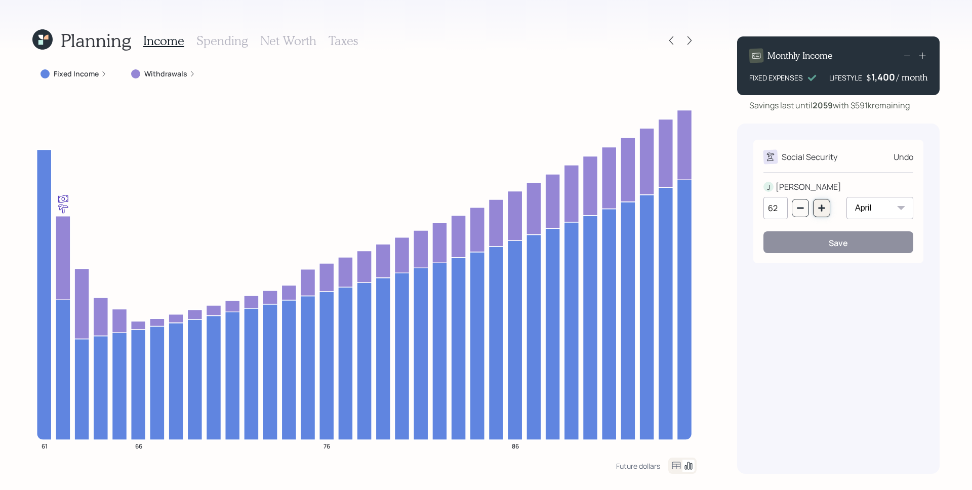
click at [817, 206] on button "button" at bounding box center [821, 208] width 17 height 18
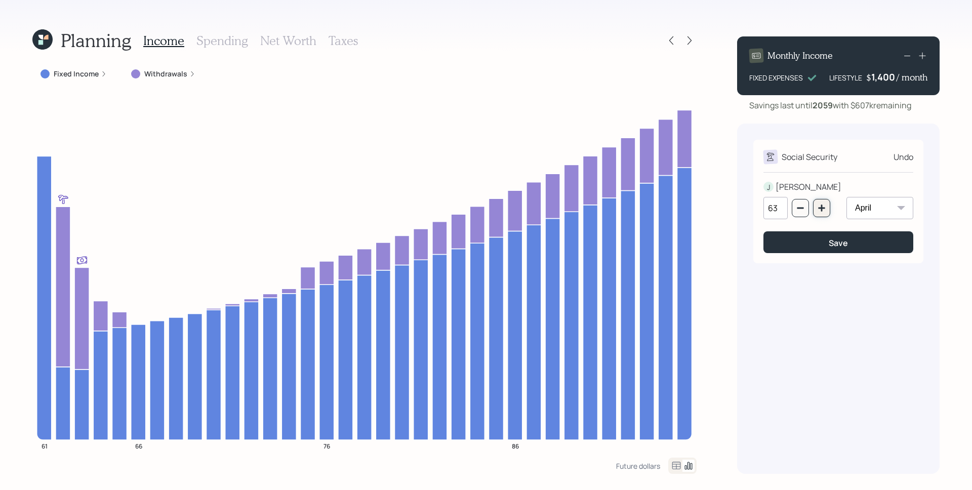
click at [815, 211] on button "button" at bounding box center [821, 208] width 17 height 18
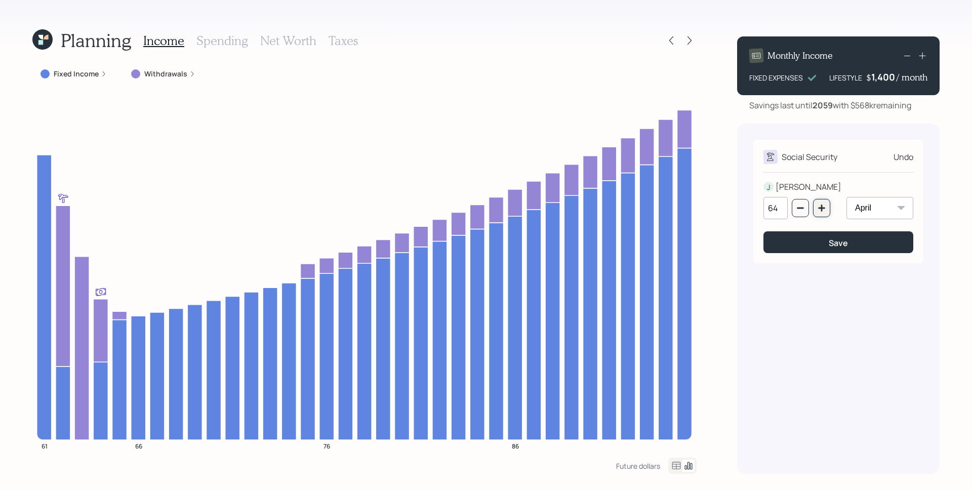
click at [824, 207] on icon "button" at bounding box center [821, 207] width 7 height 7
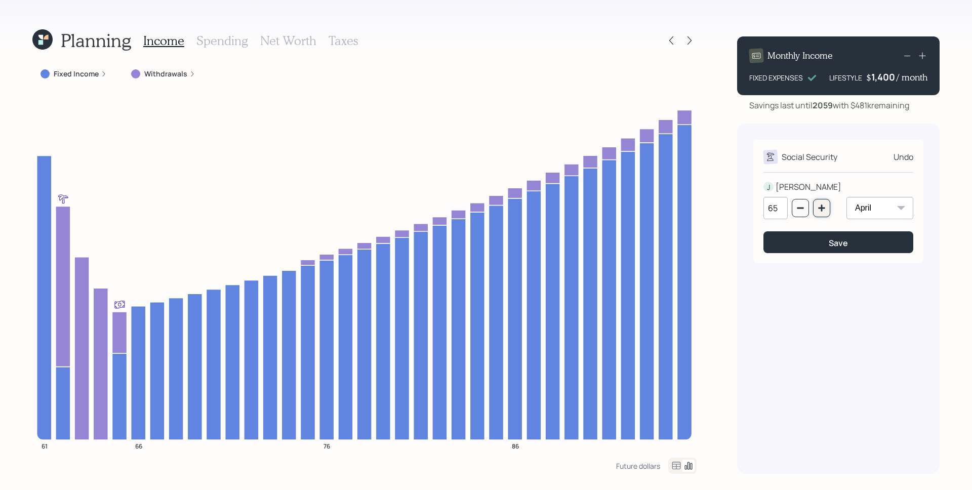
click at [824, 207] on icon "button" at bounding box center [821, 207] width 7 height 7
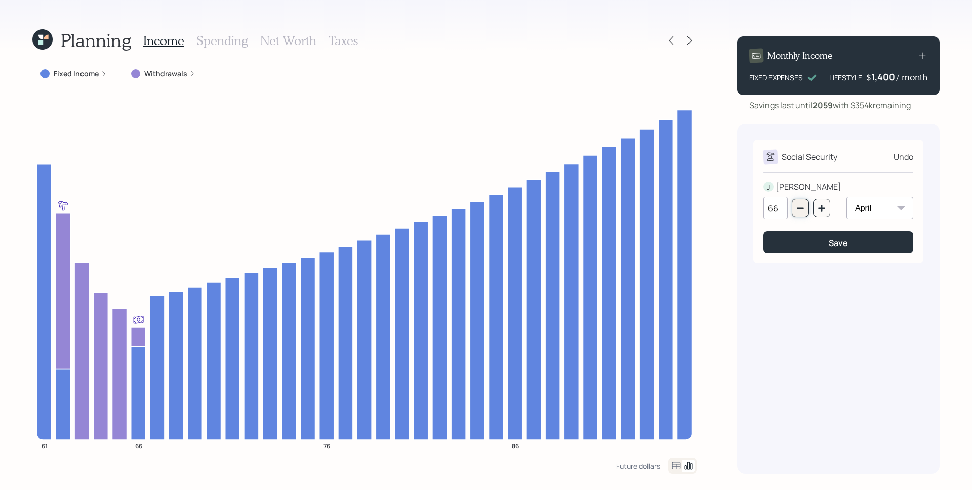
click at [805, 205] on button "button" at bounding box center [800, 208] width 17 height 18
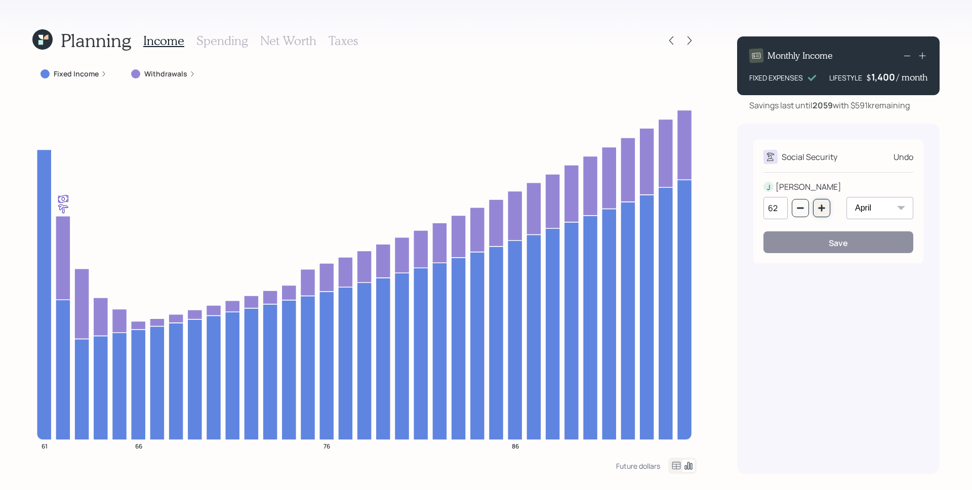
click at [821, 209] on icon "button" at bounding box center [821, 207] width 7 height 7
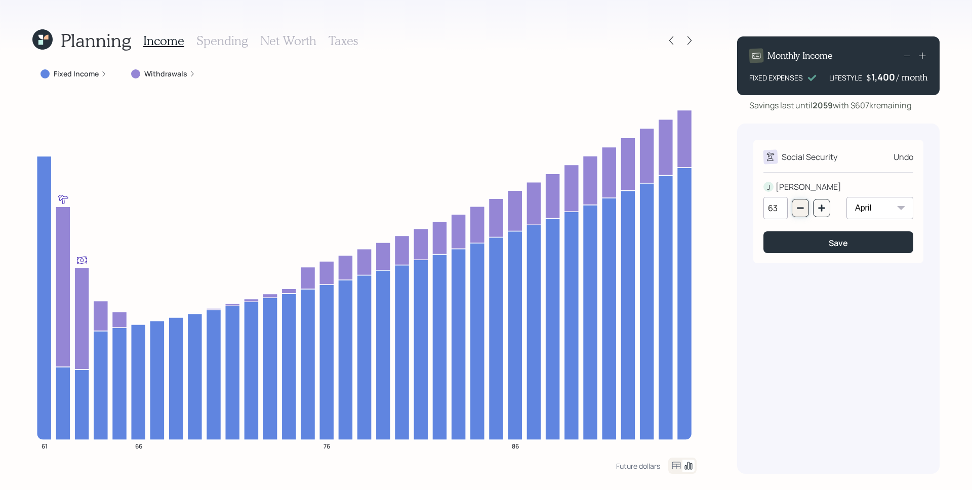
click at [804, 212] on icon "button" at bounding box center [800, 208] width 8 height 8
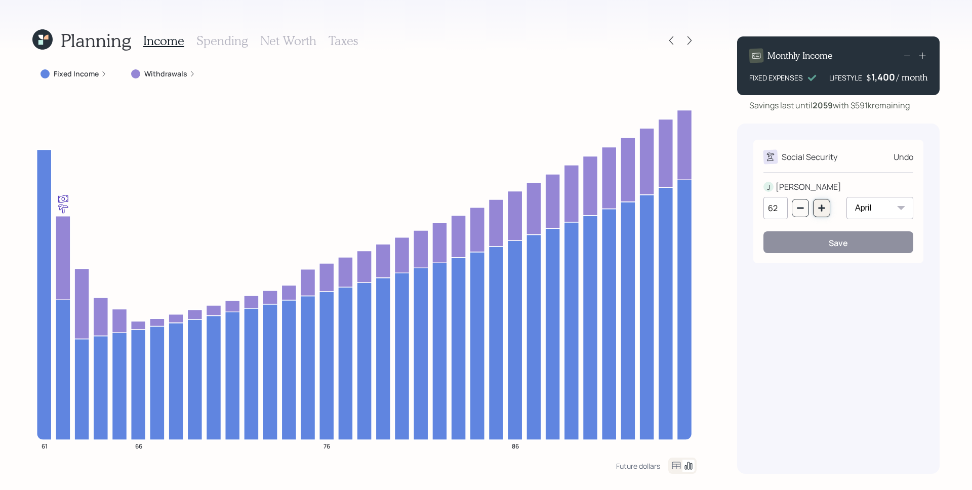
click at [824, 206] on icon "button" at bounding box center [821, 208] width 8 height 8
type input "63"
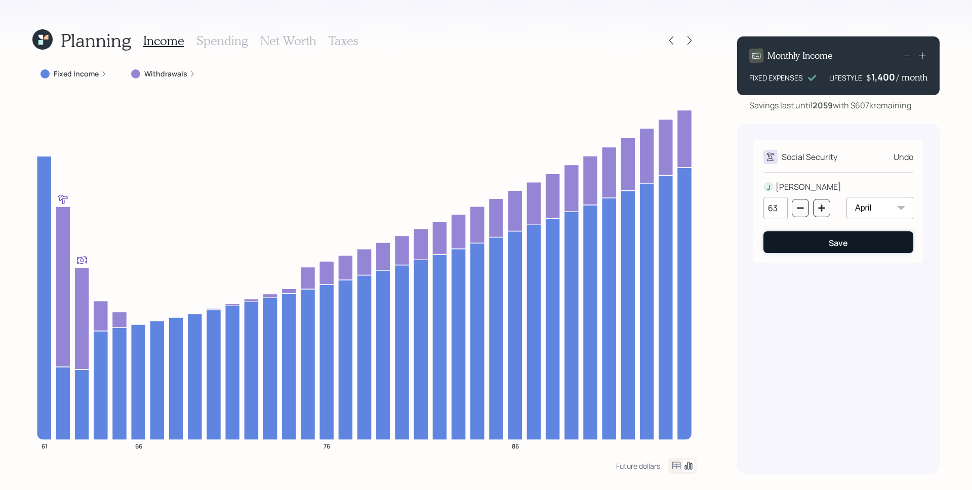
click at [860, 242] on button "Save" at bounding box center [838, 242] width 150 height 22
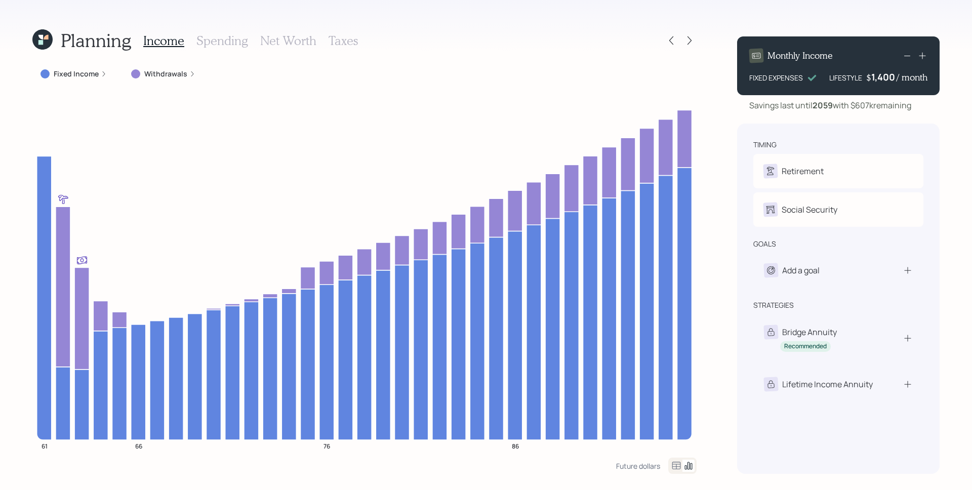
click at [730, 129] on div "Planning Income Spending Net Worth Taxes Fixed Income Withdrawals 61 66 76 86 F…" at bounding box center [486, 245] width 972 height 490
click at [713, 107] on div "Planning Income Spending Net Worth Taxes Fixed Income Withdrawals 61 66 76 86 F…" at bounding box center [486, 245] width 972 height 490
click at [225, 45] on h3 "Spending" at bounding box center [222, 40] width 52 height 15
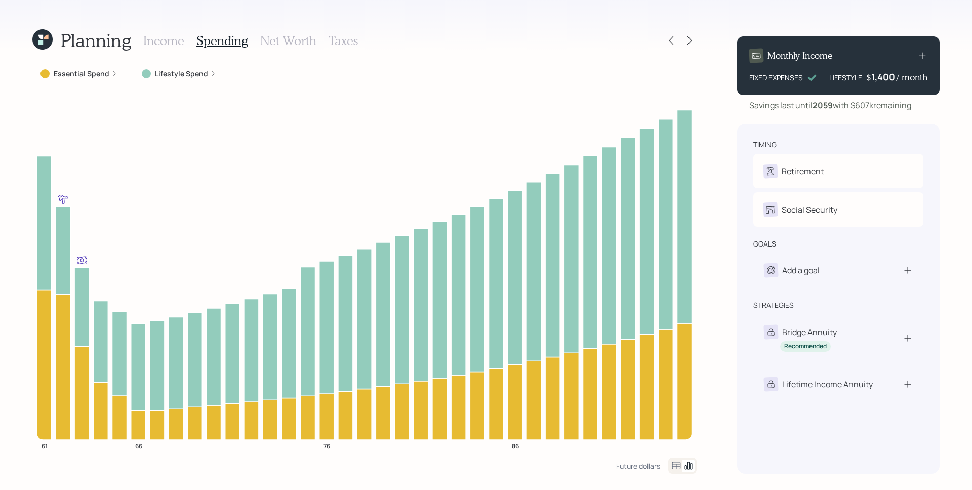
click at [159, 43] on h3 "Income" at bounding box center [163, 40] width 41 height 15
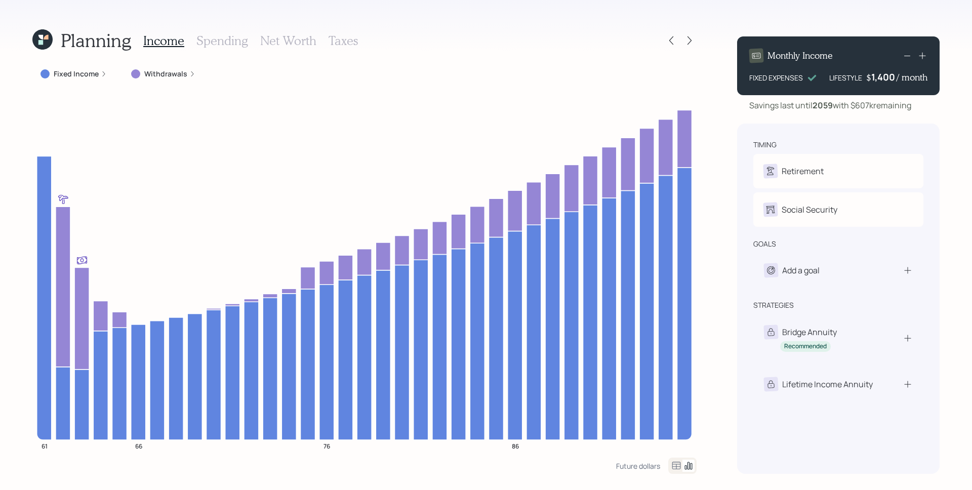
click at [210, 43] on h3 "Spending" at bounding box center [222, 40] width 52 height 15
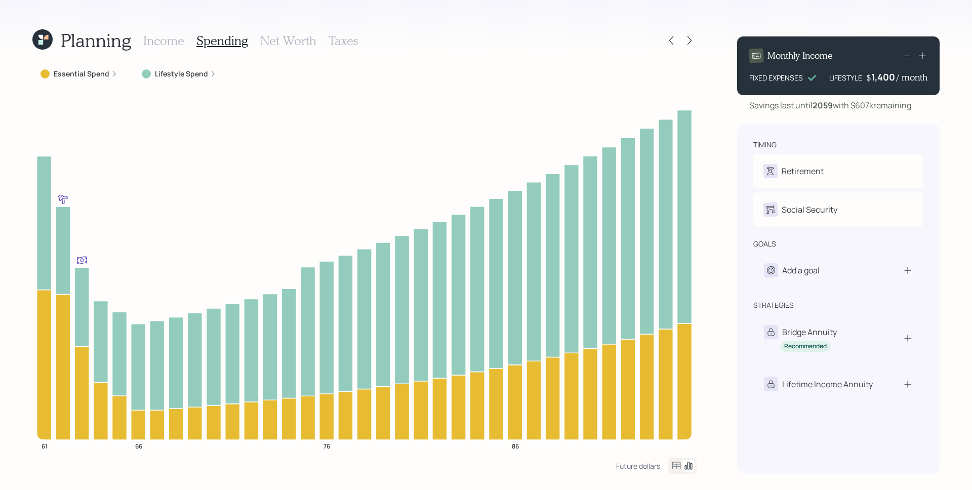
click at [279, 43] on h3 "Net Worth" at bounding box center [288, 40] width 56 height 15
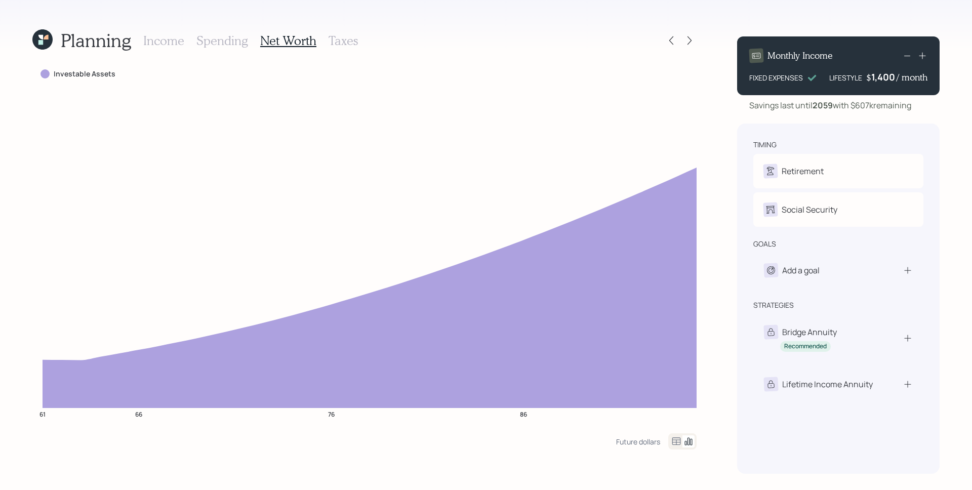
click at [348, 40] on h3 "Taxes" at bounding box center [342, 40] width 29 height 15
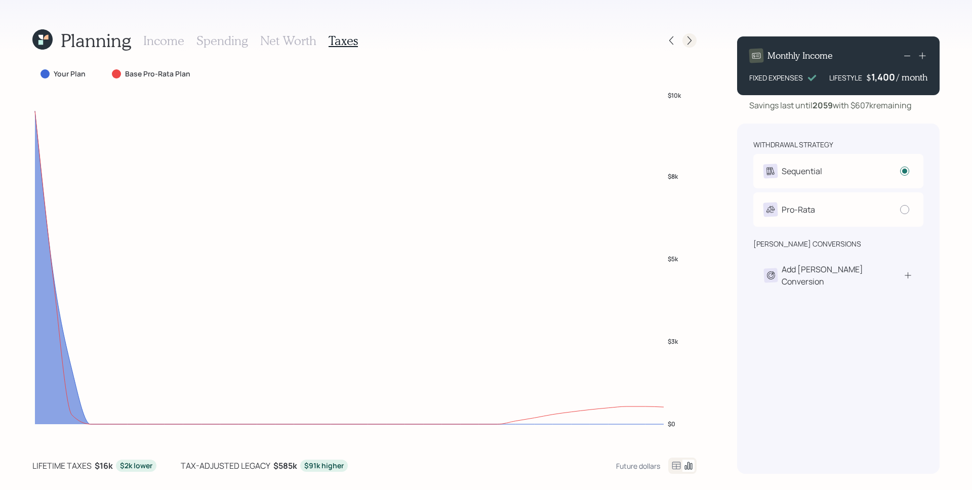
click at [685, 44] on icon at bounding box center [689, 40] width 10 height 10
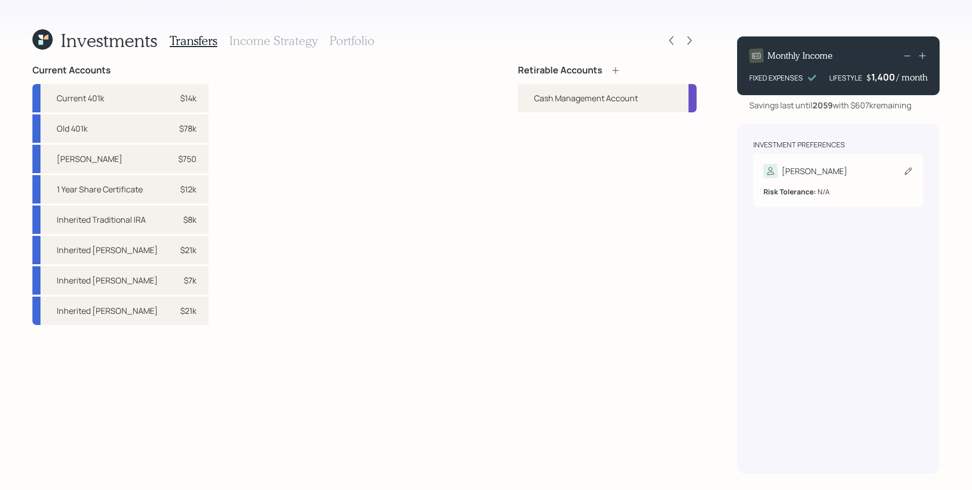
click at [798, 187] on b "Risk Tolerance:" at bounding box center [789, 192] width 53 height 10
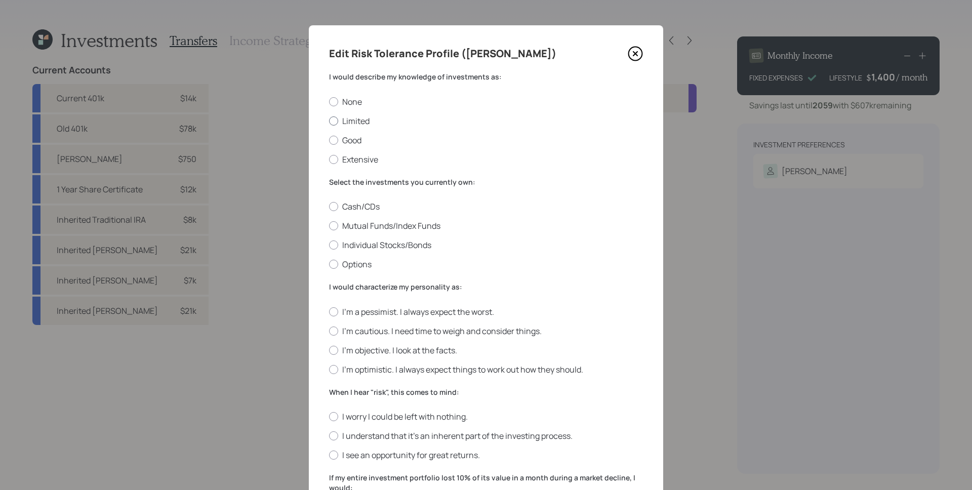
click at [349, 122] on label "Limited" at bounding box center [486, 120] width 314 height 11
click at [329, 121] on input "Limited" at bounding box center [328, 120] width 1 height 1
radio input "true"
click at [351, 141] on label "Good" at bounding box center [486, 140] width 314 height 11
click at [329, 140] on input "Good" at bounding box center [328, 140] width 1 height 1
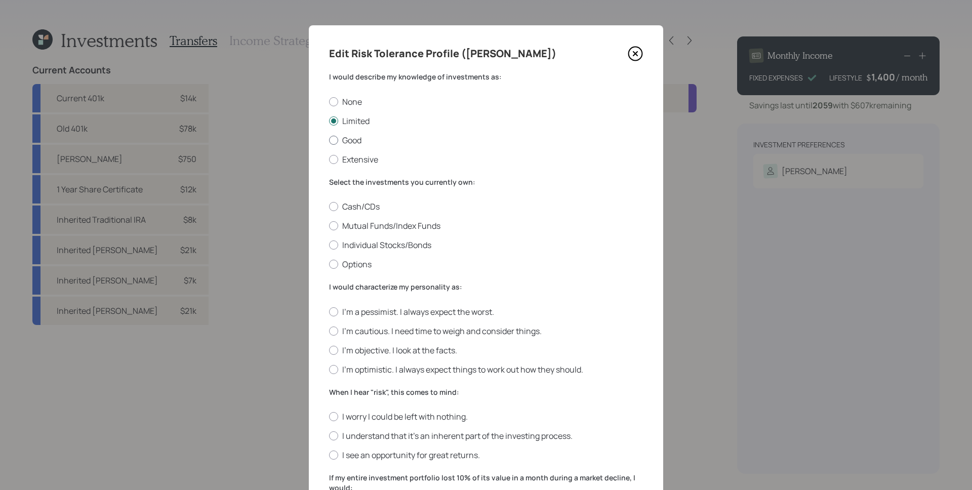
radio input "true"
click at [348, 124] on label "Limited" at bounding box center [486, 120] width 314 height 11
click at [329, 121] on input "Limited" at bounding box center [328, 120] width 1 height 1
radio input "true"
click at [348, 141] on label "Good" at bounding box center [486, 140] width 314 height 11
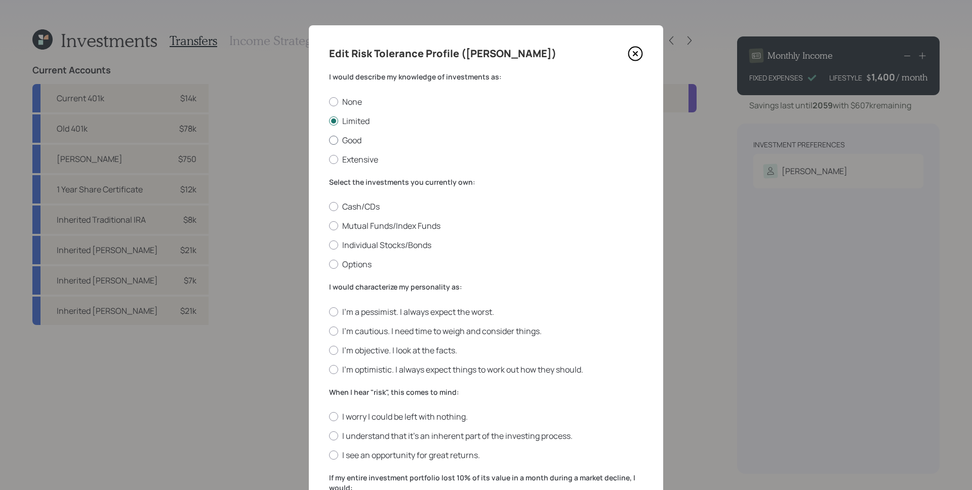
click at [329, 140] on input "Good" at bounding box center [328, 140] width 1 height 1
radio input "true"
click at [349, 122] on label "Limited" at bounding box center [486, 120] width 314 height 11
click at [329, 121] on input "Limited" at bounding box center [328, 120] width 1 height 1
radio input "true"
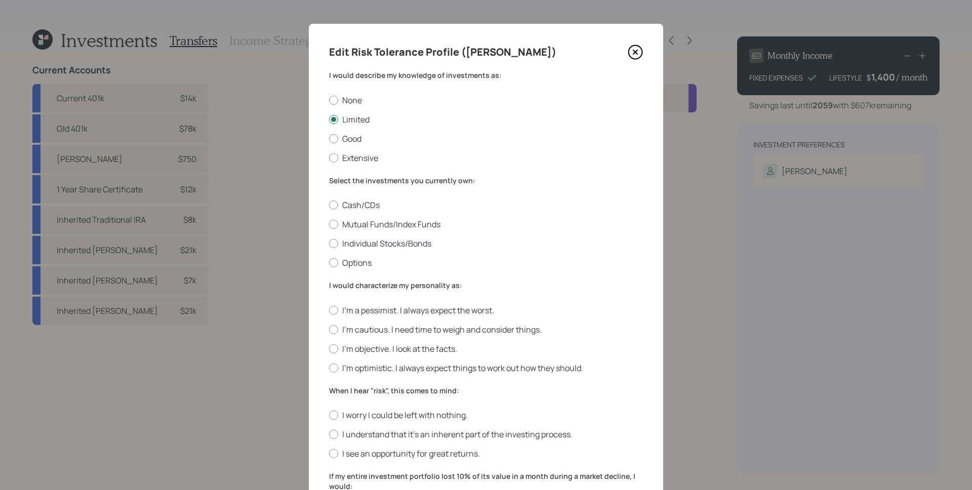
scroll to position [15, 0]
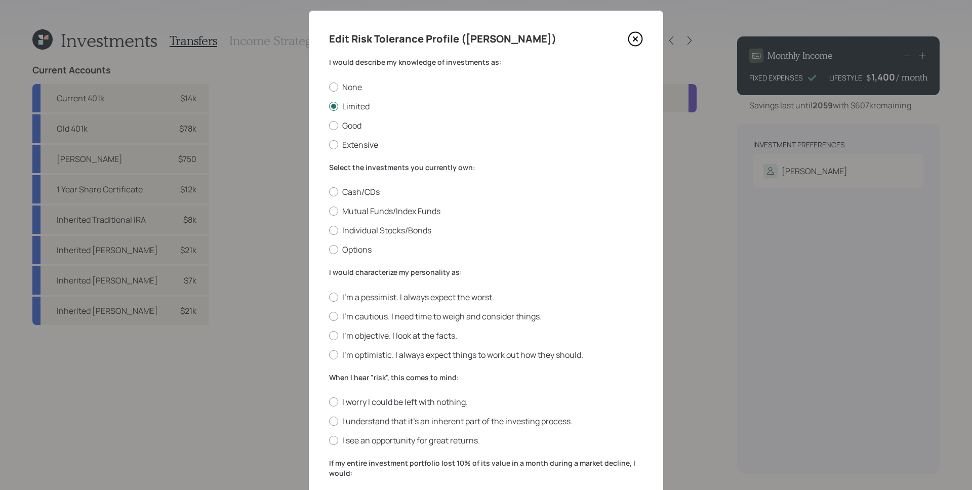
click at [467, 32] on h4 "Edit Risk Tolerance Profile ([PERSON_NAME])" at bounding box center [442, 39] width 227 height 16
click at [409, 209] on label "Mutual Funds/Index Funds" at bounding box center [486, 210] width 314 height 11
click at [329, 211] on input "Mutual Funds/Index Funds" at bounding box center [328, 211] width 1 height 1
radio input "true"
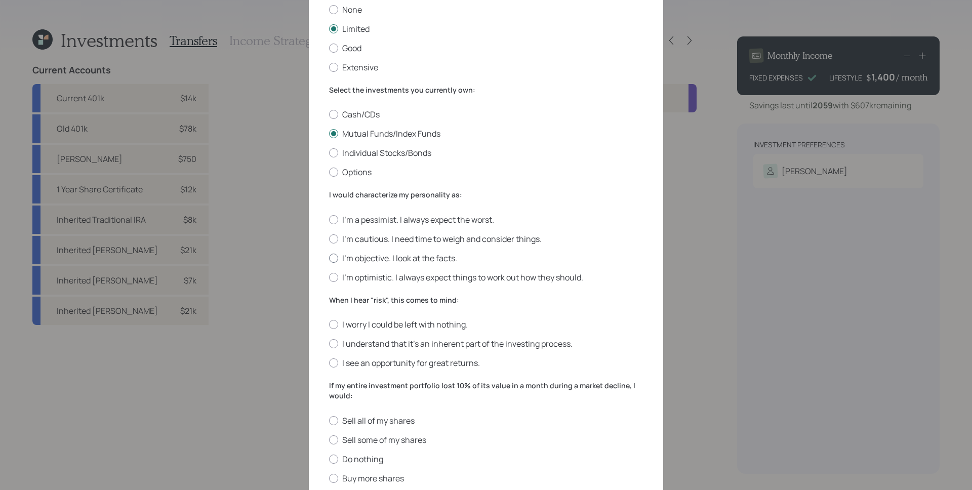
scroll to position [132, 0]
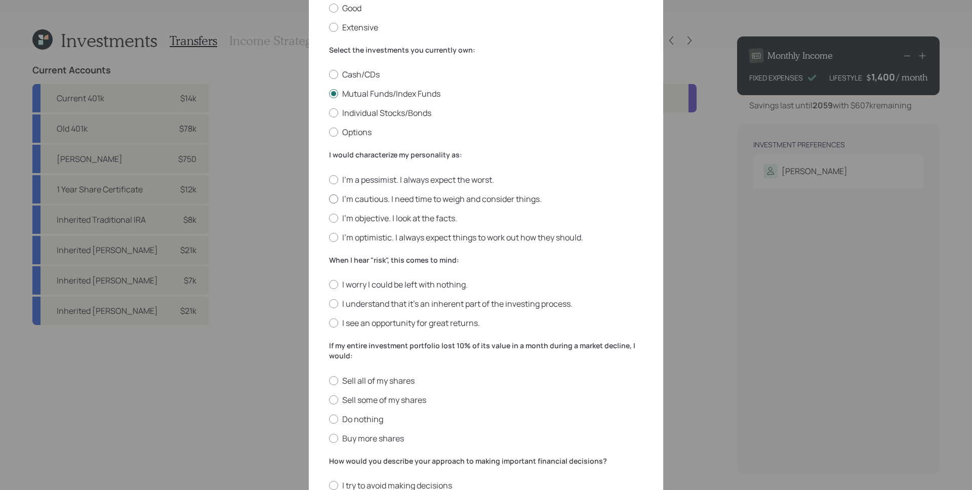
click at [460, 198] on label "I'm cautious. I need time to weigh and consider things." at bounding box center [486, 198] width 314 height 11
click at [329, 198] on input "I'm cautious. I need time to weigh and consider things." at bounding box center [328, 198] width 1 height 1
radio input "true"
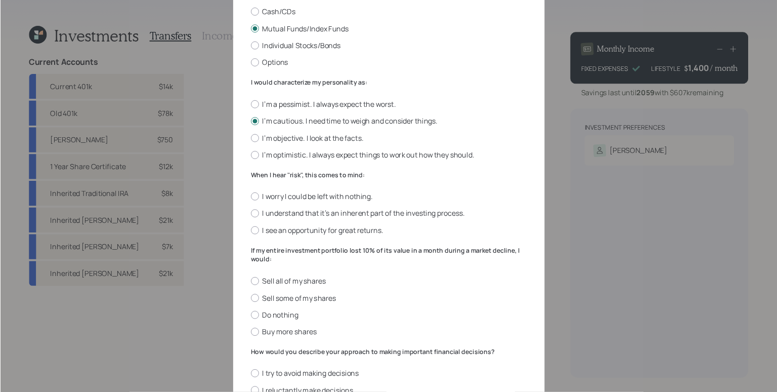
scroll to position [193, 0]
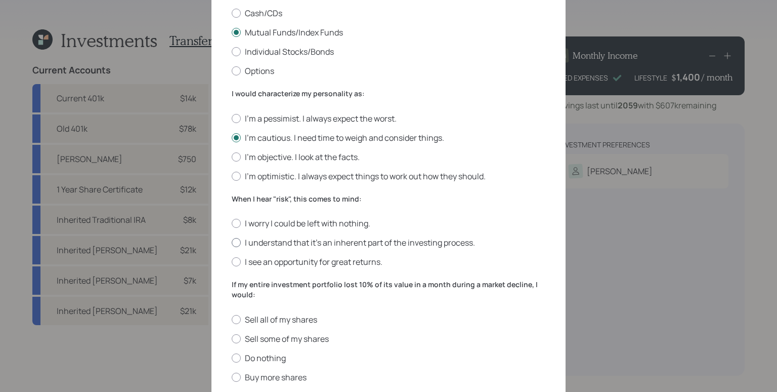
click at [415, 244] on label "I understand that it’s an inherent part of the investing process." at bounding box center [389, 242] width 314 height 11
click at [232, 243] on input "I understand that it’s an inherent part of the investing process." at bounding box center [231, 242] width 1 height 1
radio input "true"
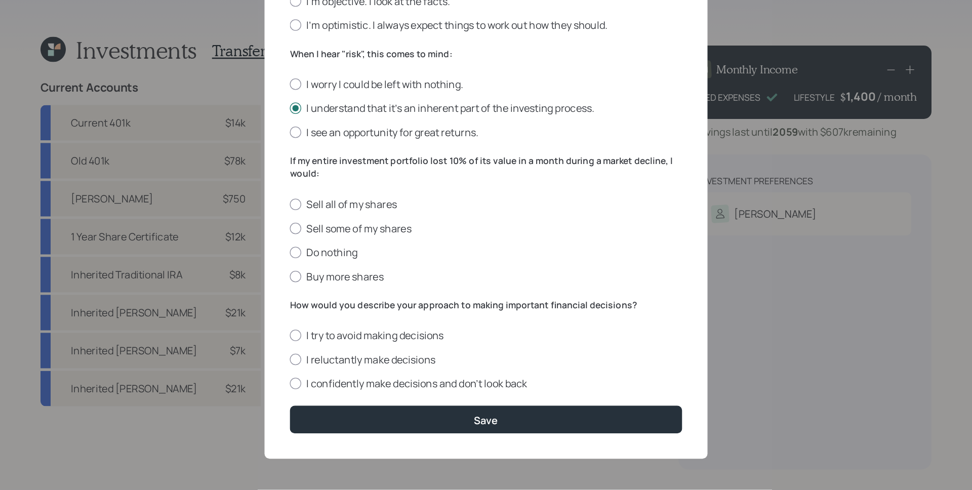
scroll to position [349, 0]
click at [277, 198] on label "Do nothing" at bounding box center [389, 201] width 314 height 11
click at [232, 201] on input "Do nothing" at bounding box center [231, 201] width 1 height 1
radio input "true"
click at [283, 287] on label "I reluctantly make decisions" at bounding box center [389, 287] width 314 height 11
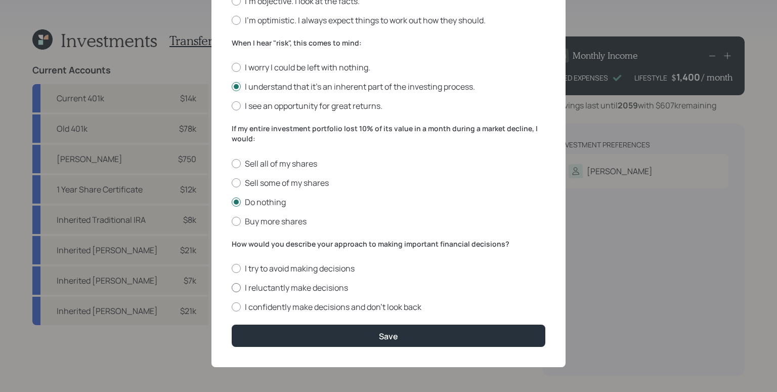
click at [232, 287] on input "I reluctantly make decisions" at bounding box center [231, 287] width 1 height 1
radio input "true"
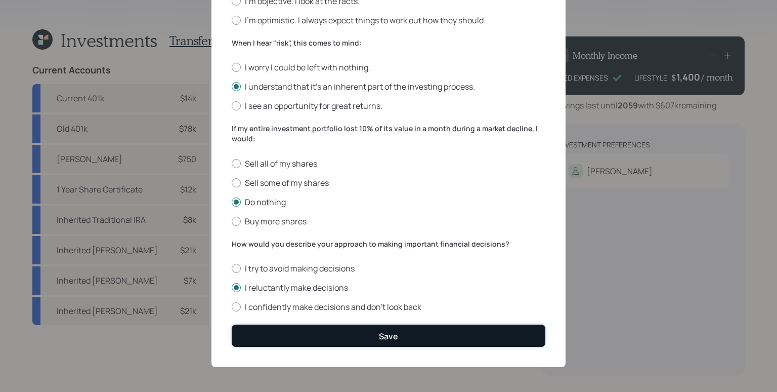
click at [506, 338] on button "Save" at bounding box center [389, 335] width 314 height 22
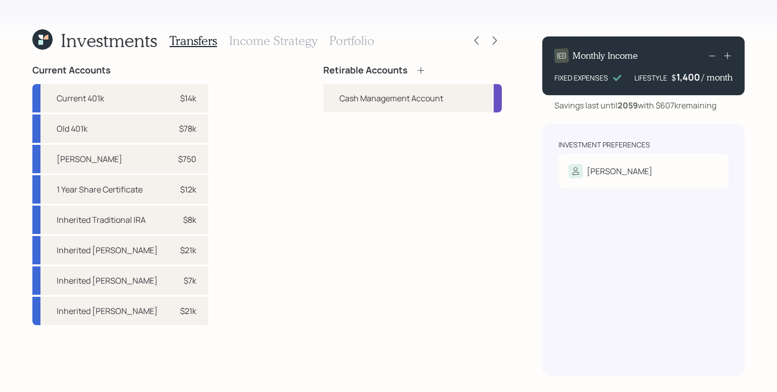
click at [425, 69] on icon at bounding box center [421, 70] width 10 height 10
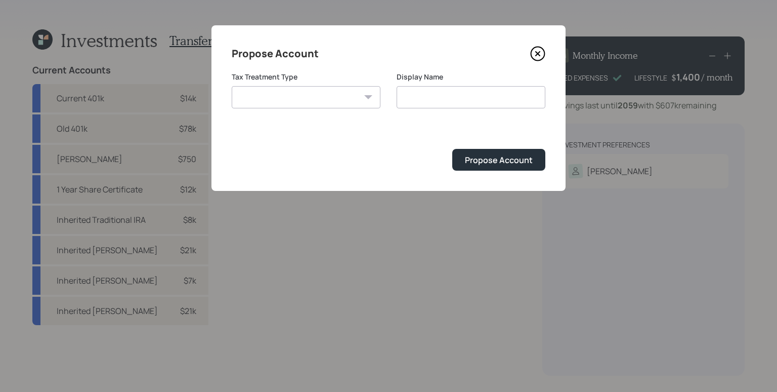
click at [342, 95] on select "[PERSON_NAME] Taxable Traditional" at bounding box center [306, 97] width 149 height 22
select select "traditional"
click at [232, 86] on select "[PERSON_NAME] Taxable Traditional" at bounding box center [306, 97] width 149 height 22
click at [455, 99] on input "Traditional" at bounding box center [471, 97] width 149 height 22
type input "Traditional IRA"
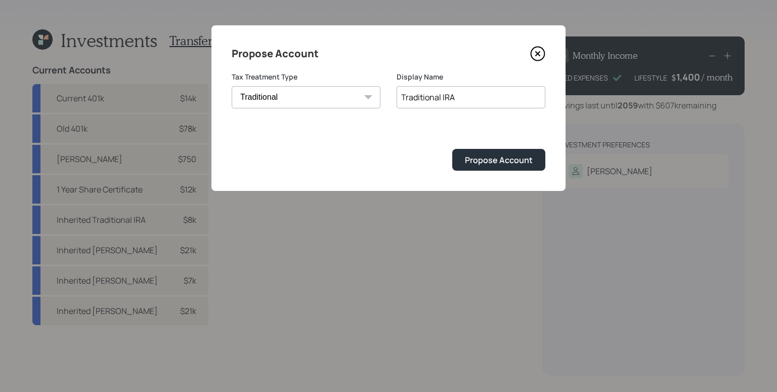
click at [452, 149] on button "Propose Account" at bounding box center [498, 160] width 93 height 22
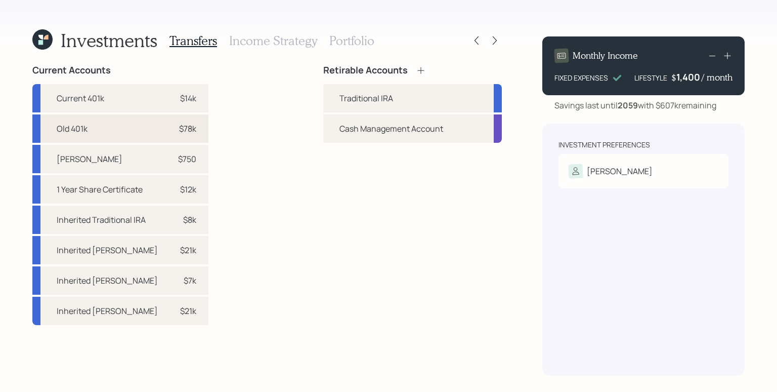
click at [166, 130] on div "$78k" at bounding box center [181, 128] width 30 height 12
click at [351, 94] on div "Traditional IRA" at bounding box center [367, 98] width 54 height 12
select select "ceb6a399-d614-456d-82b6-ae70f20844a3"
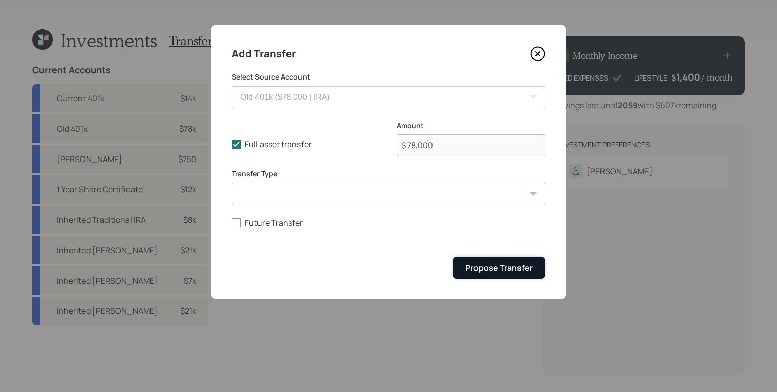
click at [512, 268] on div "Propose Transfer" at bounding box center [499, 267] width 67 height 11
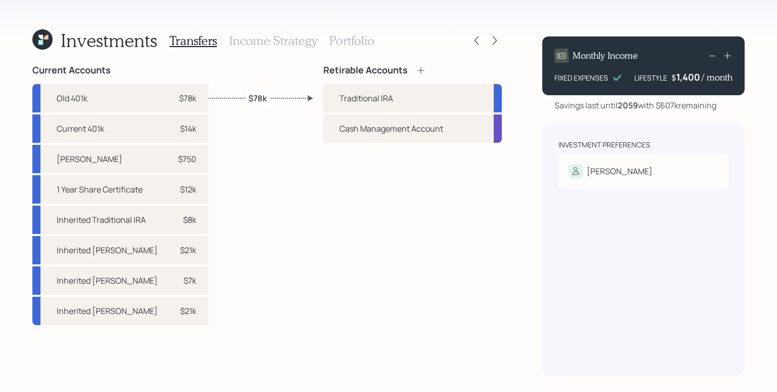
click at [275, 43] on h3 "Income Strategy" at bounding box center [273, 40] width 88 height 15
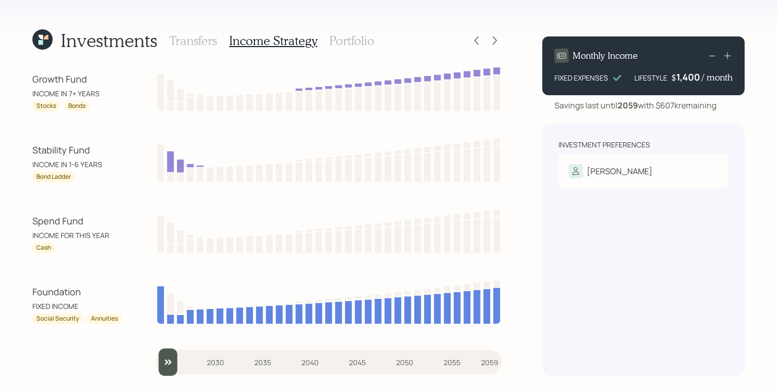
drag, startPoint x: 172, startPoint y: 367, endPoint x: 82, endPoint y: 337, distance: 94.6
click at [96, 347] on div "Growth Fund INCOME IN 7+ YEARS Stocks Bonds Stability Fund INCOME IN 1-6 YEARS …" at bounding box center [267, 220] width 470 height 311
click at [170, 367] on input "slider" at bounding box center [329, 361] width 346 height 27
drag, startPoint x: 183, startPoint y: 368, endPoint x: 160, endPoint y: 362, distance: 24.1
type input "2025"
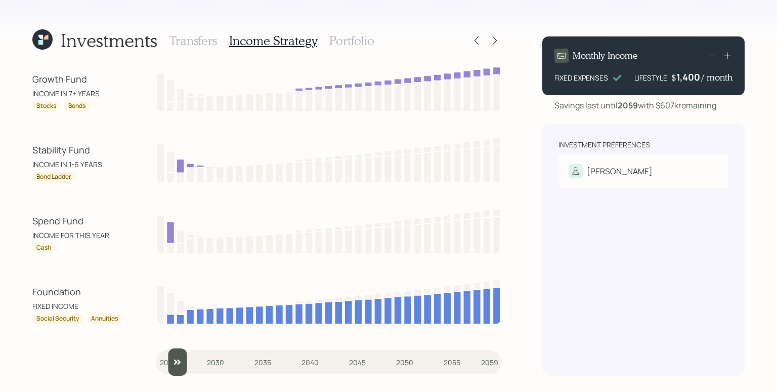
click at [160, 362] on input "slider" at bounding box center [329, 361] width 346 height 27
click at [344, 43] on h3 "Portfolio" at bounding box center [351, 40] width 45 height 15
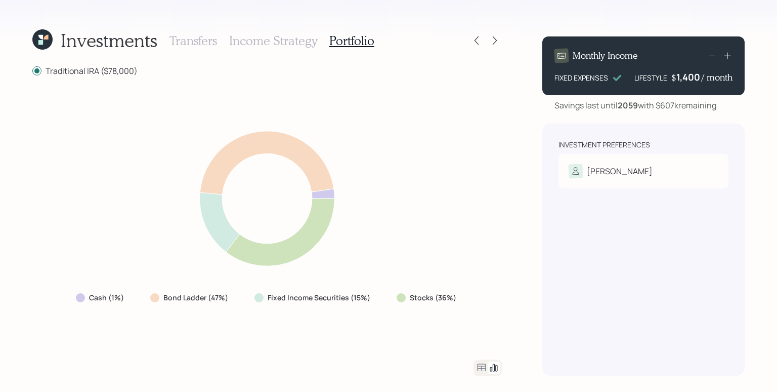
click at [470, 259] on div "Cash (1%) Bond Ladder (47%) Fixed Income Securities (15%) Stocks (36%)" at bounding box center [267, 218] width 470 height 259
click at [423, 199] on div "Cash (1%) Bond Ladder (47%) Fixed Income Securities (15%) Stocks (36%)" at bounding box center [267, 218] width 470 height 259
click at [416, 104] on div "Cash (1%) Bond Ladder (47%) Fixed Income Securities (15%) Stocks (36%)" at bounding box center [267, 218] width 470 height 259
click at [494, 45] on icon at bounding box center [495, 40] width 10 height 10
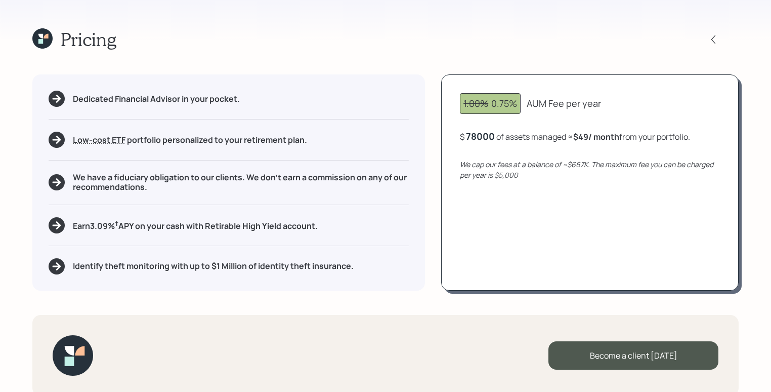
click at [493, 136] on div "78000" at bounding box center [480, 136] width 29 height 12
click at [470, 137] on div "78000" at bounding box center [480, 136] width 29 height 12
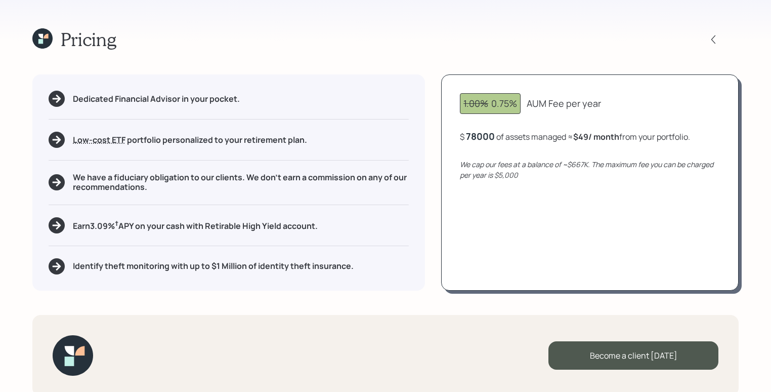
click at [470, 137] on div "78000" at bounding box center [480, 136] width 29 height 12
click at [483, 153] on div "1.00% 0.75% AUM Fee per year $ 78,000 of assets managed ≈ $49 / month from your…" at bounding box center [590, 182] width 298 height 216
click at [483, 137] on div "78,000" at bounding box center [481, 136] width 31 height 12
click at [483, 137] on div "78000" at bounding box center [480, 136] width 29 height 12
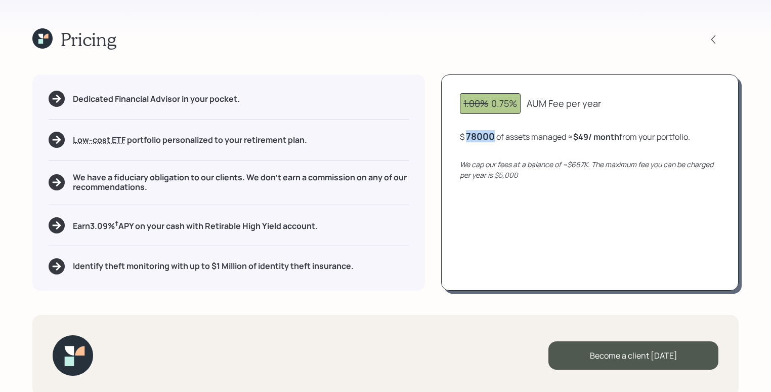
click at [556, 156] on div "1.00% 0.75% AUM Fee per year $ 78000 of assets managed ≈ $49 / month from your …" at bounding box center [590, 182] width 298 height 216
drag, startPoint x: 492, startPoint y: 104, endPoint x: 515, endPoint y: 105, distance: 22.8
click at [515, 105] on div "1.00% 0.75%" at bounding box center [491, 104] width 54 height 14
click at [589, 206] on div "1.00% 0.75% AUM Fee per year $ 78,000 of assets managed ≈ $49 / month from your…" at bounding box center [590, 182] width 298 height 216
drag, startPoint x: 573, startPoint y: 164, endPoint x: 585, endPoint y: 164, distance: 11.6
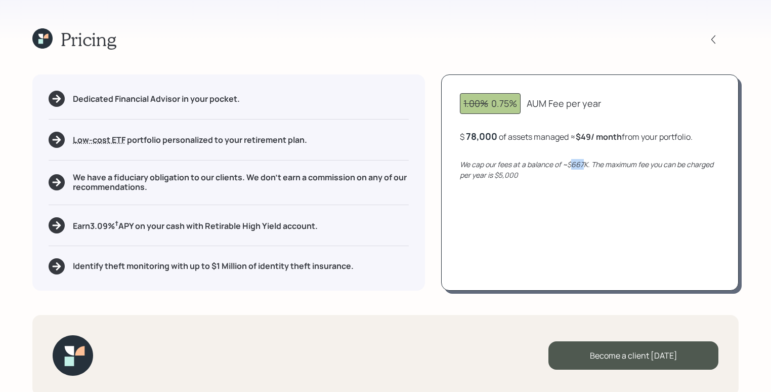
click at [585, 164] on icon "We cap our fees at a balance of ~$667K. The maximum fee you can be charged per …" at bounding box center [587, 169] width 254 height 20
click at [612, 200] on div "1.00% 0.75% AUM Fee per year $ 78,000 of assets managed ≈ $49 / month from your…" at bounding box center [590, 182] width 298 height 216
drag, startPoint x: 320, startPoint y: 142, endPoint x: 314, endPoint y: 140, distance: 6.3
click at [314, 140] on div "Low-cost ETF Retirable uses diversified Exchange Traded Funds from trusted mana…" at bounding box center [229, 140] width 360 height 16
drag, startPoint x: 494, startPoint y: 107, endPoint x: 522, endPoint y: 109, distance: 27.4
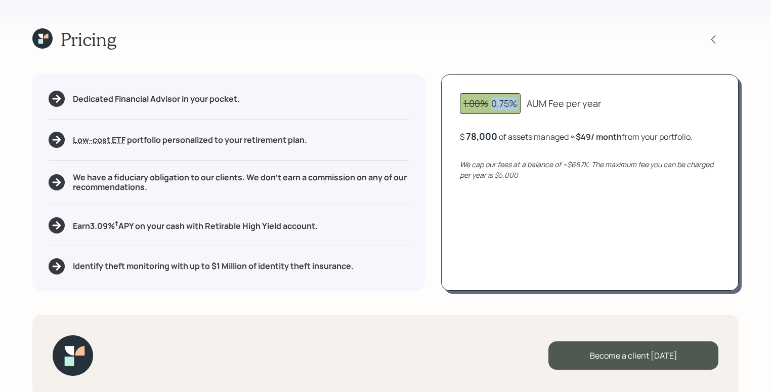
click at [522, 109] on div "1.00% 0.75% AUM Fee per year" at bounding box center [590, 103] width 260 height 21
click at [544, 120] on div "1.00% 0.75% AUM Fee per year $ 78,000 of assets managed ≈ $49 / month from your…" at bounding box center [590, 182] width 298 height 216
drag, startPoint x: 504, startPoint y: 104, endPoint x: 511, endPoint y: 104, distance: 7.1
click at [511, 104] on div "1.00% 0.75%" at bounding box center [491, 104] width 54 height 14
click at [402, 222] on div "Earn 3.09 % † APY on your cash with Retirable High Yield account." at bounding box center [229, 225] width 360 height 16
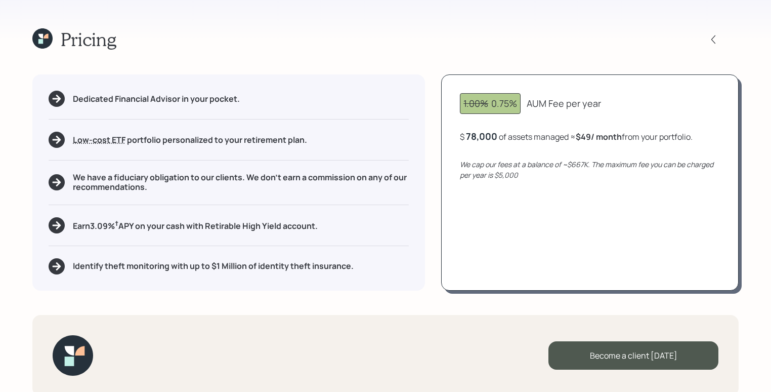
click at [263, 271] on div "Identify theft monitoring with up to $1 Million of identity theft insurance." at bounding box center [229, 266] width 360 height 16
click at [292, 296] on div "Pricing Dedicated Financial Advisor in your pocket. Low-cost ETF Retirable uses…" at bounding box center [385, 196] width 771 height 392
click at [44, 41] on icon at bounding box center [42, 38] width 20 height 20
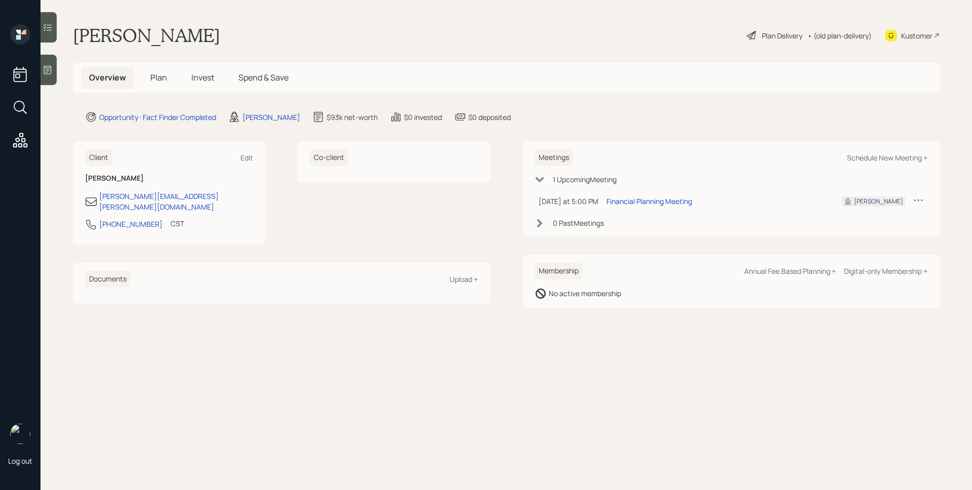
click at [868, 151] on div "Meetings Schedule New Meeting +" at bounding box center [730, 157] width 393 height 17
click at [873, 157] on div "Schedule New Meeting +" at bounding box center [887, 158] width 80 height 10
select select "d946c976-65aa-4529-ac9d-02c4f1114fc0"
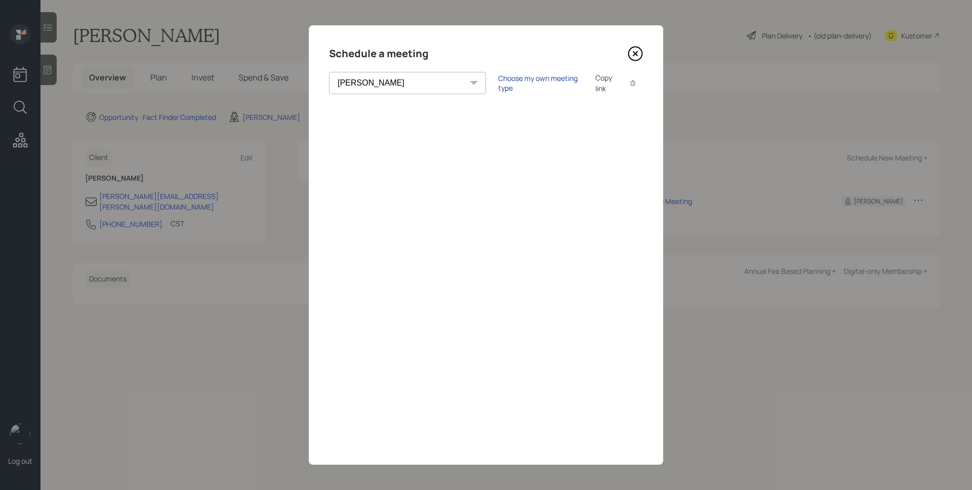
click at [498, 87] on div "Choose my own meeting type" at bounding box center [540, 82] width 85 height 19
click at [634, 56] on icon at bounding box center [635, 53] width 15 height 15
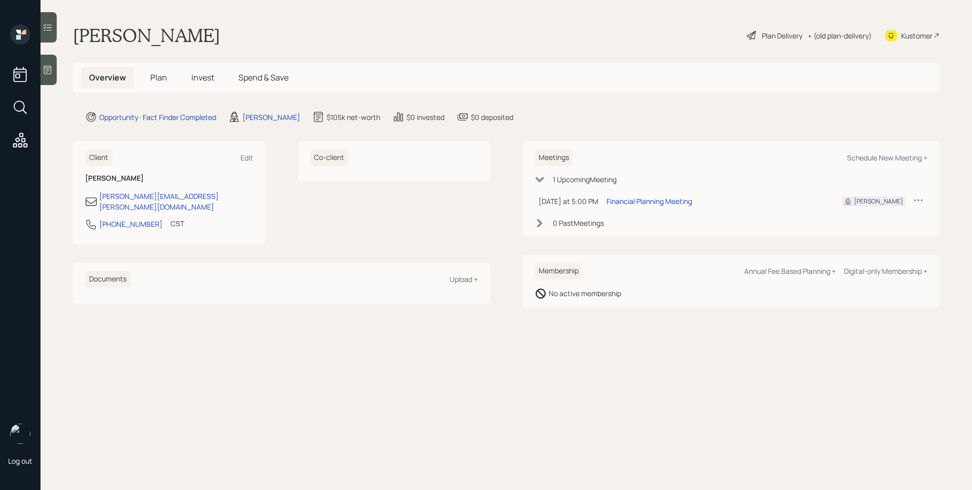
click at [157, 76] on span "Plan" at bounding box center [158, 77] width 17 height 11
click at [158, 76] on span "Plan" at bounding box center [158, 77] width 17 height 11
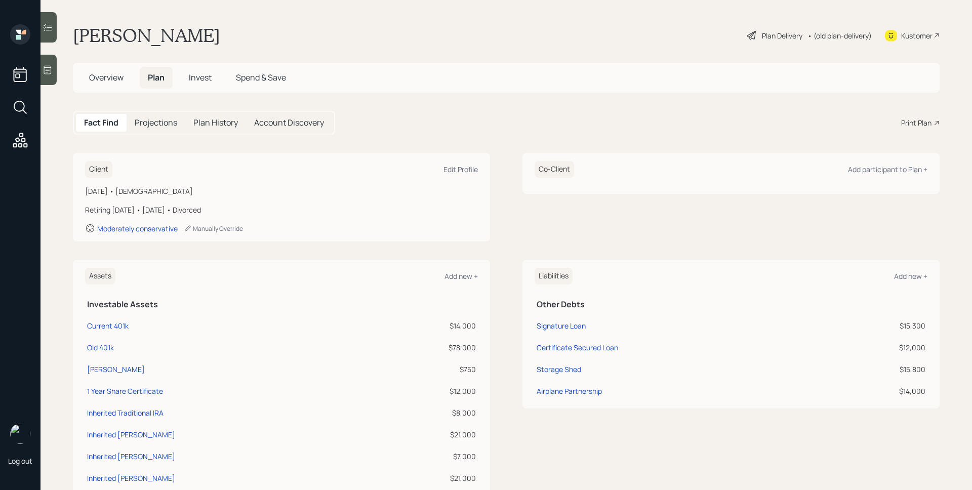
click at [906, 116] on div "Fact Find Projections Plan History Account Discovery Print Plan" at bounding box center [506, 123] width 866 height 24
click at [910, 124] on div "Print Plan" at bounding box center [916, 122] width 30 height 11
